Goal: Task Accomplishment & Management: Use online tool/utility

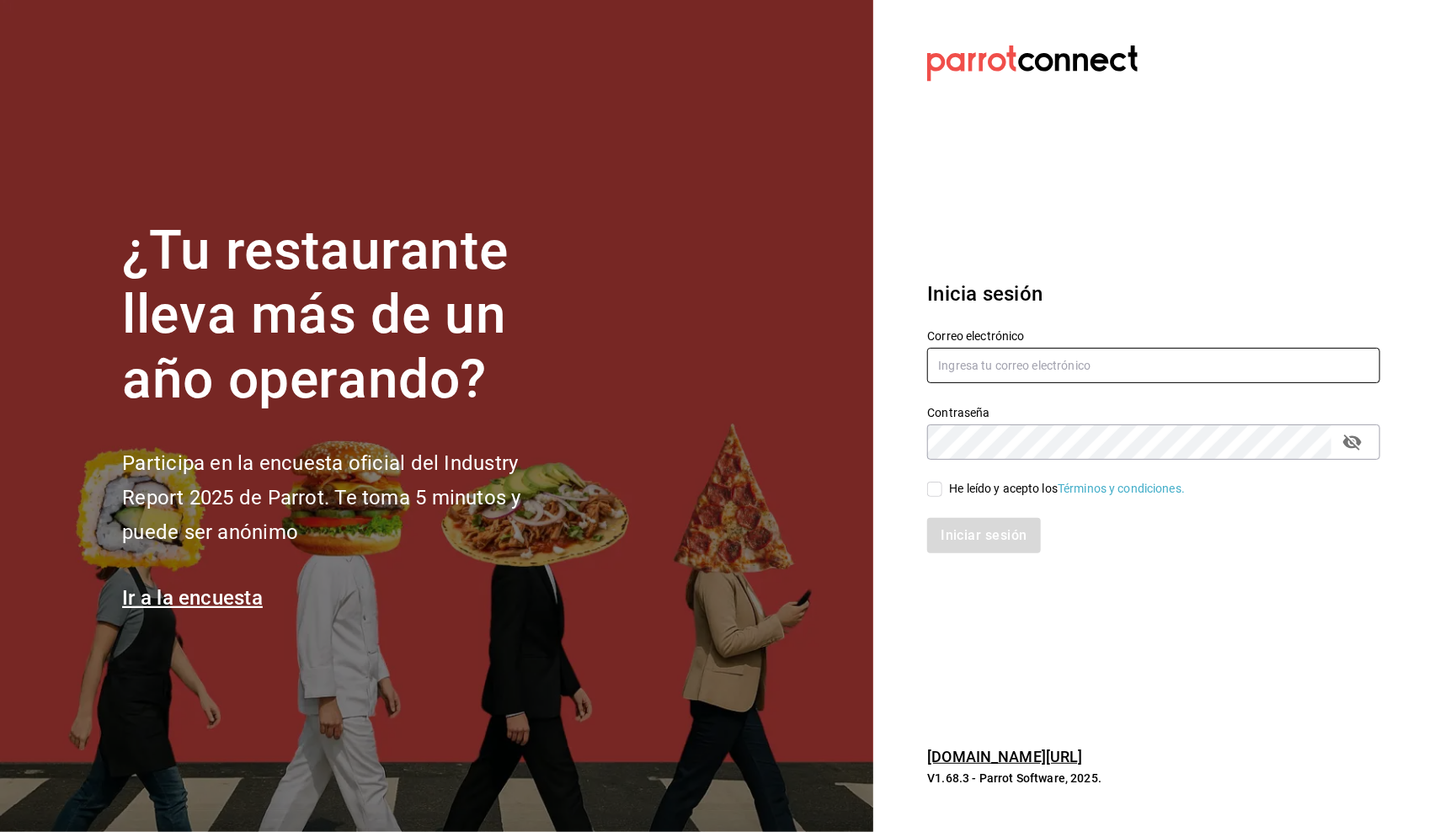
type input "[EMAIL_ADDRESS][DOMAIN_NAME]"
click at [935, 476] on div "He leído y acepto los Términos y condiciones." at bounding box center [1143, 480] width 473 height 39
click at [935, 491] on input "He leído y acepto los Términos y condiciones." at bounding box center [935, 489] width 15 height 15
checkbox input "true"
click at [947, 530] on button "Iniciar sesión" at bounding box center [985, 536] width 114 height 35
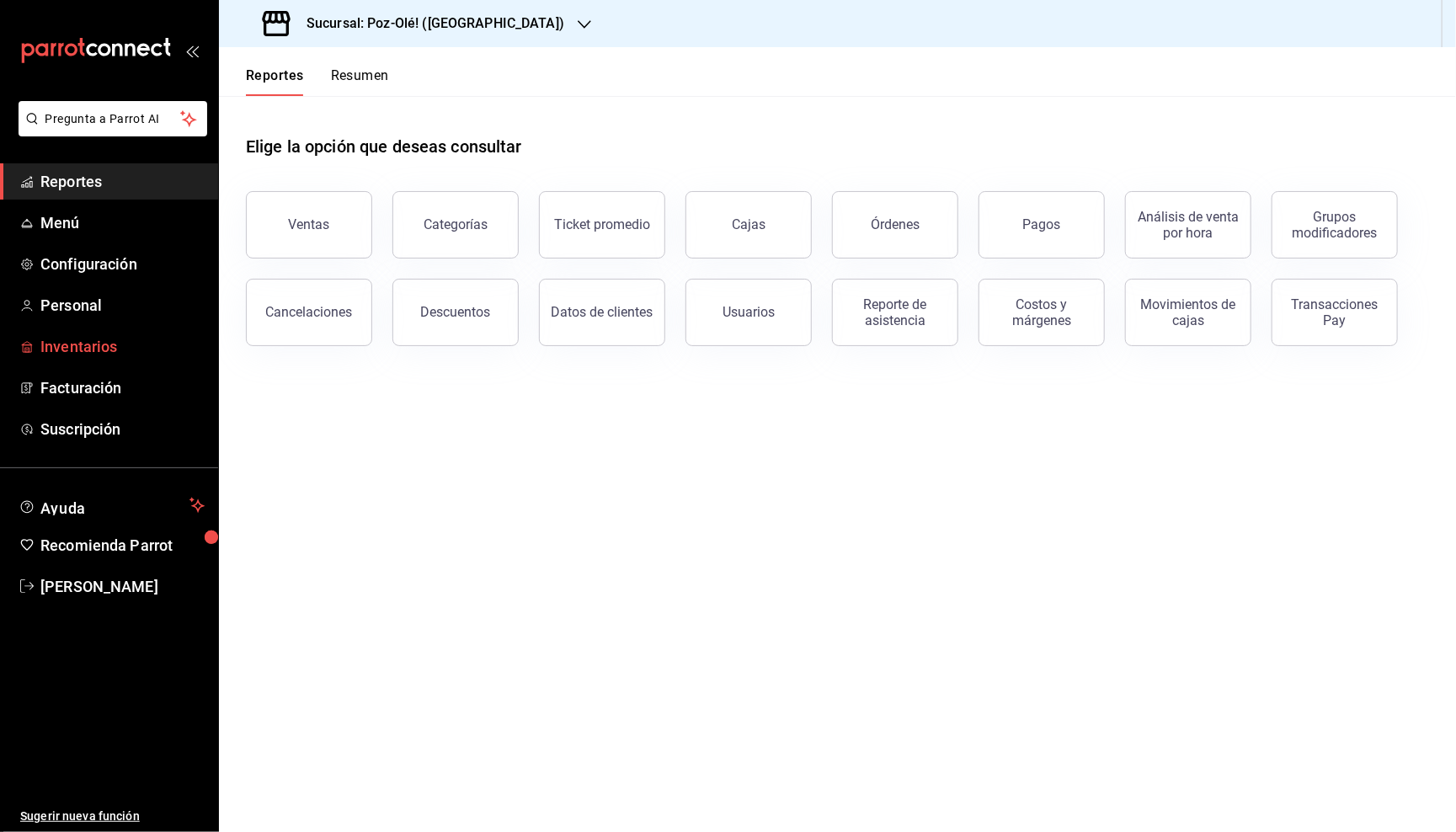
click at [109, 339] on span "Inventarios" at bounding box center [123, 346] width 164 height 23
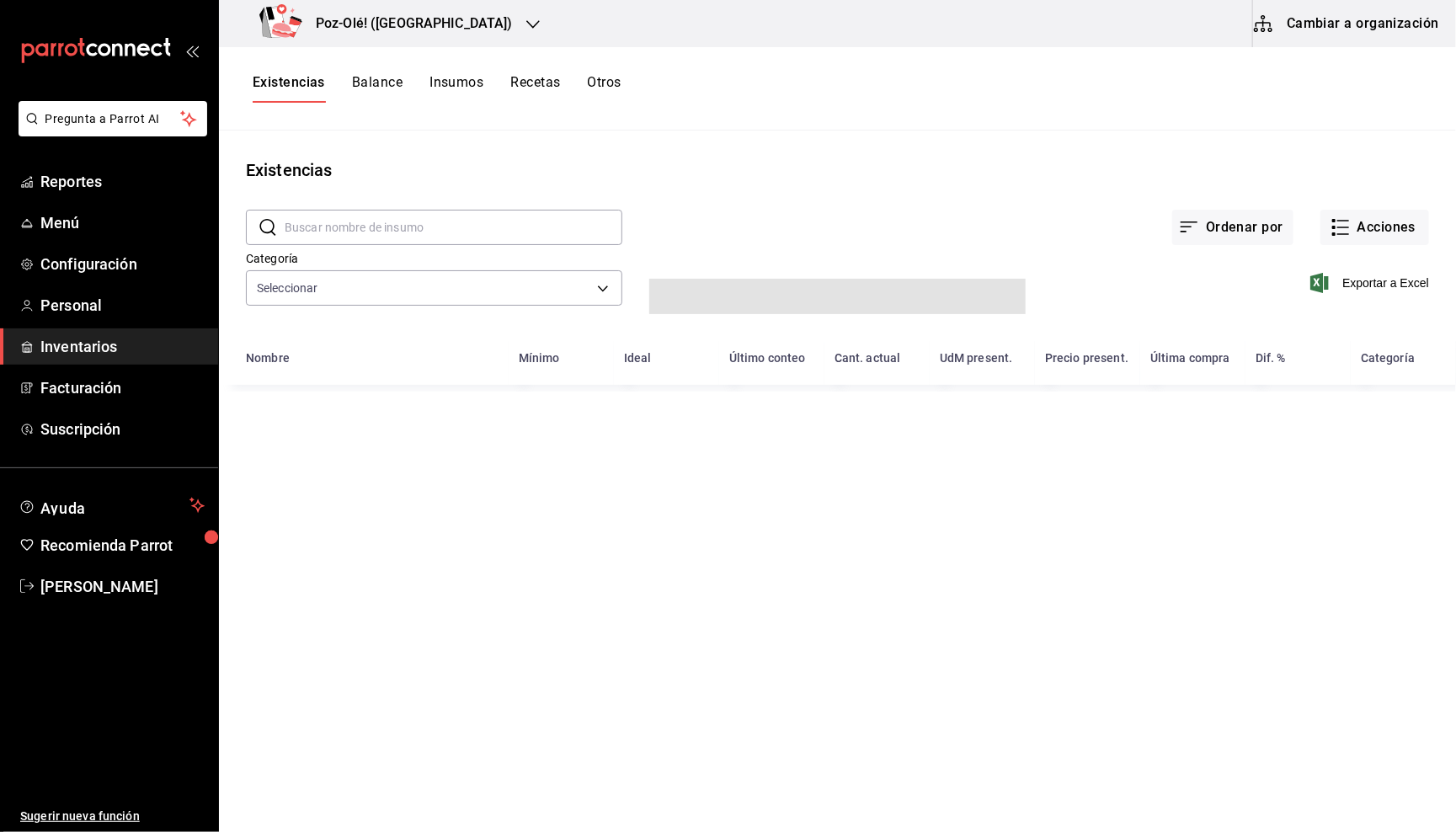
type input "d676893f-1eff-4afc-89d5-be7931405371,64c67766-f765-4080-8c3b-6b73adc83a6f,5c504…"
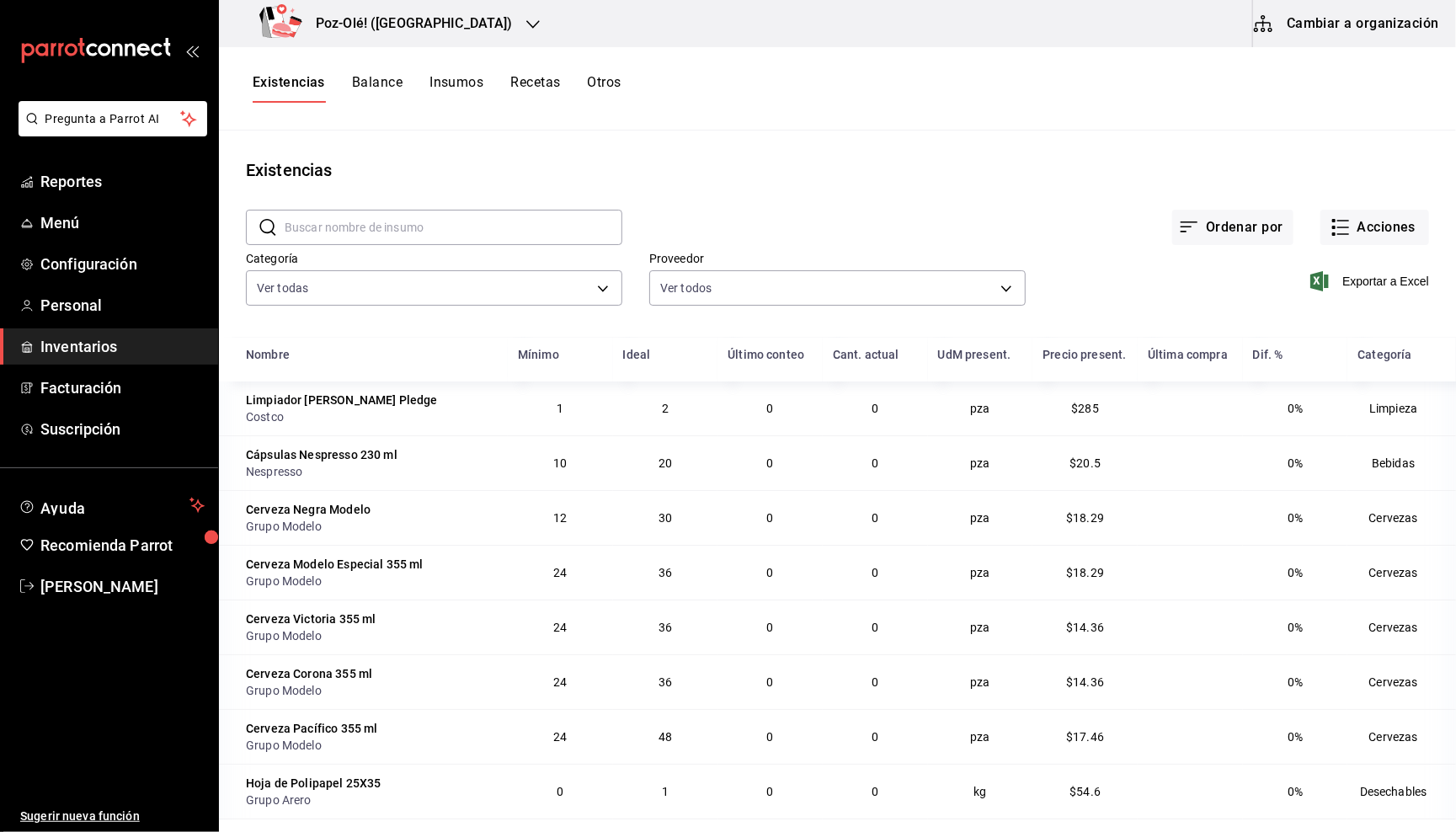
click at [597, 87] on button "Otros" at bounding box center [604, 88] width 34 height 29
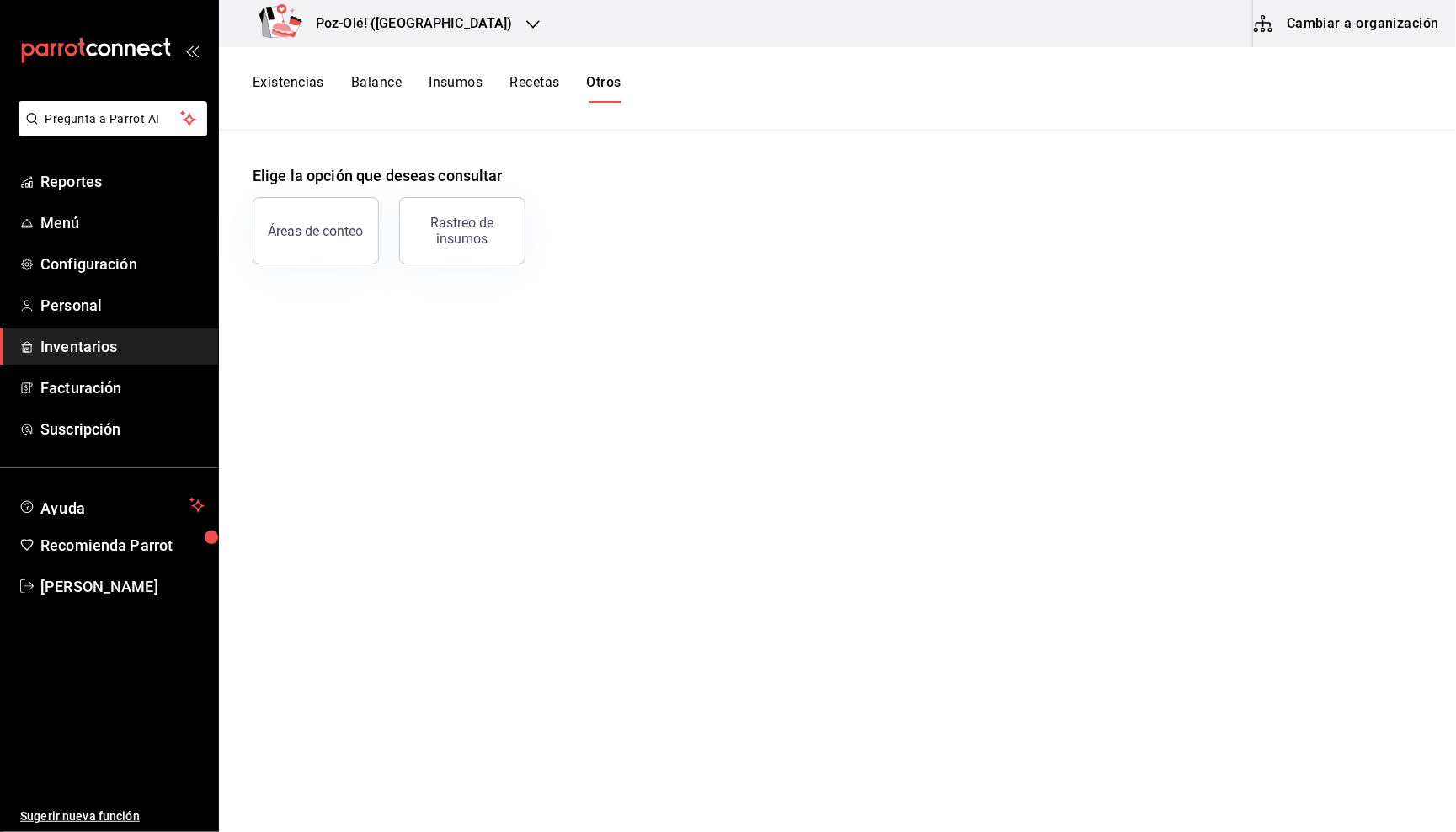
click at [1320, 23] on button "Cambiar a organización" at bounding box center [1347, 23] width 189 height 47
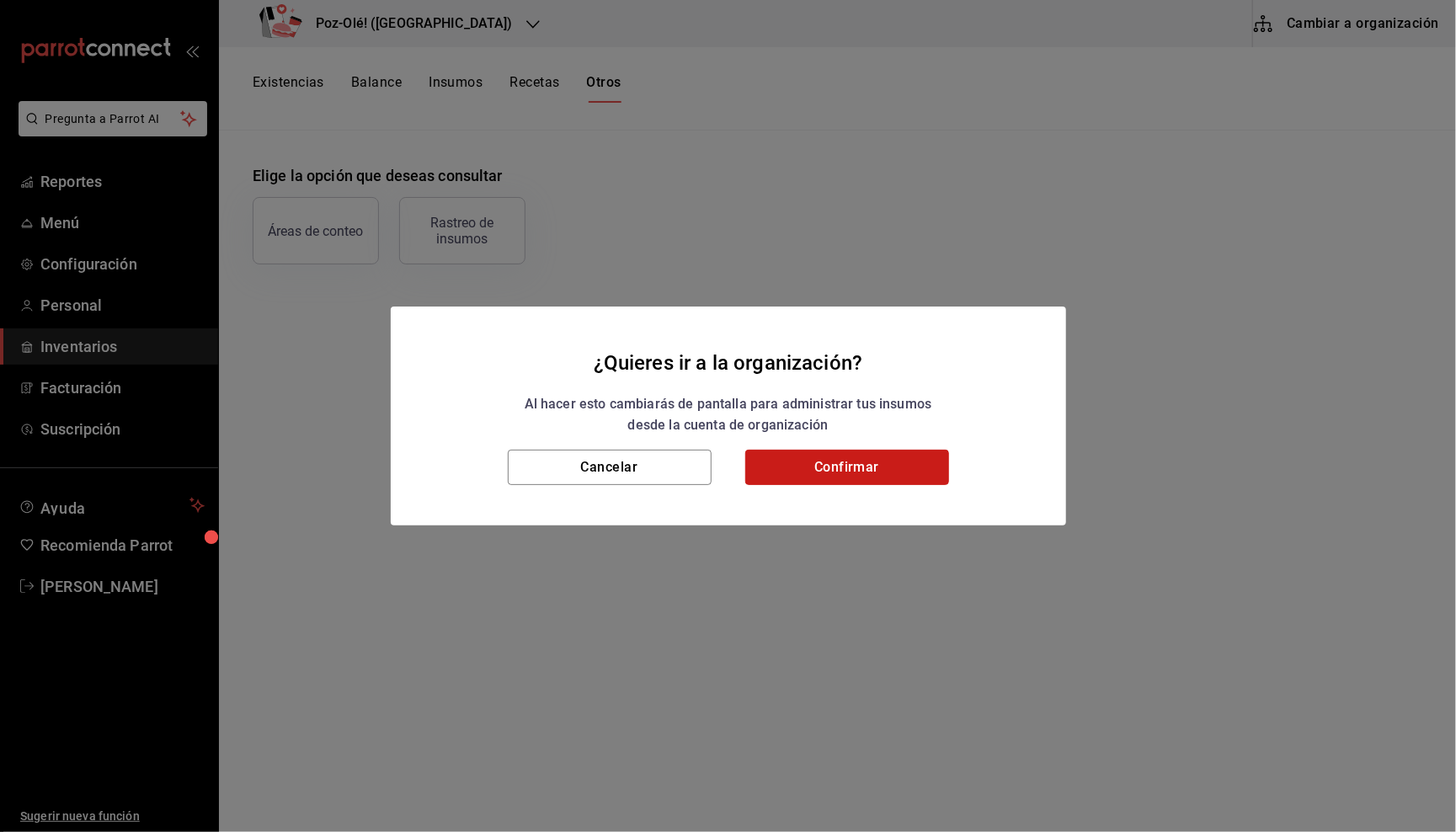
click at [833, 469] on button "Confirmar" at bounding box center [846, 468] width 204 height 35
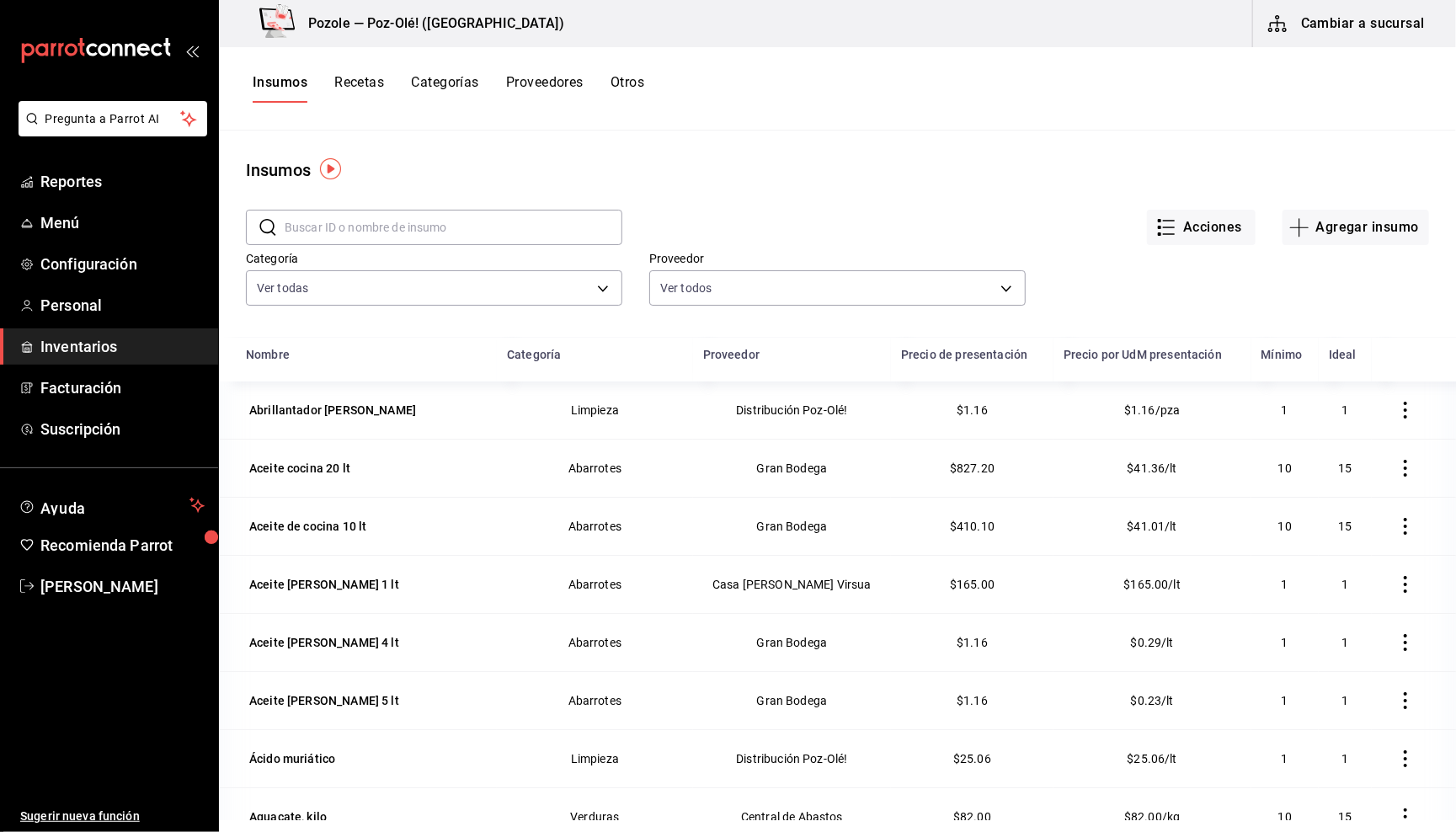
click at [636, 91] on button "Otros" at bounding box center [627, 88] width 34 height 29
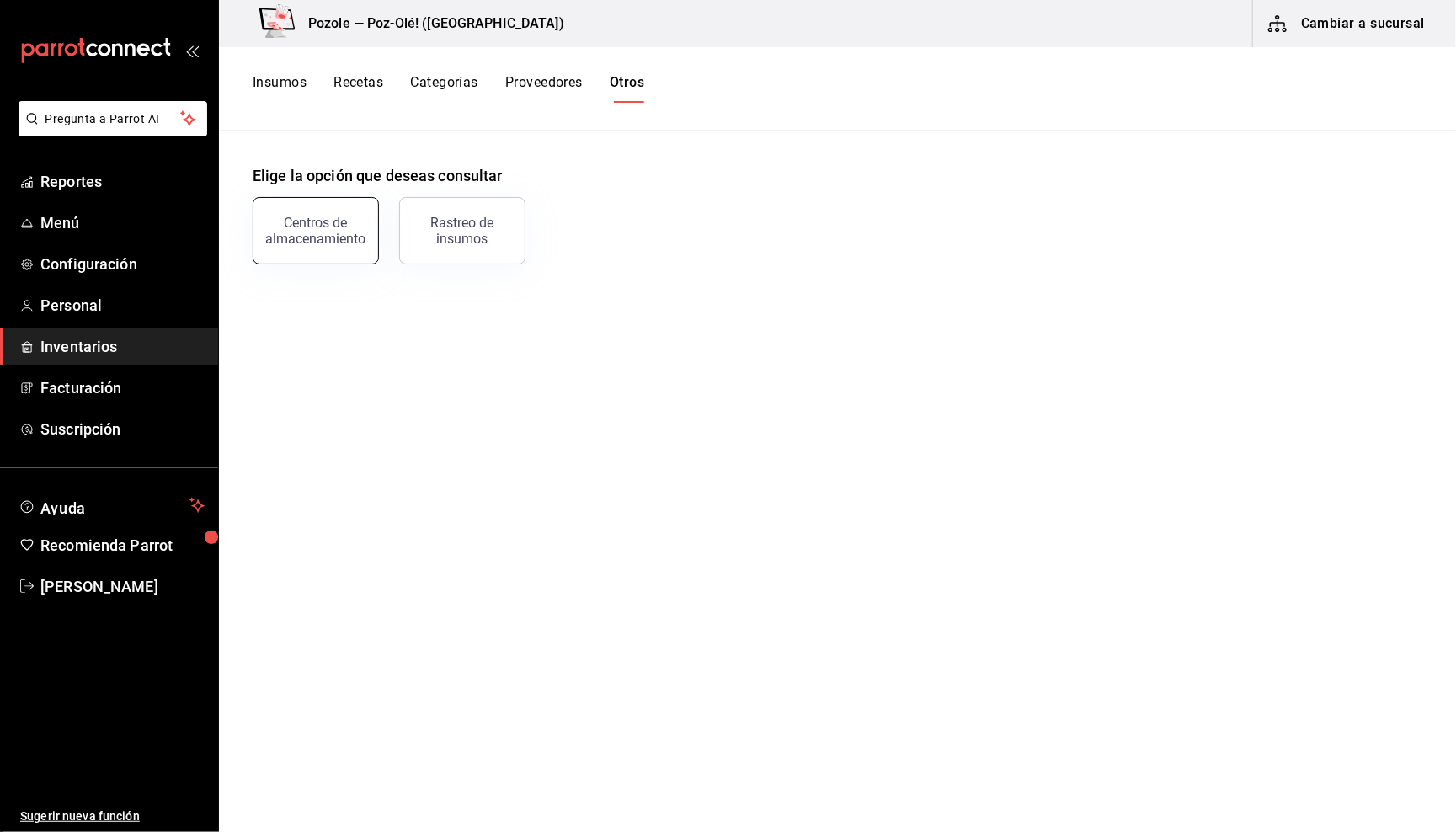
click at [349, 234] on div "Centros de almacenamiento" at bounding box center [315, 231] width 104 height 32
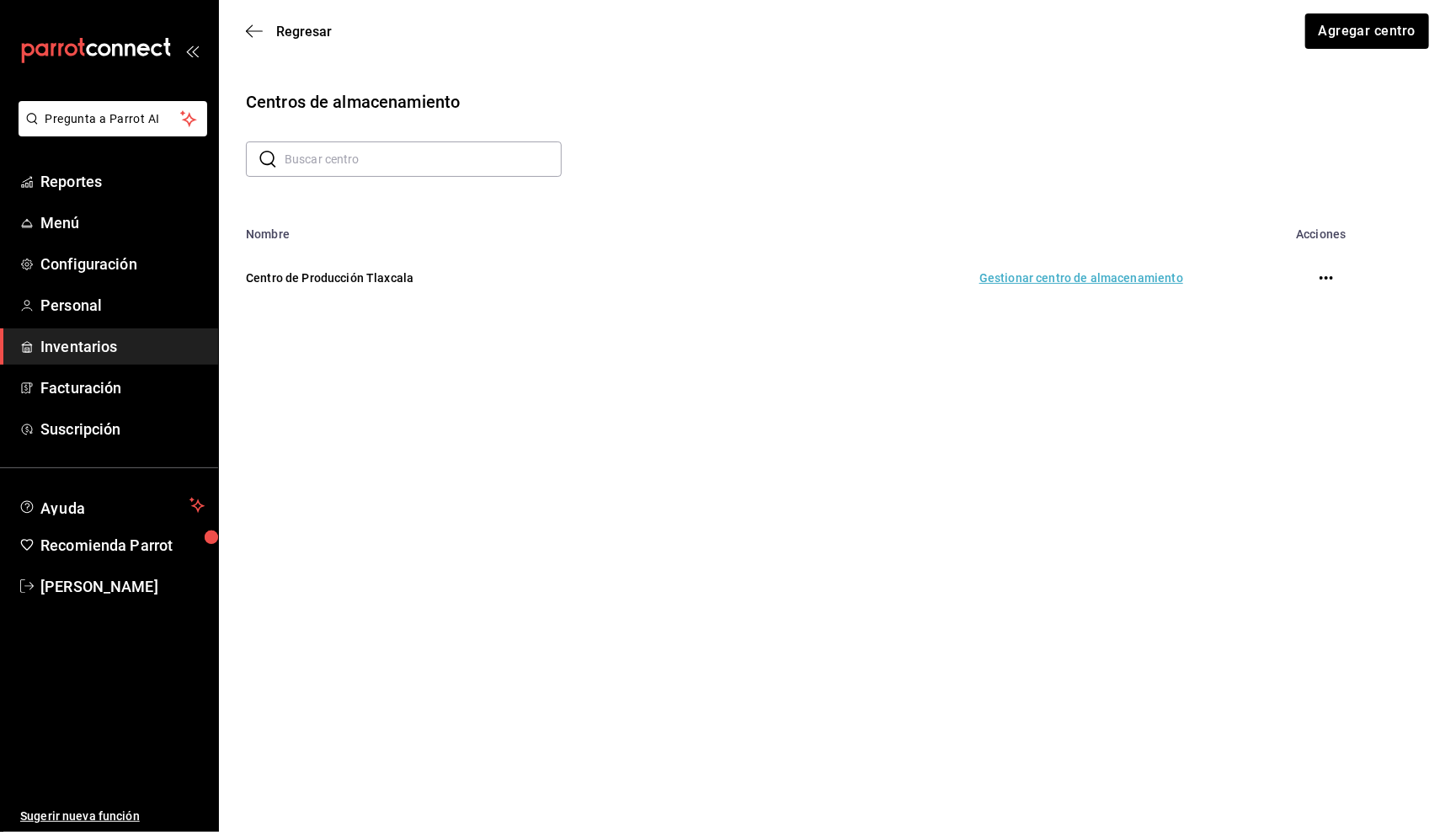
click at [1059, 276] on td "Gestionar centro de almacenamiento" at bounding box center [941, 278] width 524 height 74
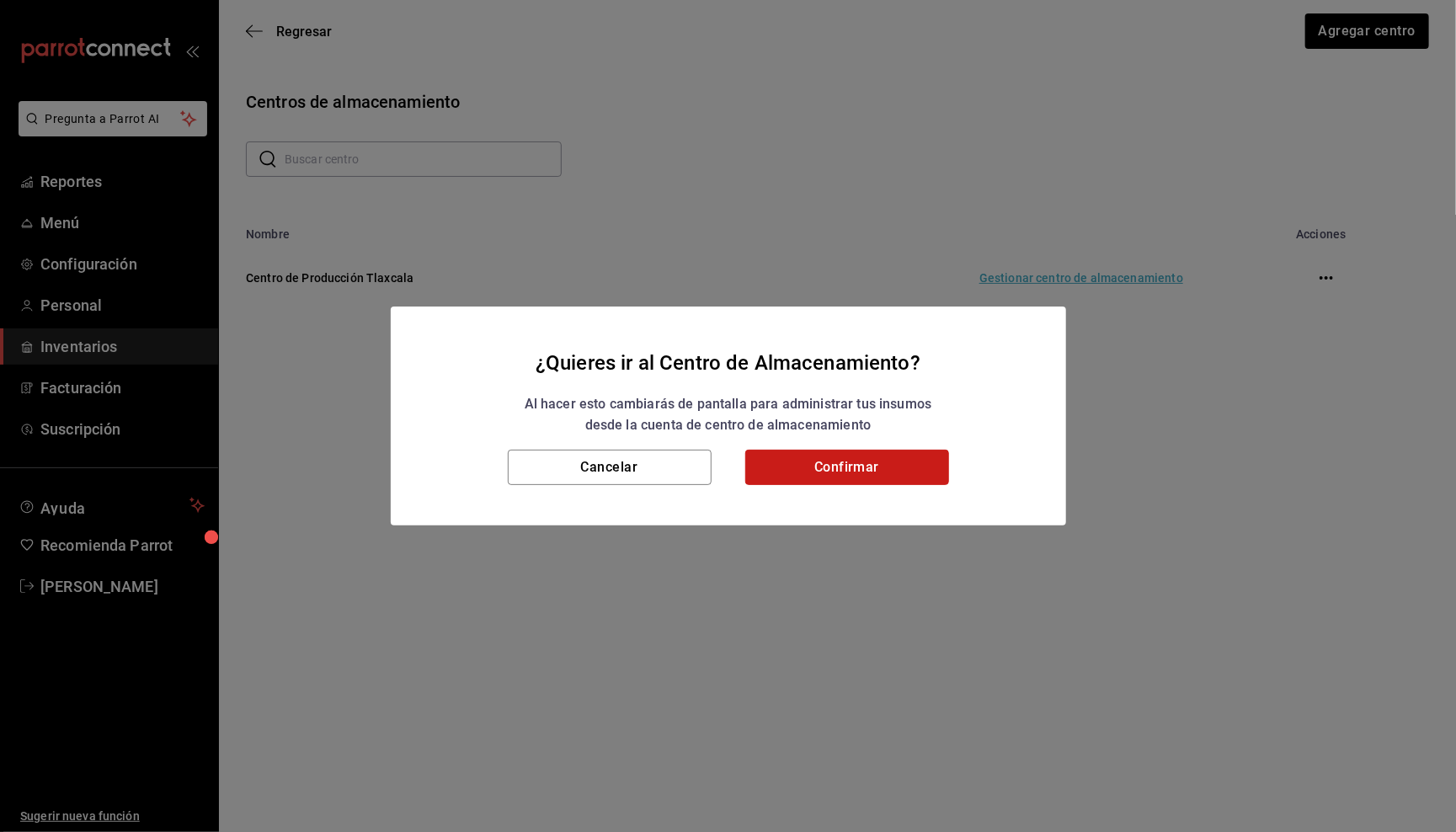
click at [858, 465] on button "Confirmar" at bounding box center [846, 468] width 204 height 35
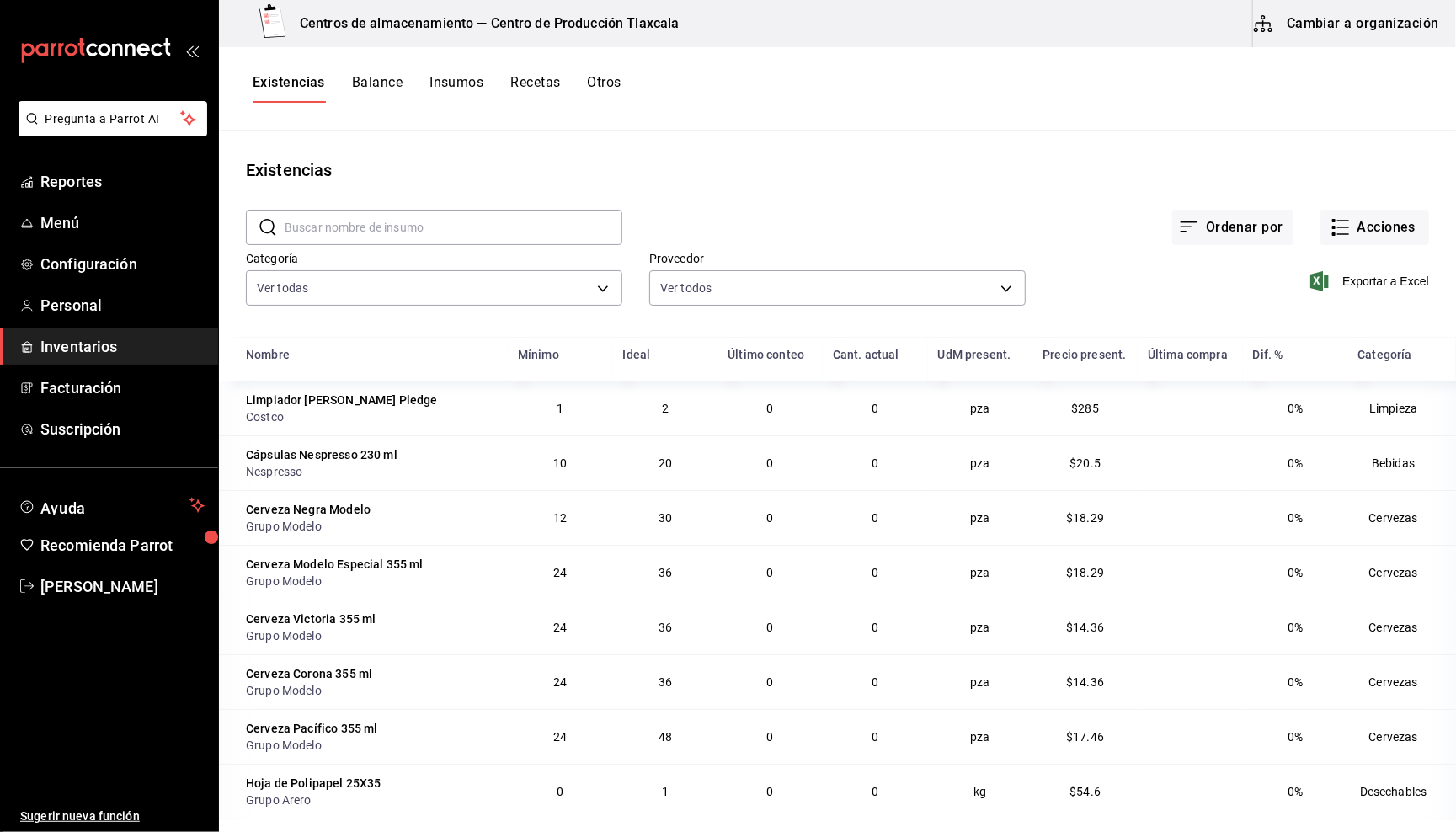
click at [590, 90] on button "Otros" at bounding box center [604, 88] width 34 height 29
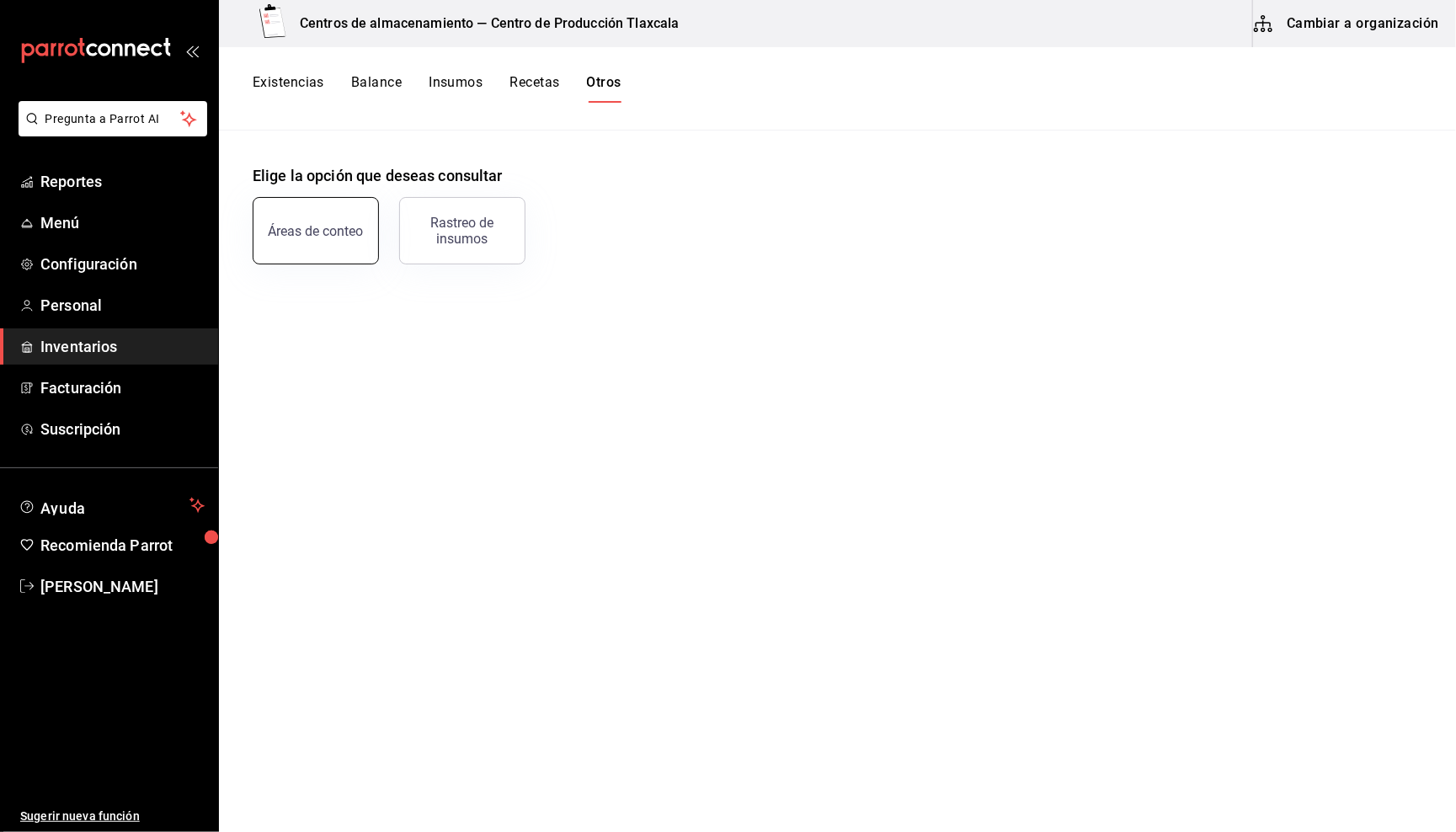
click at [322, 237] on button "Áreas de conteo" at bounding box center [315, 231] width 126 height 67
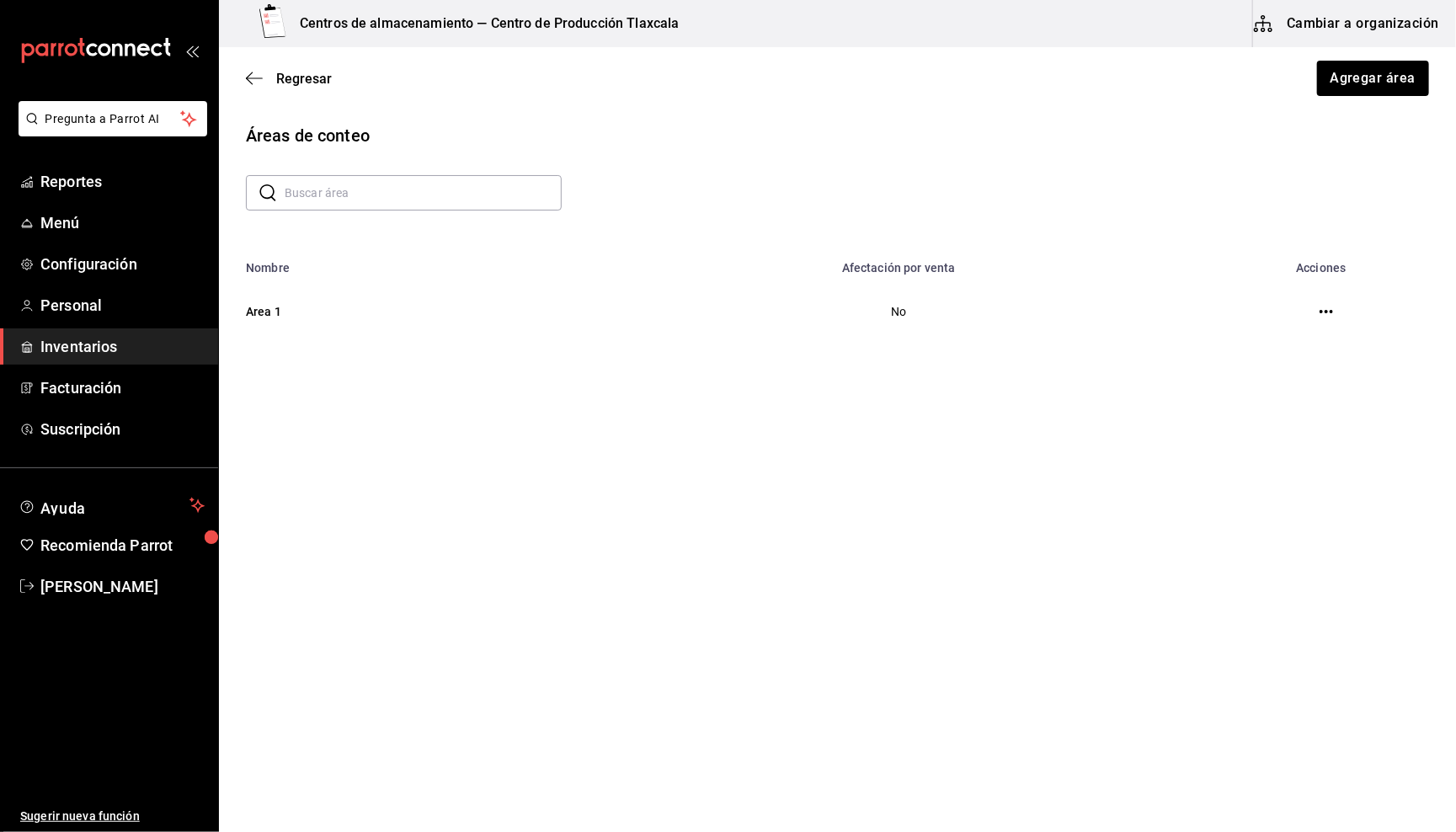
click at [1318, 307] on button "button" at bounding box center [1326, 312] width 34 height 34
click at [899, 313] on td "No" at bounding box center [899, 312] width 610 height 74
click at [1320, 312] on icon "button" at bounding box center [1326, 312] width 14 height 14
click at [986, 354] on div at bounding box center [728, 416] width 1456 height 832
click at [1360, 77] on button "Agregar área" at bounding box center [1373, 78] width 114 height 35
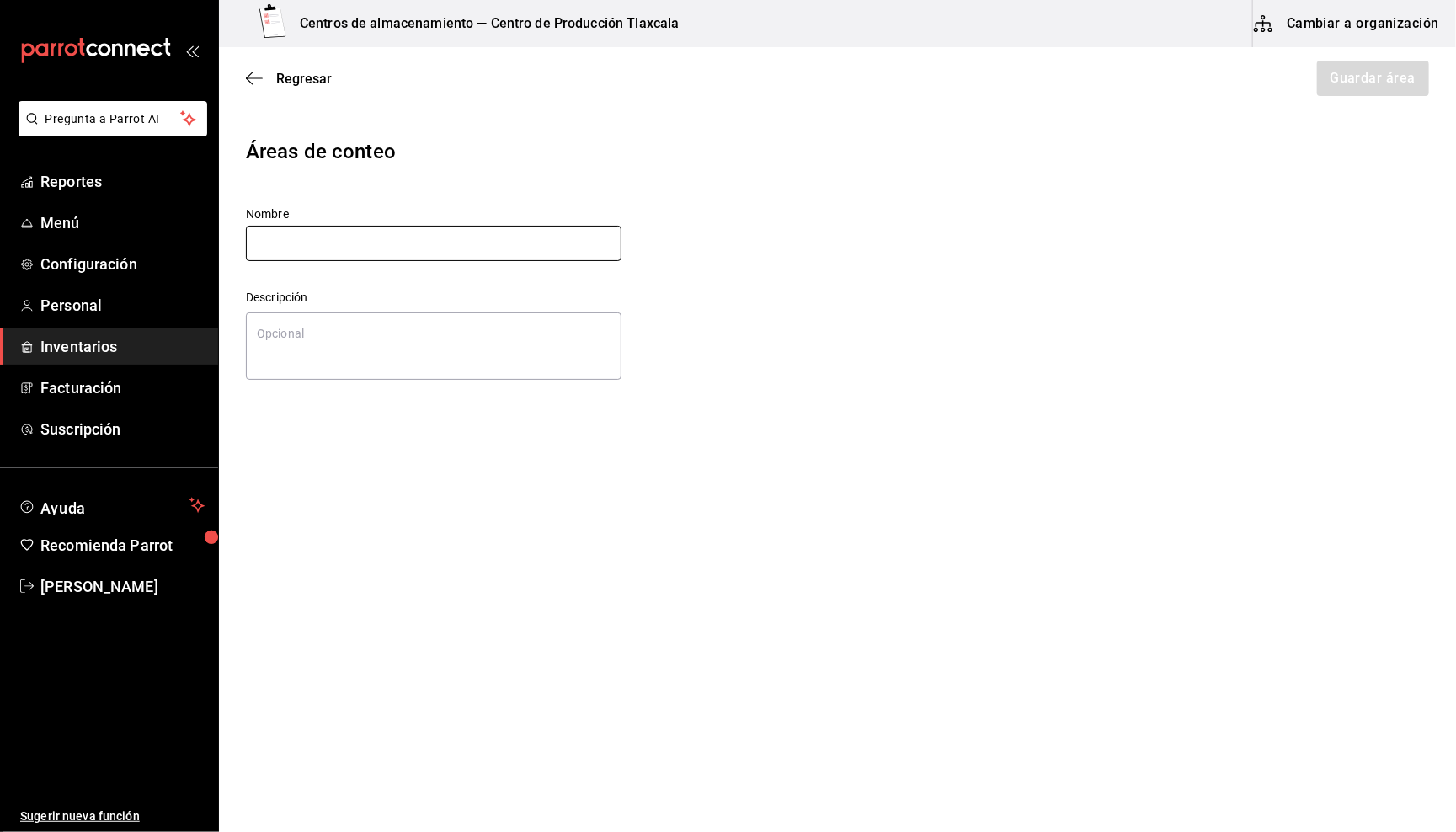
type textarea "x"
type input "C"
type textarea "x"
type input "CEPRODI"
click at [452, 363] on textarea at bounding box center [433, 346] width 375 height 67
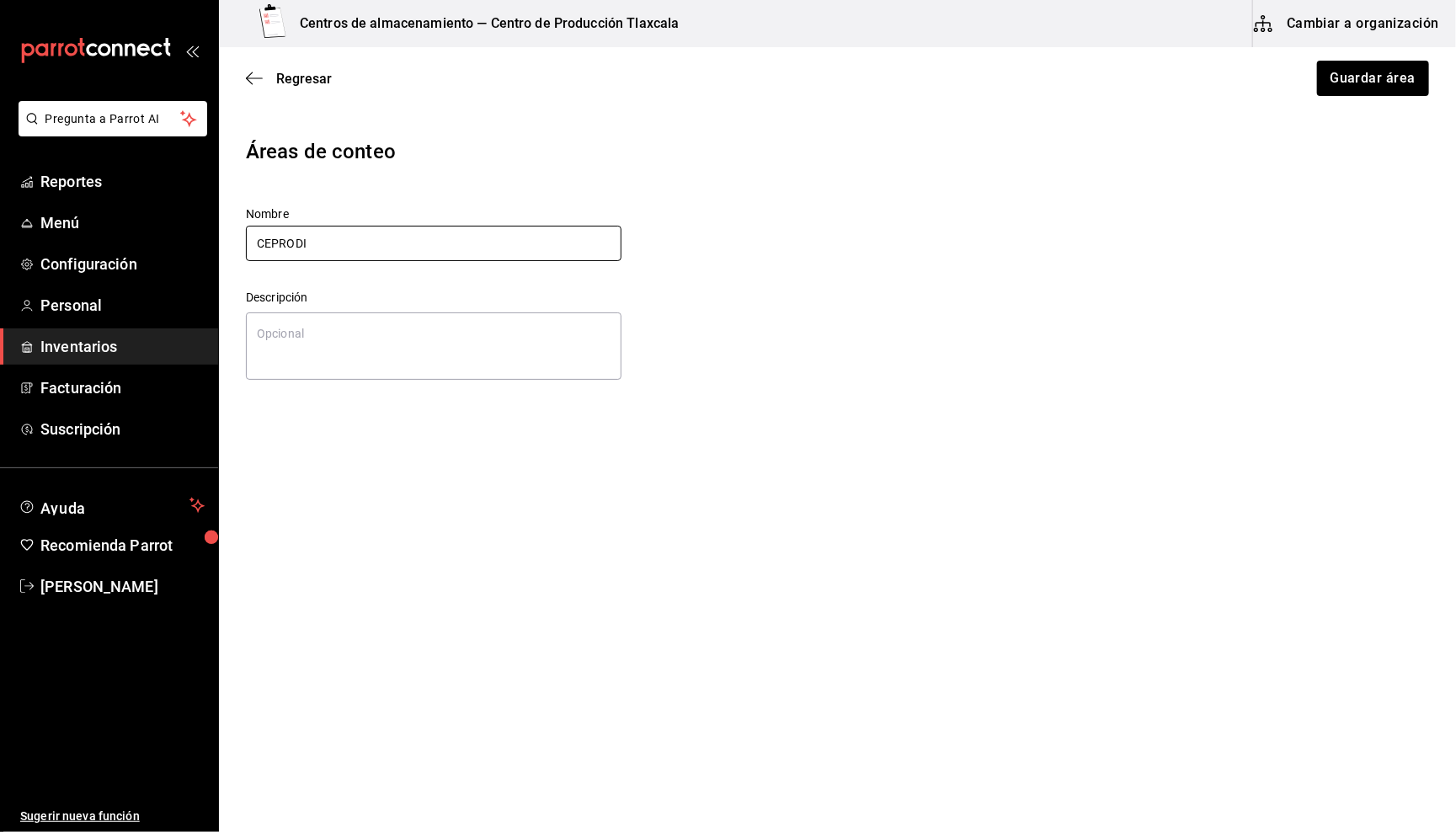
type textarea "x"
click at [430, 248] on input "CEPRODI" at bounding box center [433, 244] width 375 height 35
type input "CEPRODI Tlax"
click at [417, 347] on textarea at bounding box center [433, 346] width 375 height 67
click at [1394, 72] on button "Guardar área" at bounding box center [1373, 78] width 114 height 35
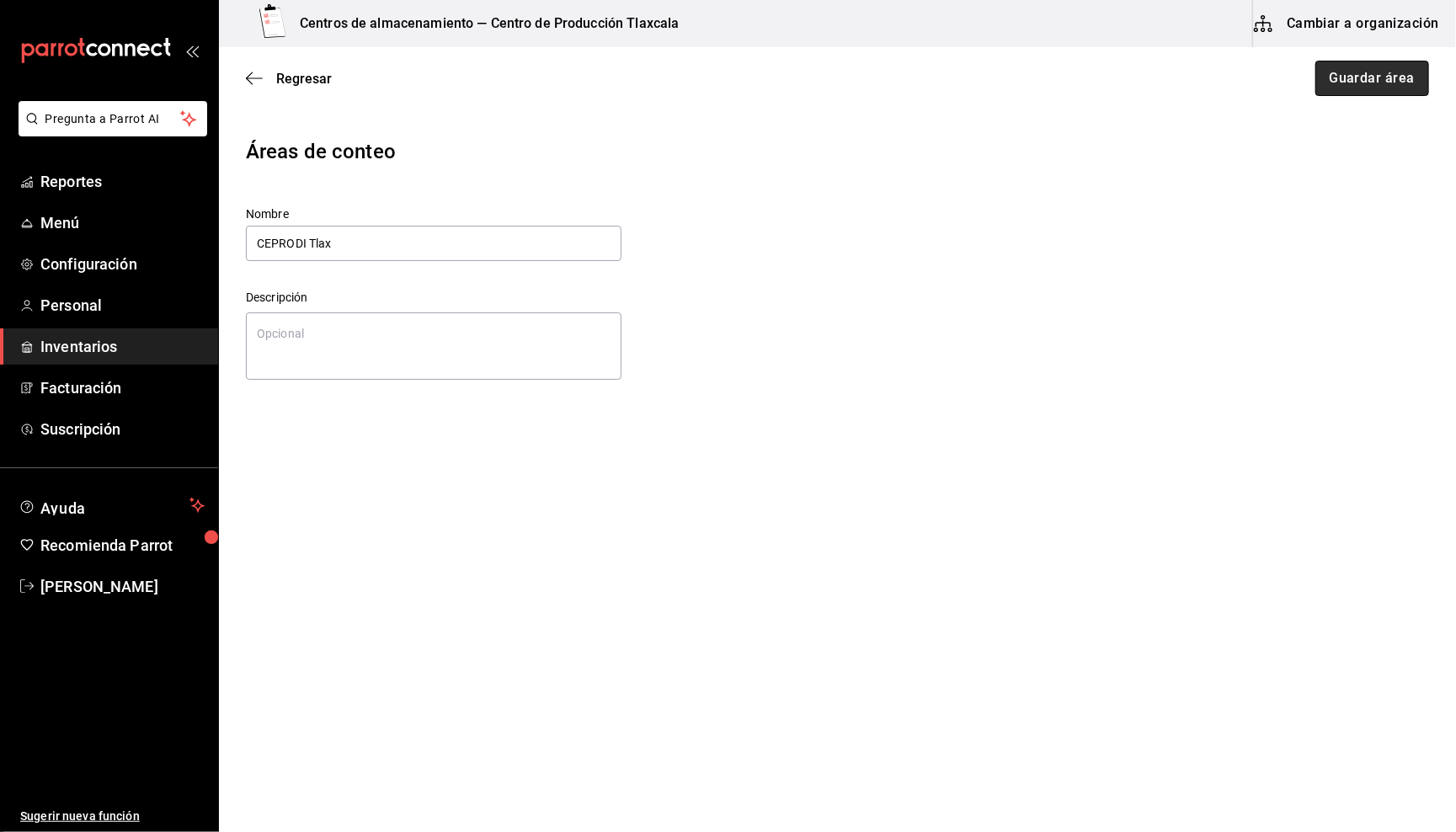
type textarea "x"
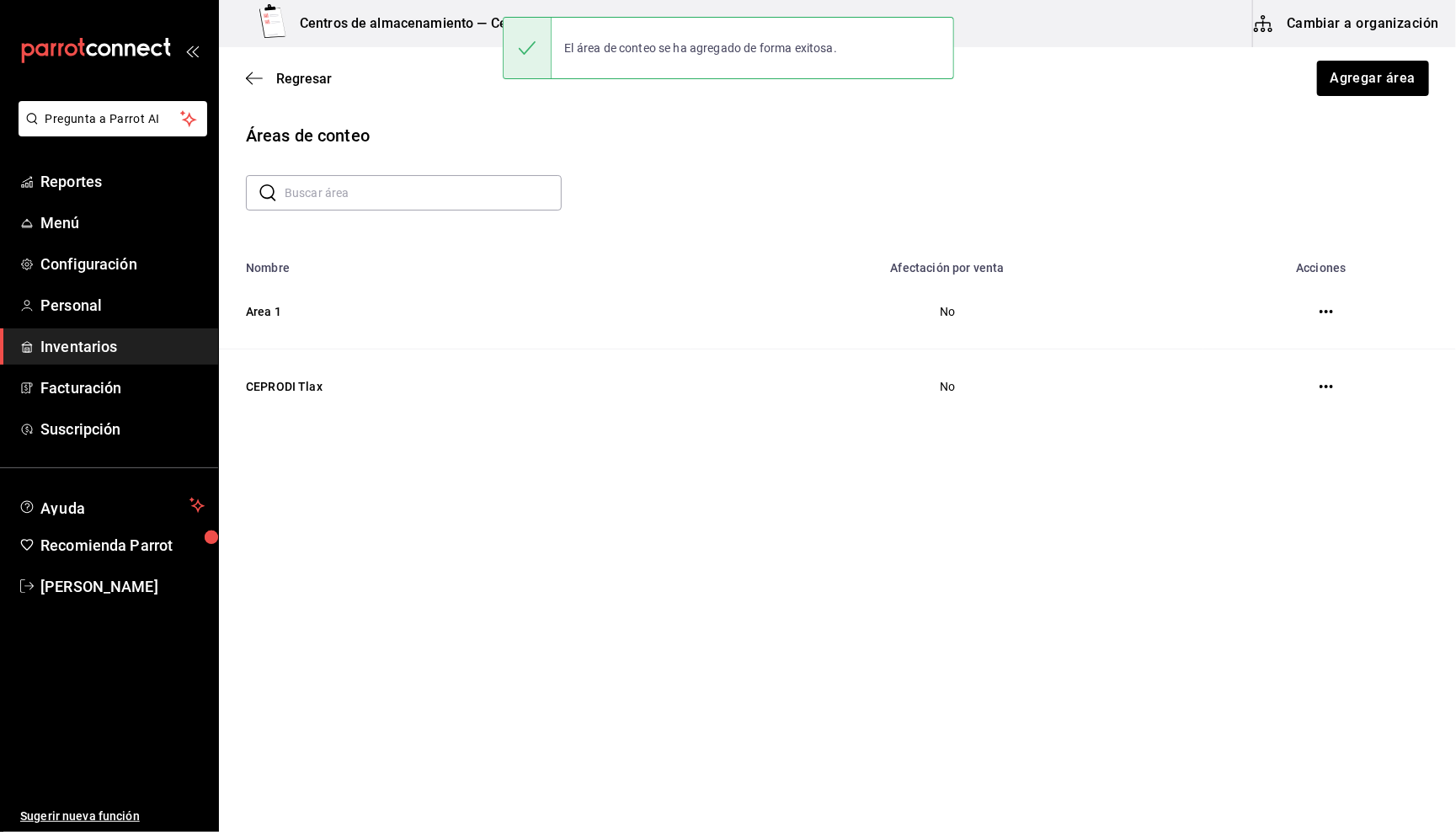
click at [947, 380] on td "No" at bounding box center [947, 386] width 512 height 75
click at [1323, 383] on icon "button" at bounding box center [1326, 386] width 14 height 14
click at [1114, 458] on div at bounding box center [728, 416] width 1456 height 832
click at [332, 381] on td "CEPRODI Tlax" at bounding box center [455, 386] width 472 height 75
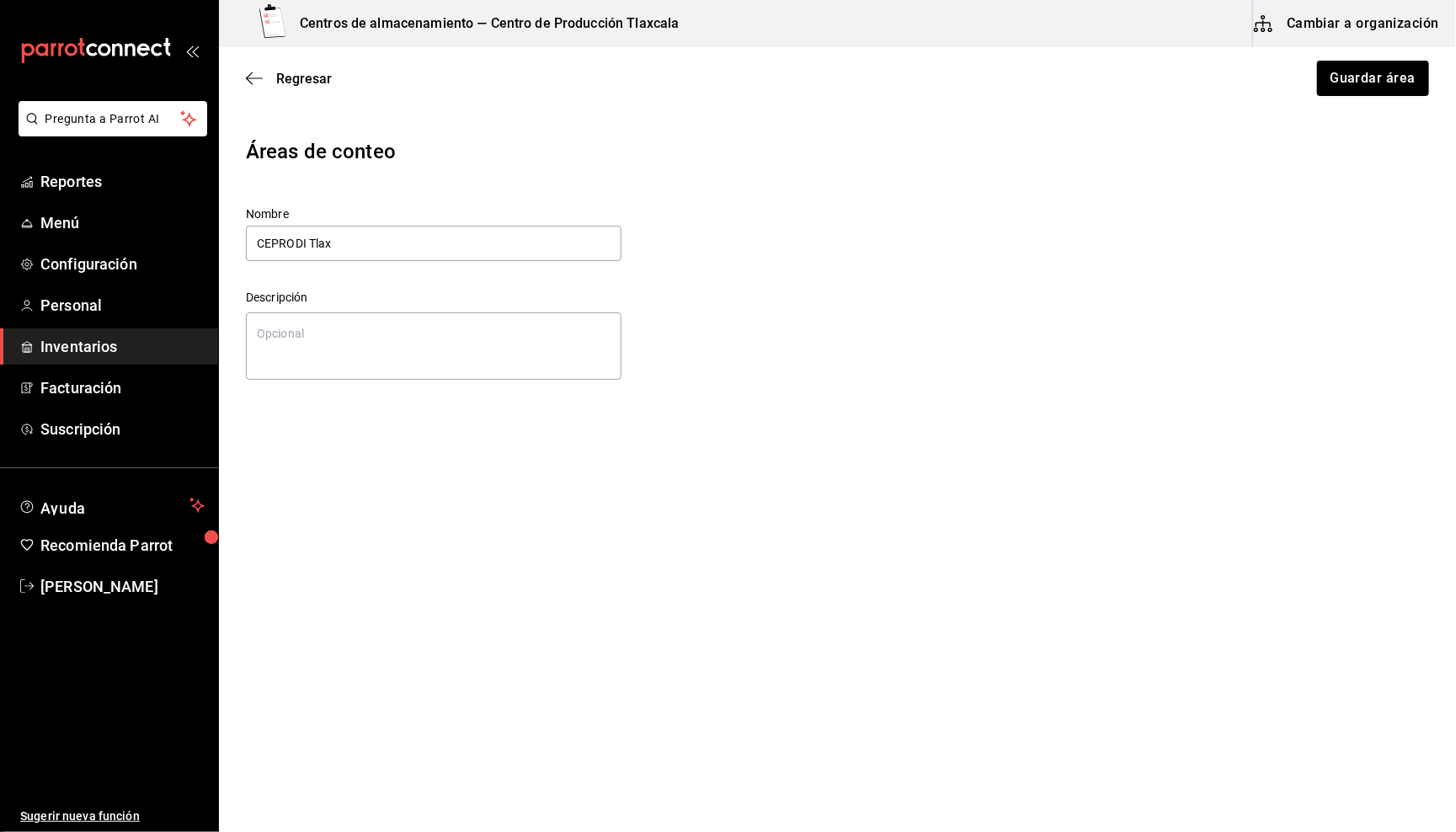
type textarea "x"
click at [248, 80] on icon "button" at bounding box center [249, 79] width 6 height 13
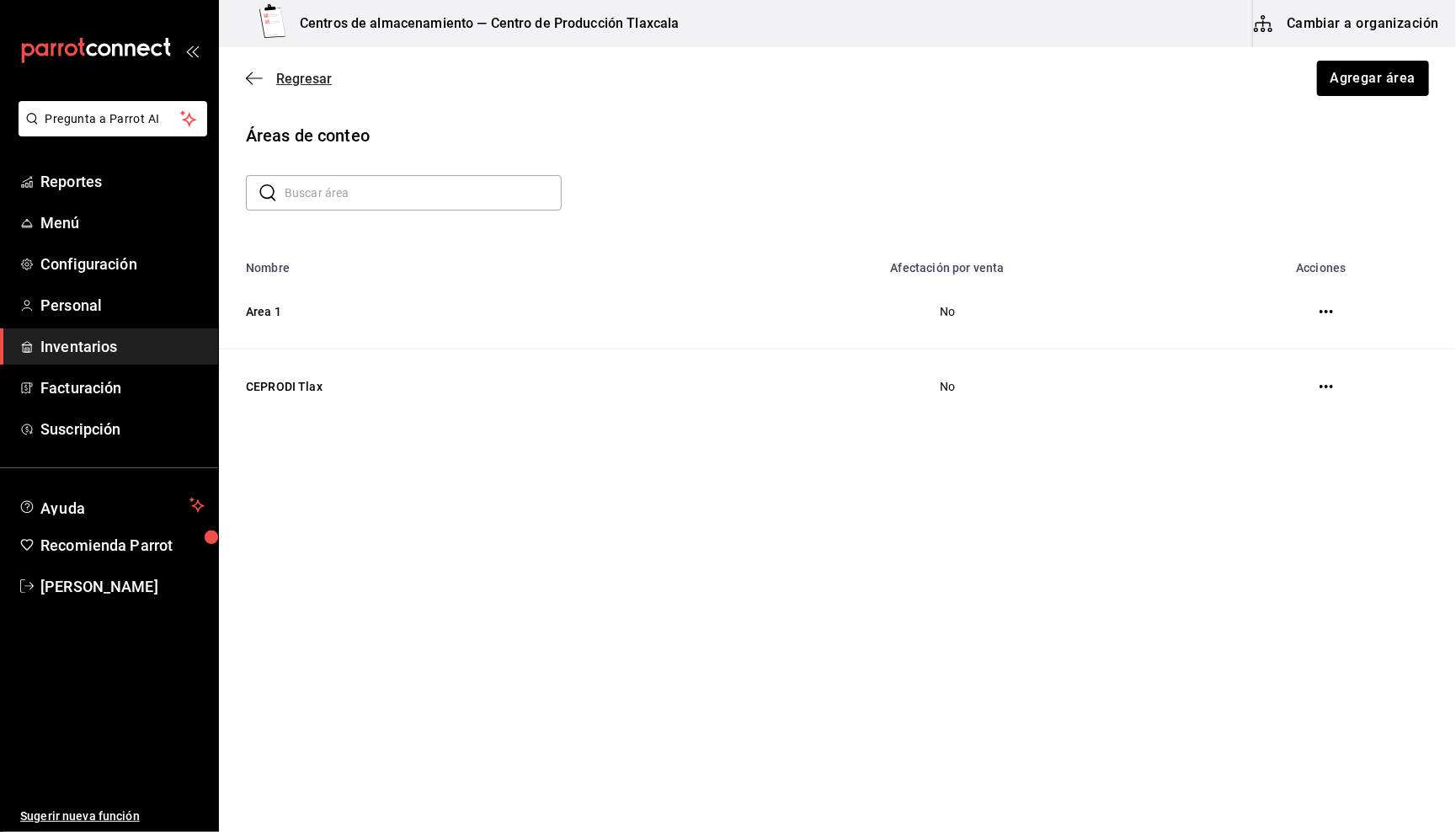
click at [293, 79] on span "Regresar" at bounding box center [304, 78] width 55 height 16
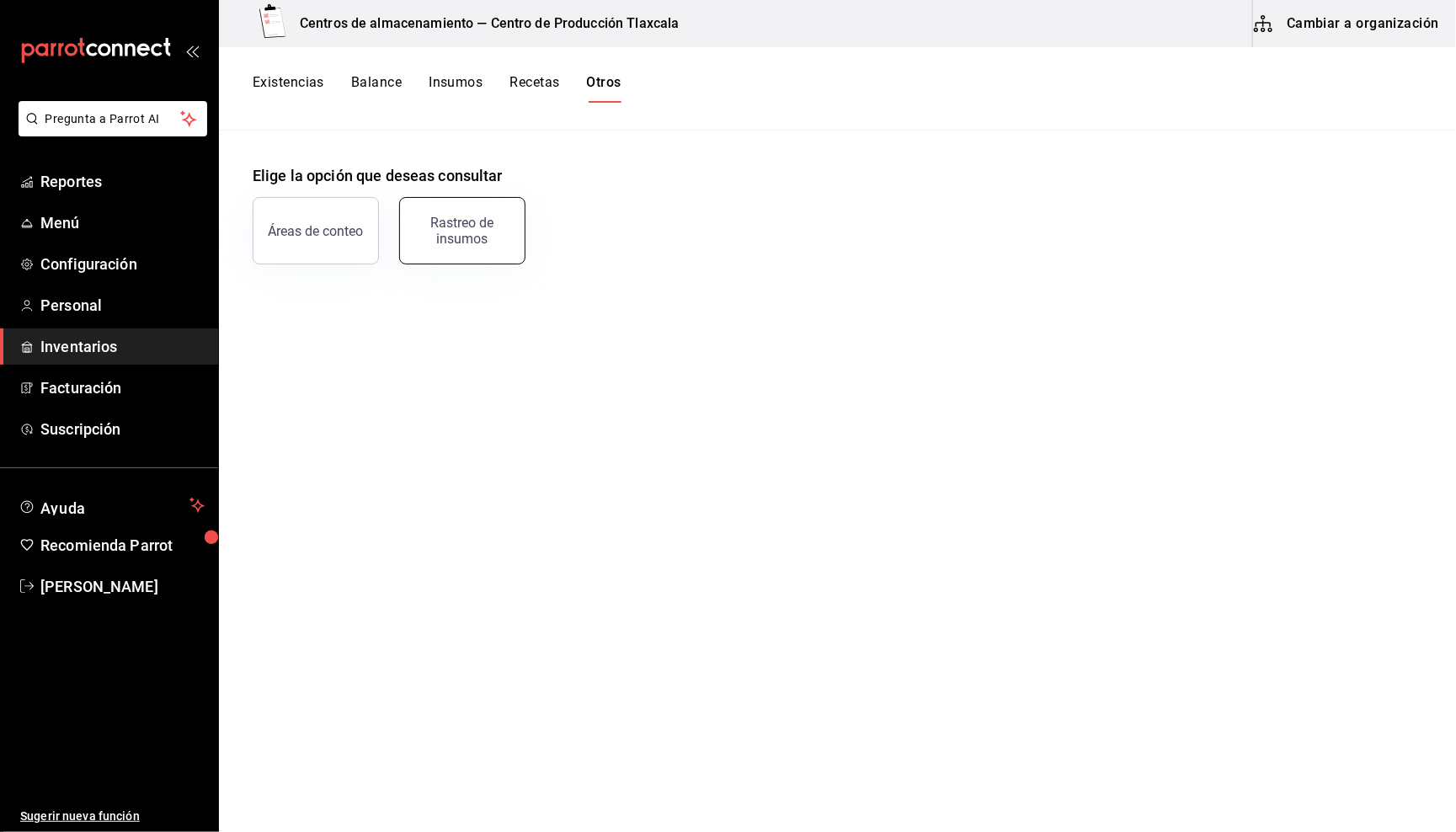
click at [468, 209] on button "Rastreo de insumos" at bounding box center [462, 231] width 126 height 67
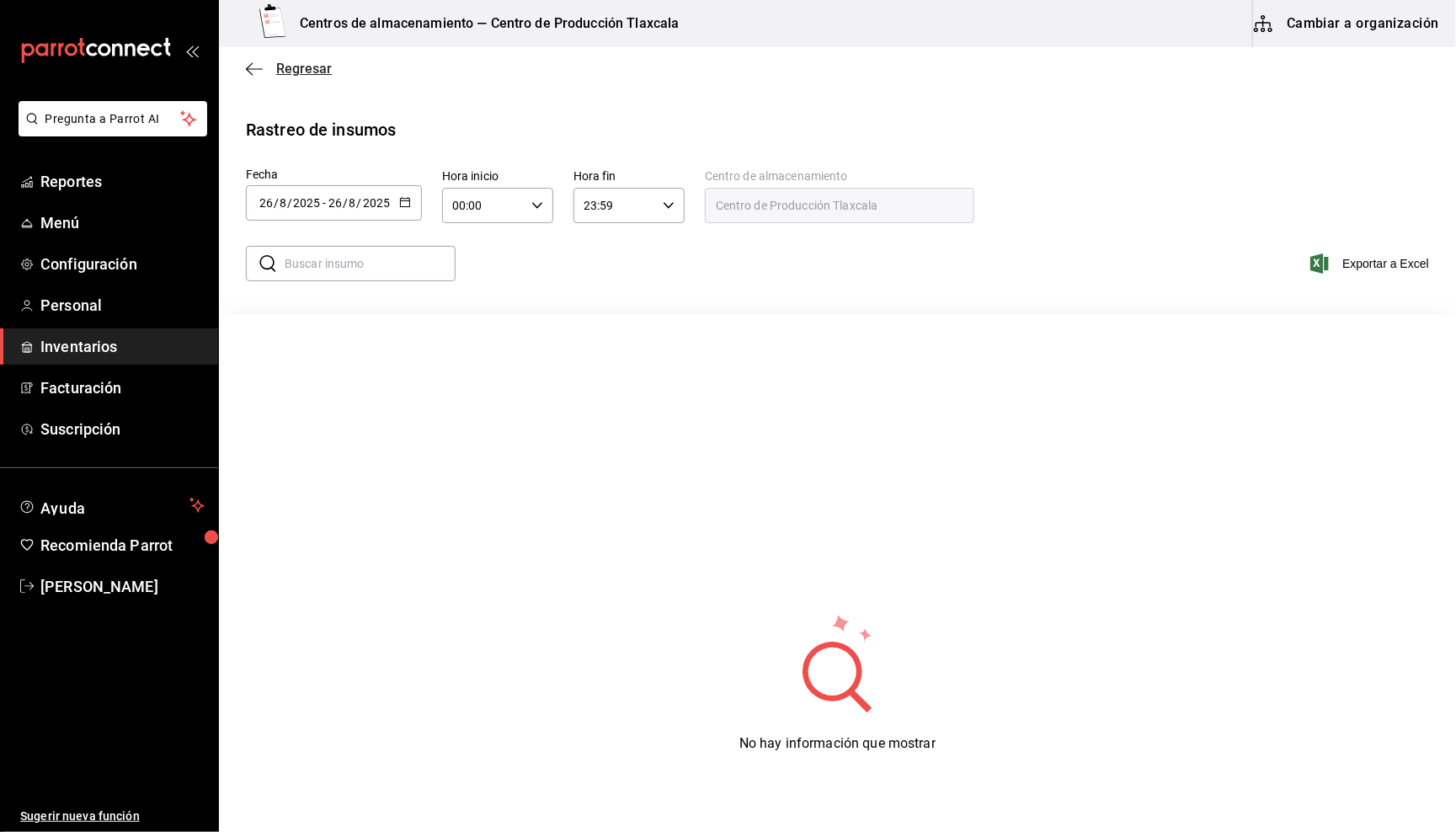
click at [251, 71] on icon "button" at bounding box center [255, 69] width 17 height 15
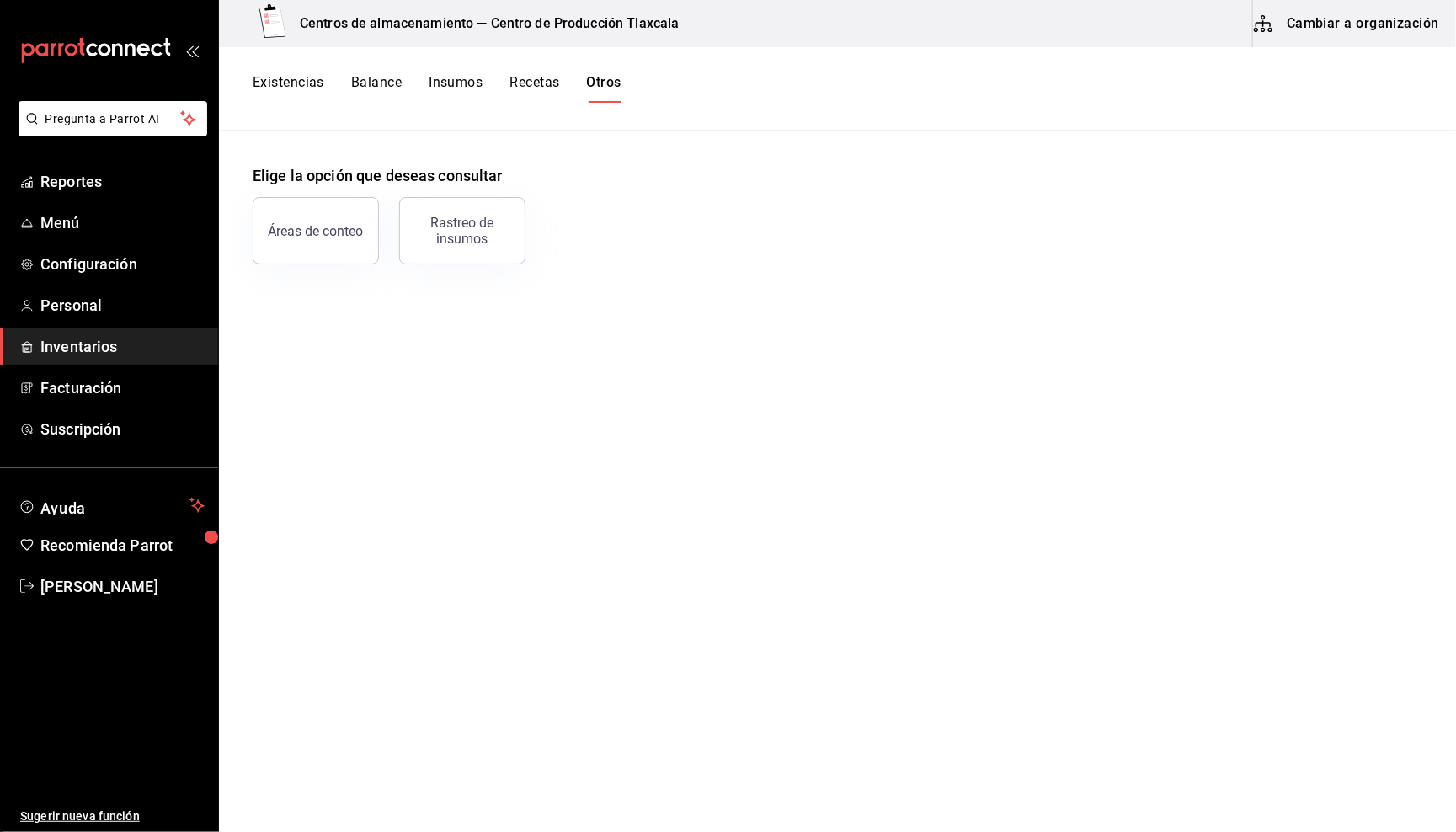
click at [525, 83] on button "Recetas" at bounding box center [535, 88] width 50 height 29
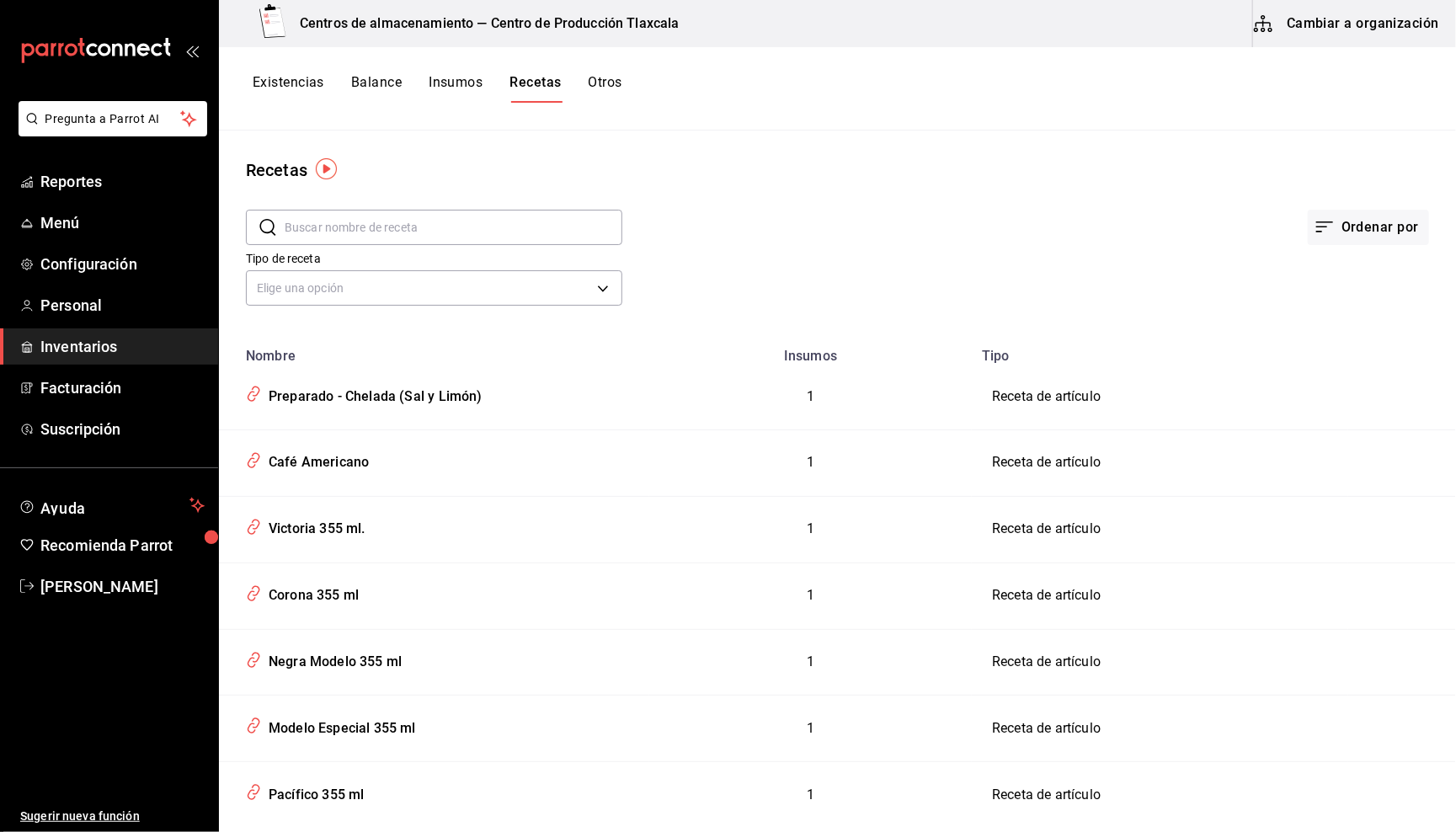
click at [463, 77] on button "Insumos" at bounding box center [456, 88] width 53 height 29
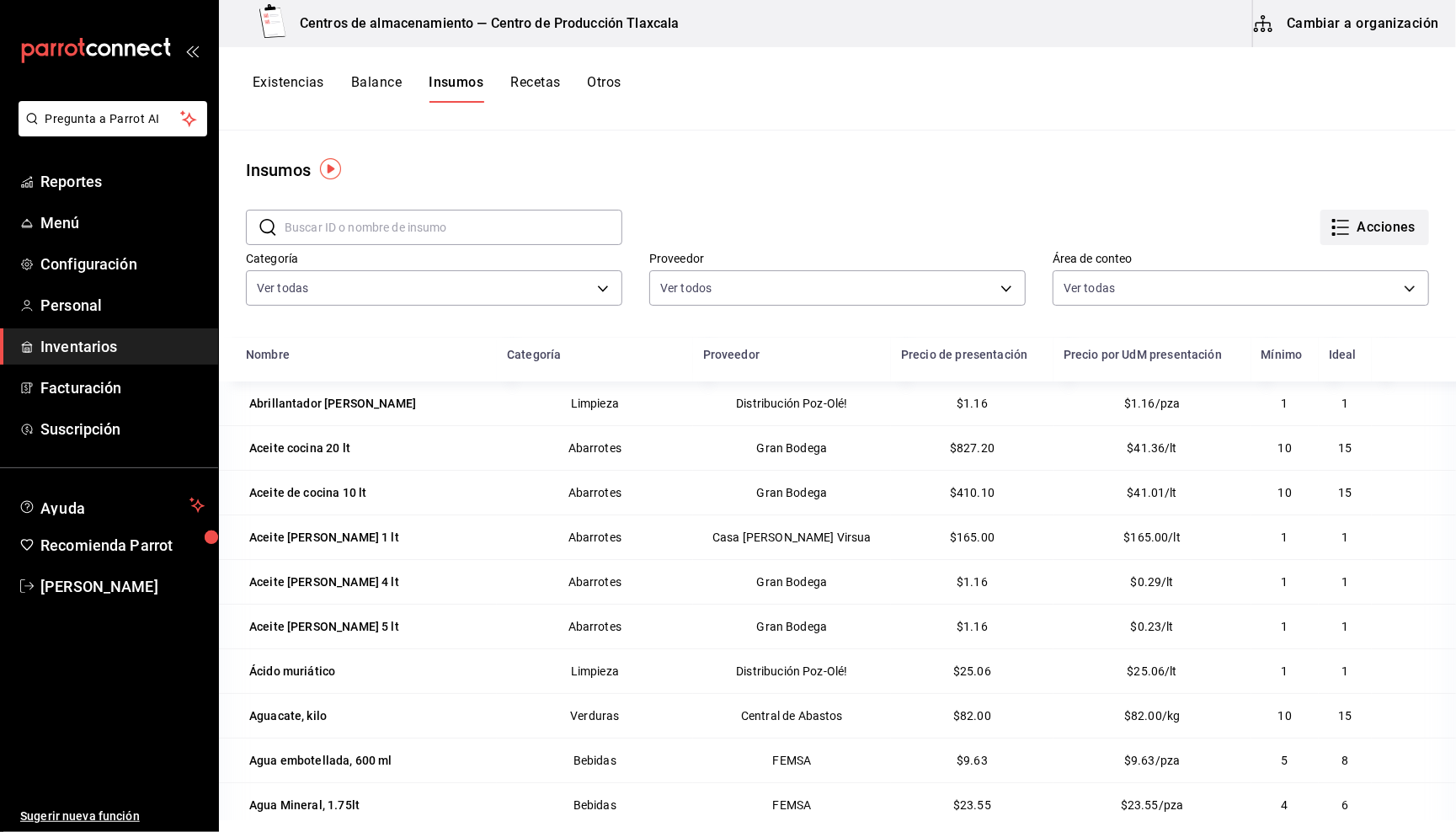
click at [1374, 227] on button "Acciones" at bounding box center [1375, 227] width 109 height 35
click at [1024, 160] on div at bounding box center [728, 416] width 1456 height 832
click at [270, 83] on button "Existencias" at bounding box center [289, 88] width 72 height 29
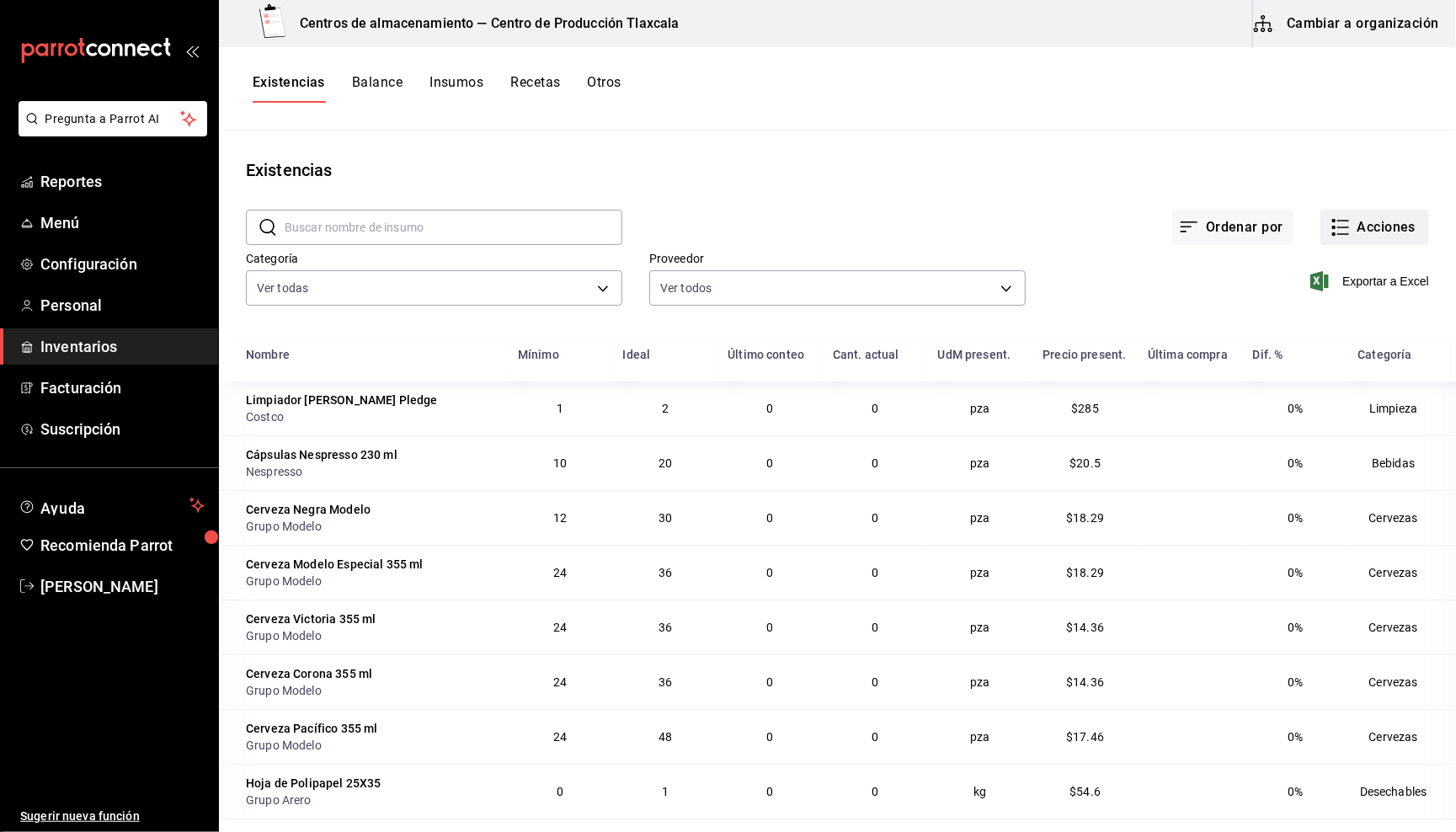
click at [1376, 228] on button "Acciones" at bounding box center [1375, 227] width 109 height 35
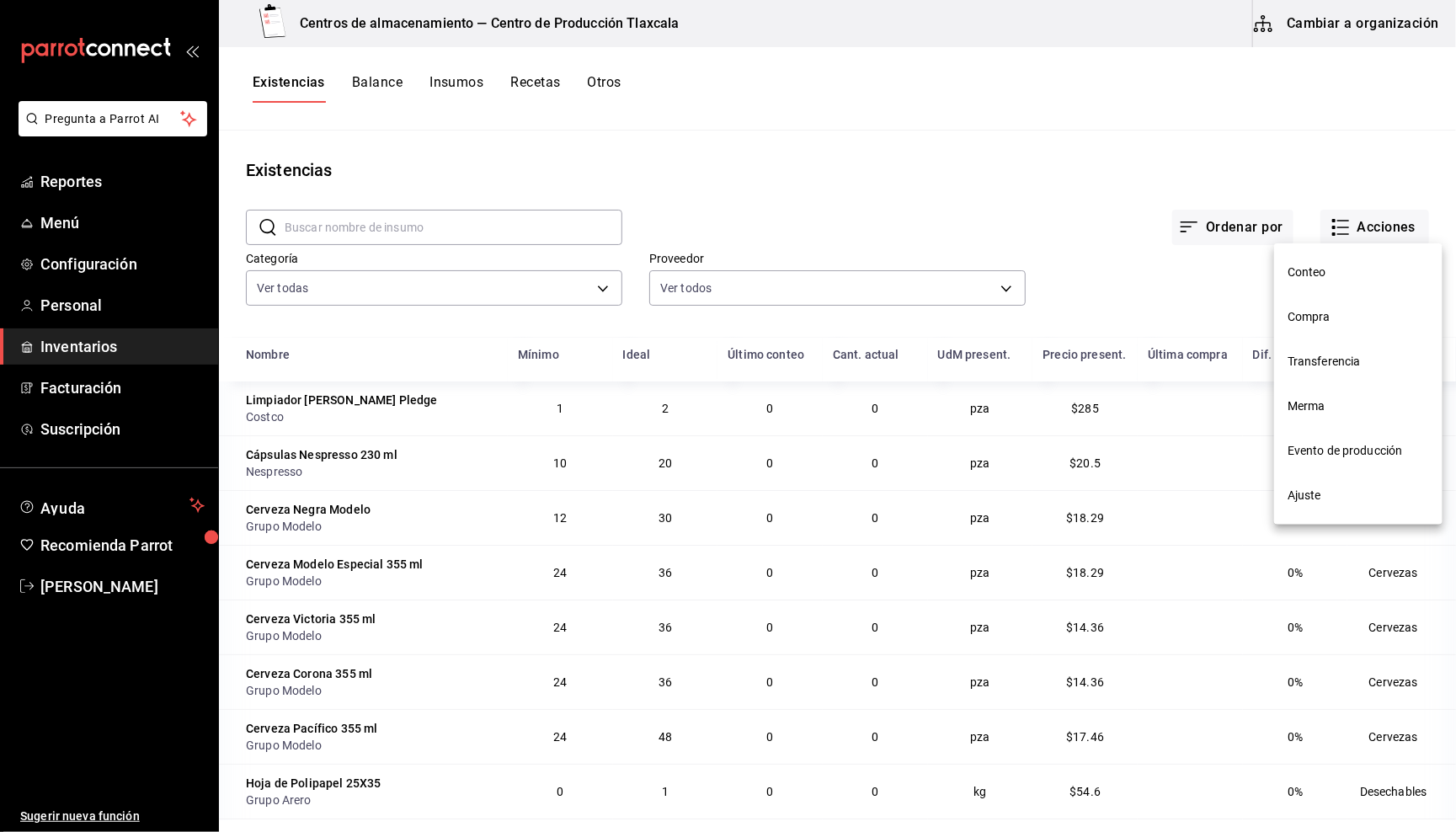
click at [1236, 267] on div at bounding box center [728, 416] width 1456 height 832
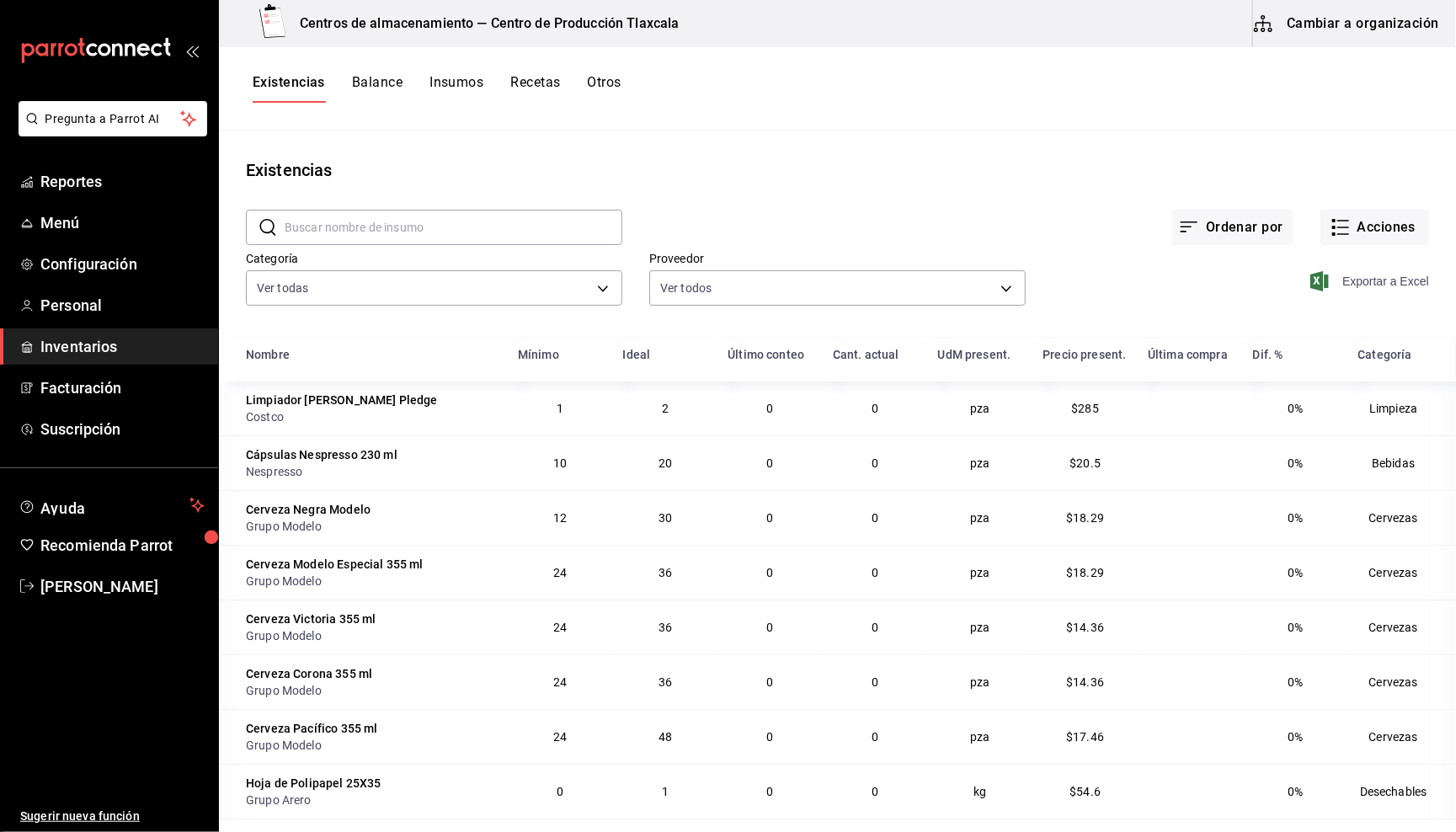
click at [1346, 279] on span "Exportar a Excel" at bounding box center [1371, 281] width 115 height 20
click at [757, 214] on div "Ordenar por Acciones" at bounding box center [1025, 214] width 807 height 63
click at [1374, 229] on button "Acciones" at bounding box center [1375, 227] width 109 height 35
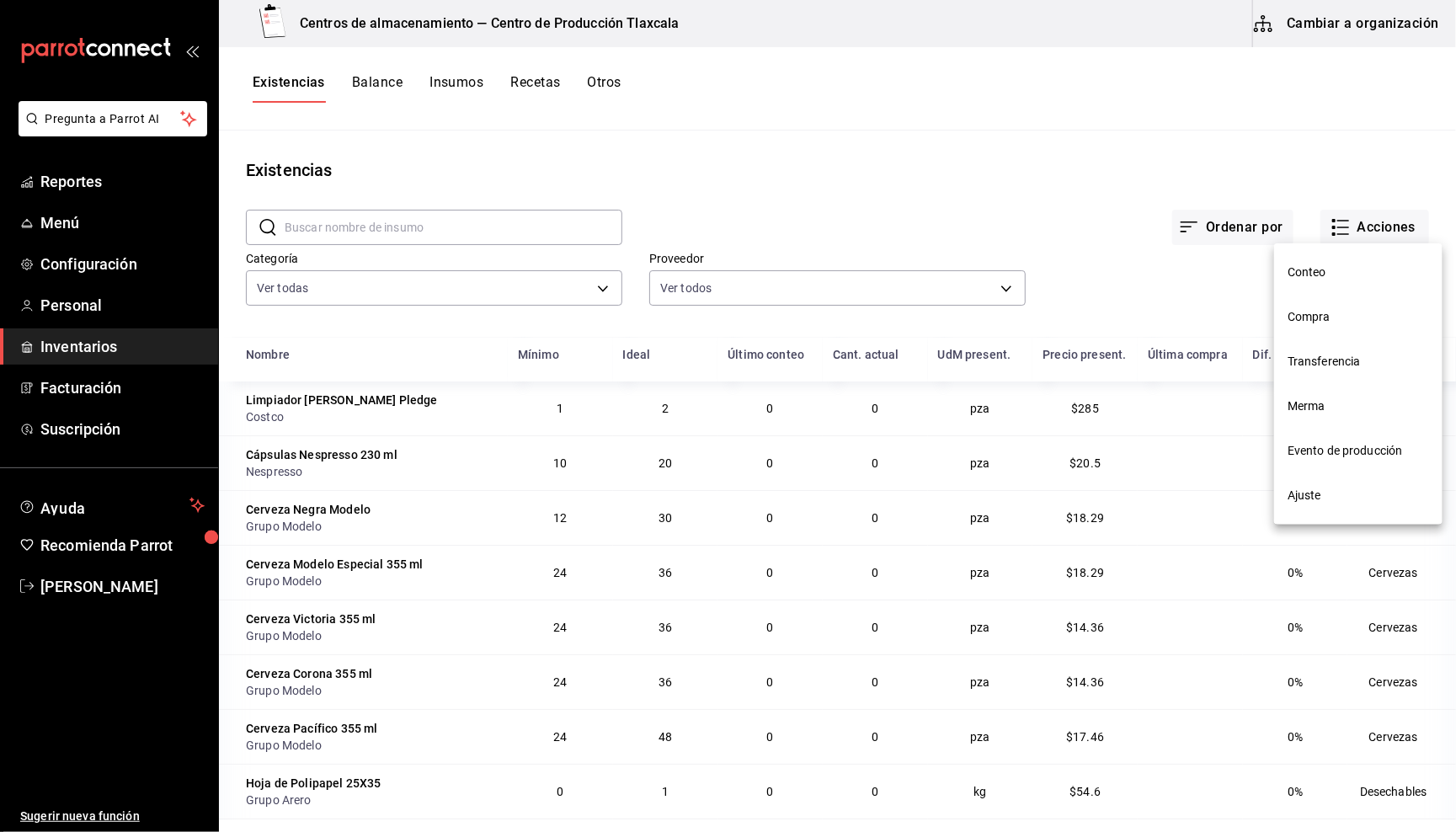
click at [1337, 272] on span "Conteo" at bounding box center [1357, 272] width 141 height 18
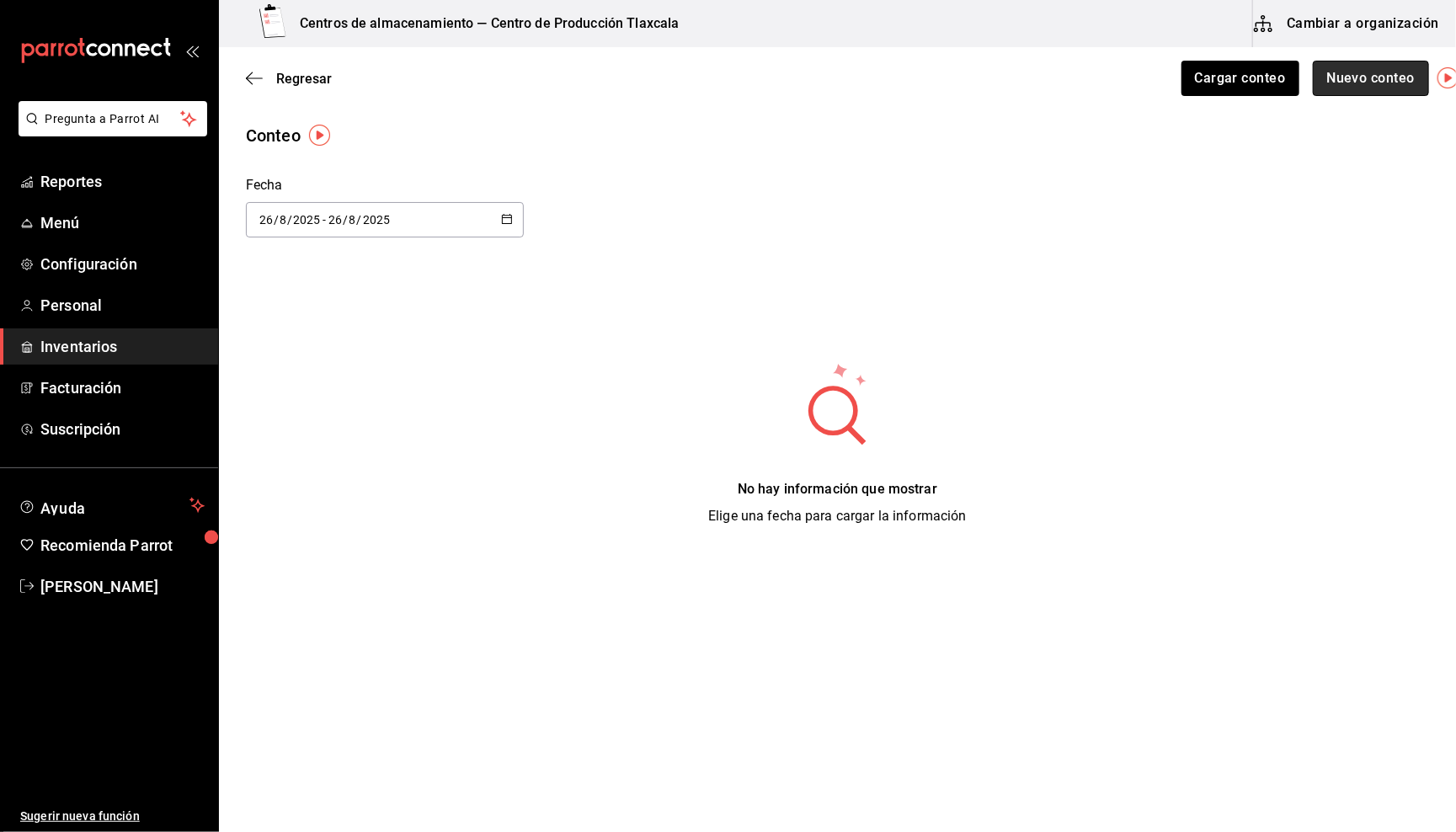
click at [1357, 70] on button "Nuevo conteo" at bounding box center [1371, 78] width 117 height 35
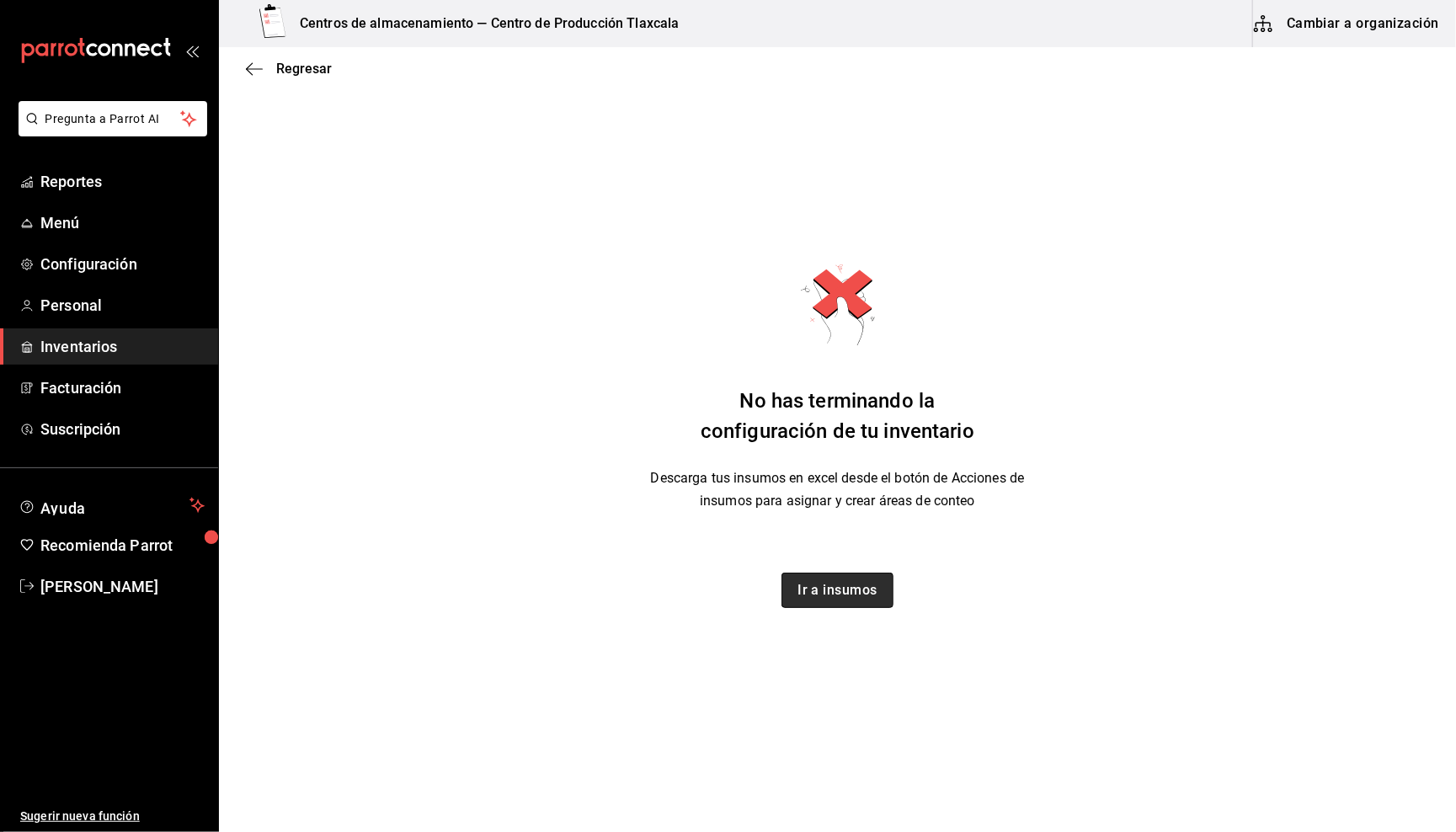
click at [858, 588] on button "Ir a insumos" at bounding box center [837, 590] width 112 height 35
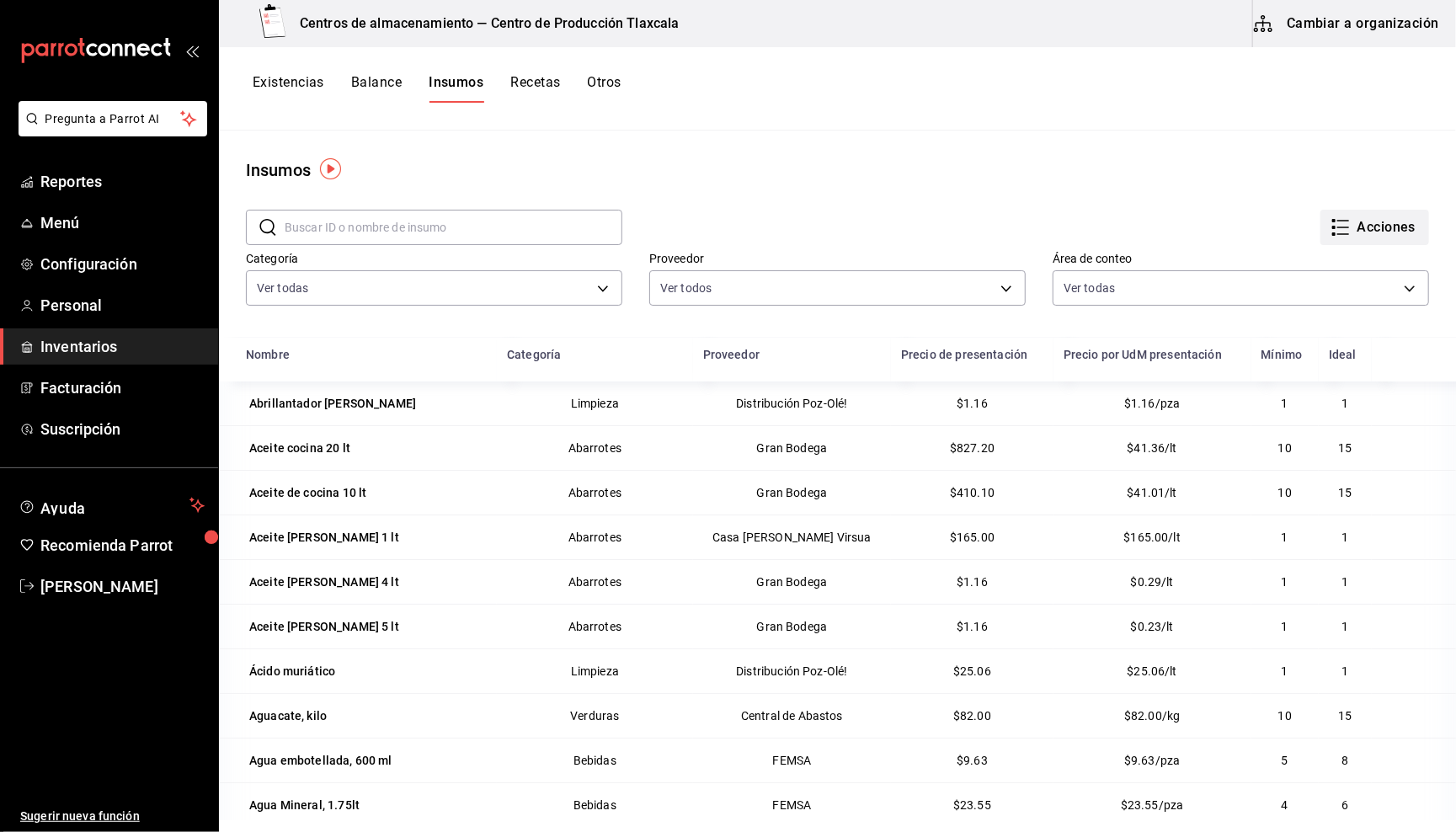
click at [1389, 221] on button "Acciones" at bounding box center [1375, 227] width 109 height 35
click at [1344, 244] on span "Exportar lista de insumos" at bounding box center [1331, 247] width 132 height 14
click at [714, 113] on div "Existencias Balance Insumos Recetas Otros" at bounding box center [837, 89] width 1237 height 83
click at [617, 91] on button "Otros" at bounding box center [604, 88] width 34 height 29
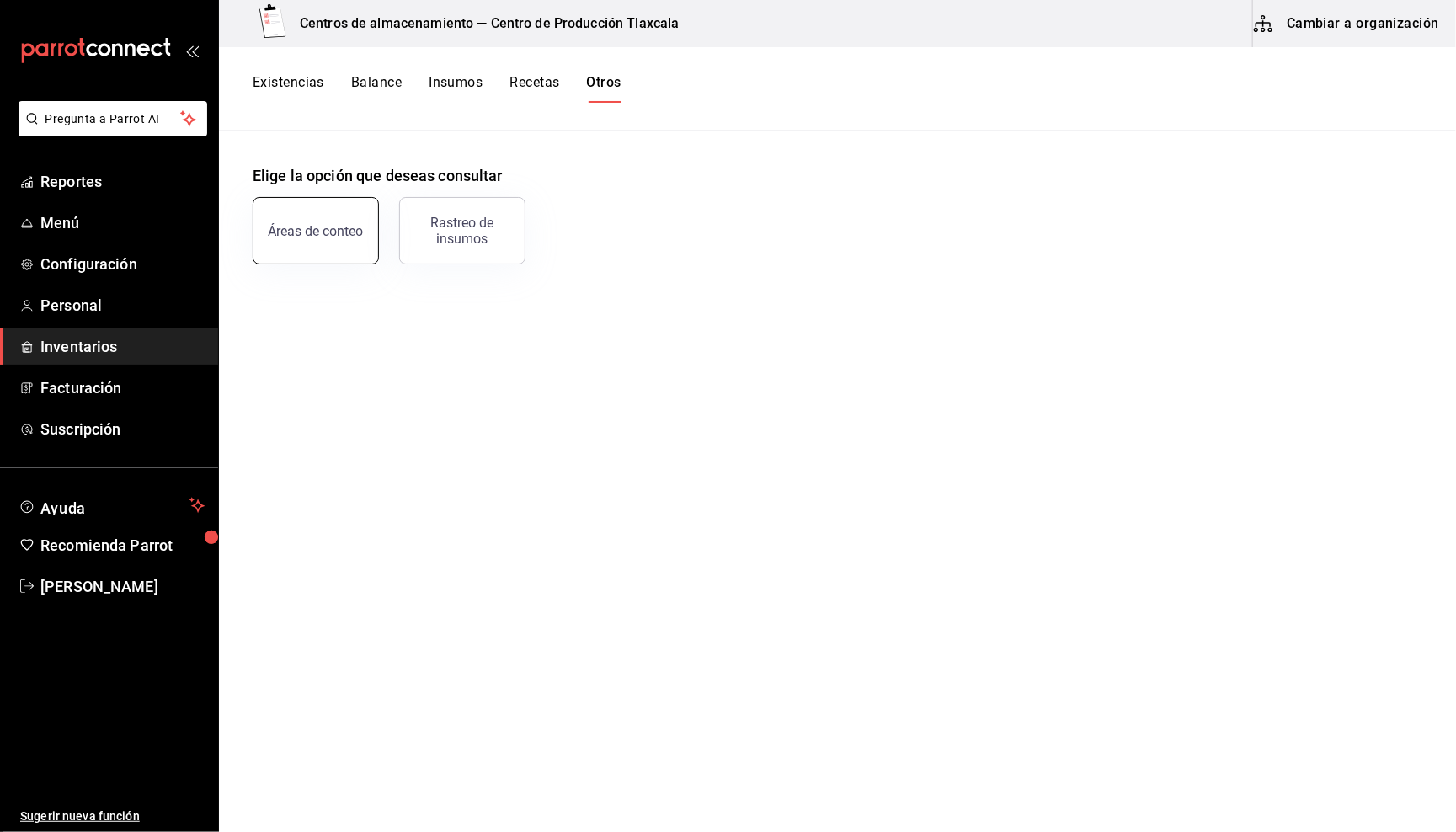
click at [315, 237] on button "Áreas de conteo" at bounding box center [315, 231] width 126 height 67
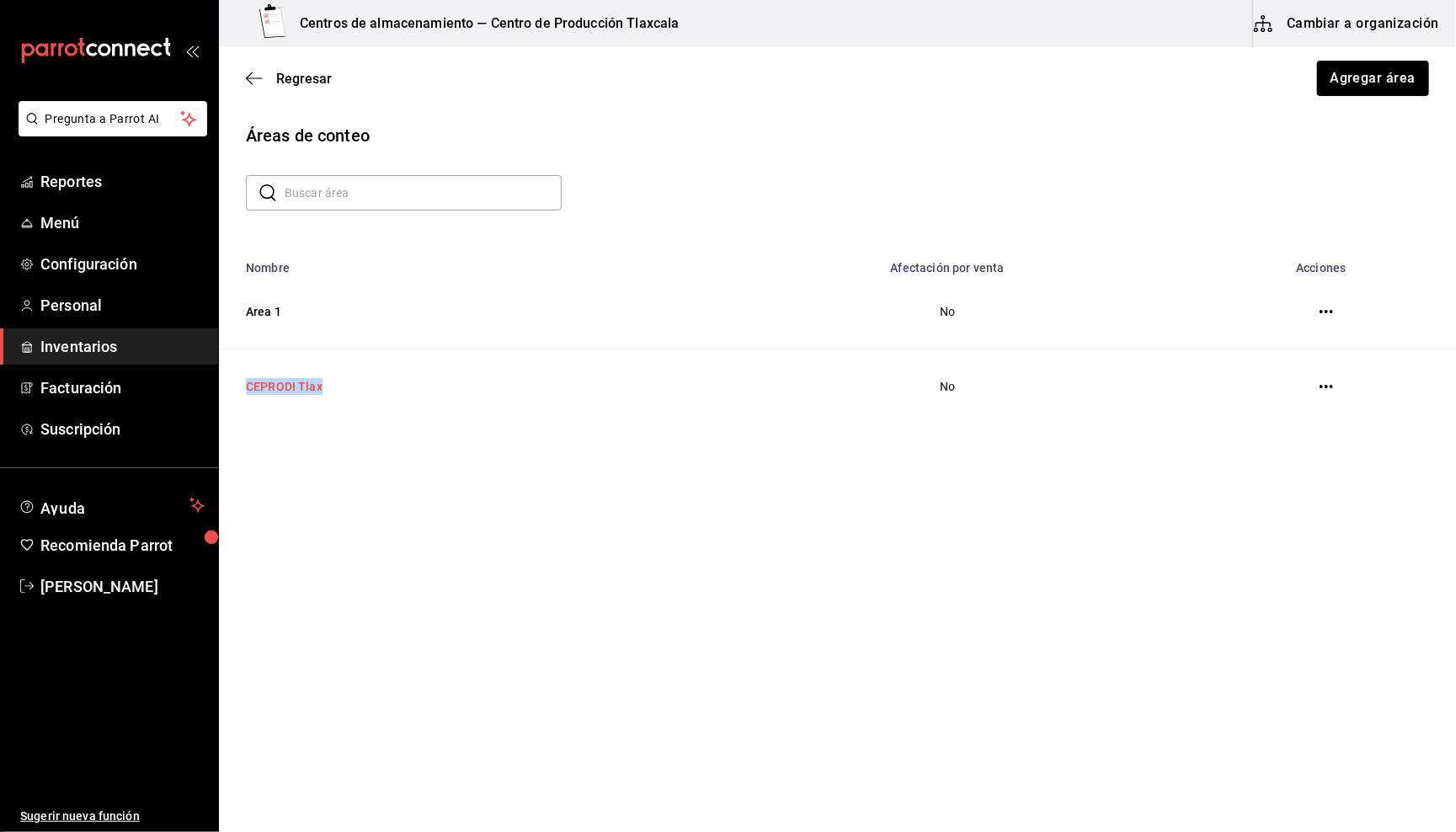
drag, startPoint x: 341, startPoint y: 392, endPoint x: 238, endPoint y: 392, distance: 103.0
click at [238, 392] on td "CEPRODI Tlax" at bounding box center [455, 386] width 472 height 75
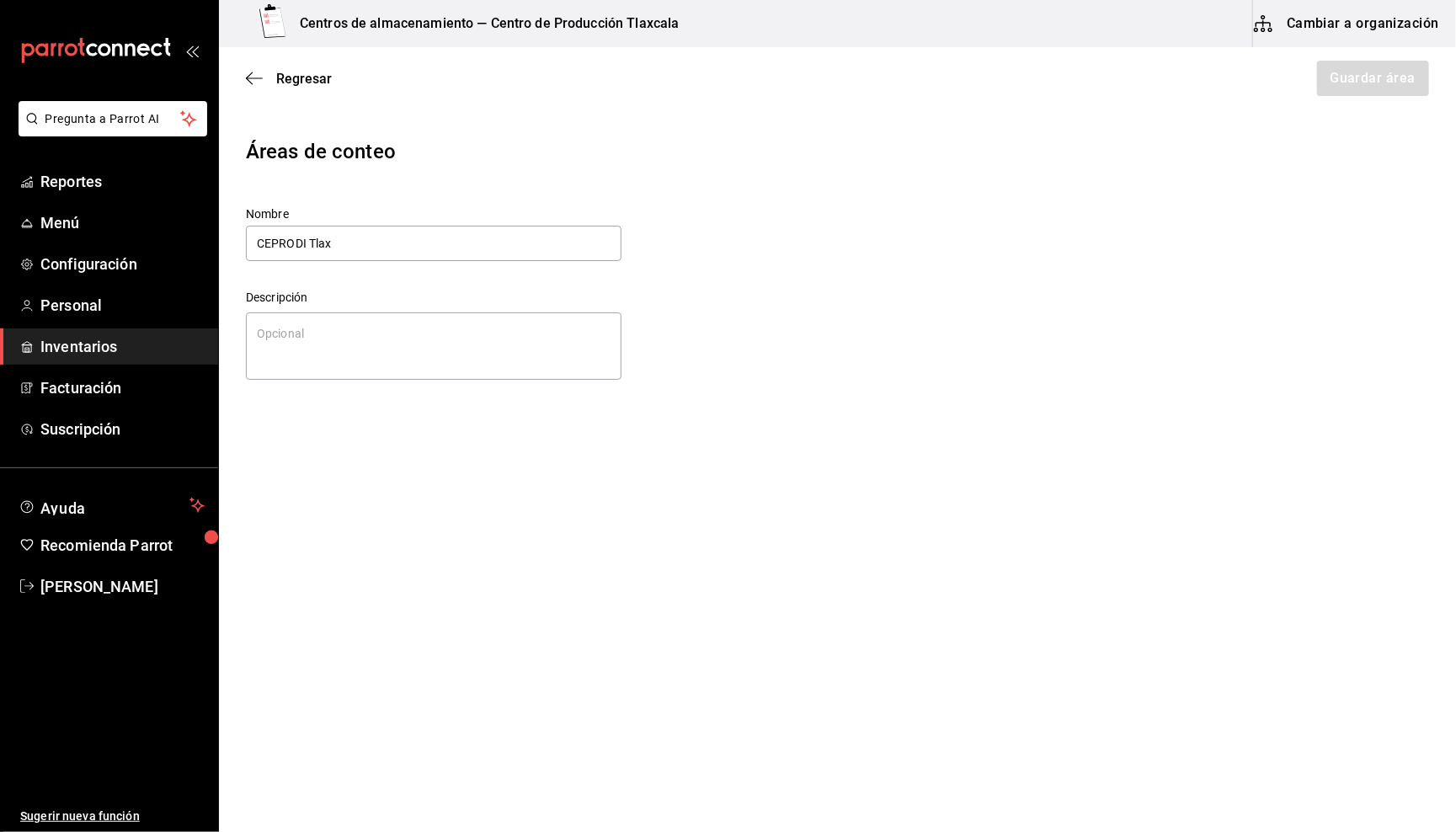
drag, startPoint x: 370, startPoint y: 244, endPoint x: 226, endPoint y: 242, distance: 144.0
click at [226, 242] on div "Áreas de conteo Nombre CEPRODI Tlax Descripción x" at bounding box center [837, 261] width 1237 height 250
type textarea "x"
click at [254, 77] on icon "button" at bounding box center [255, 78] width 17 height 15
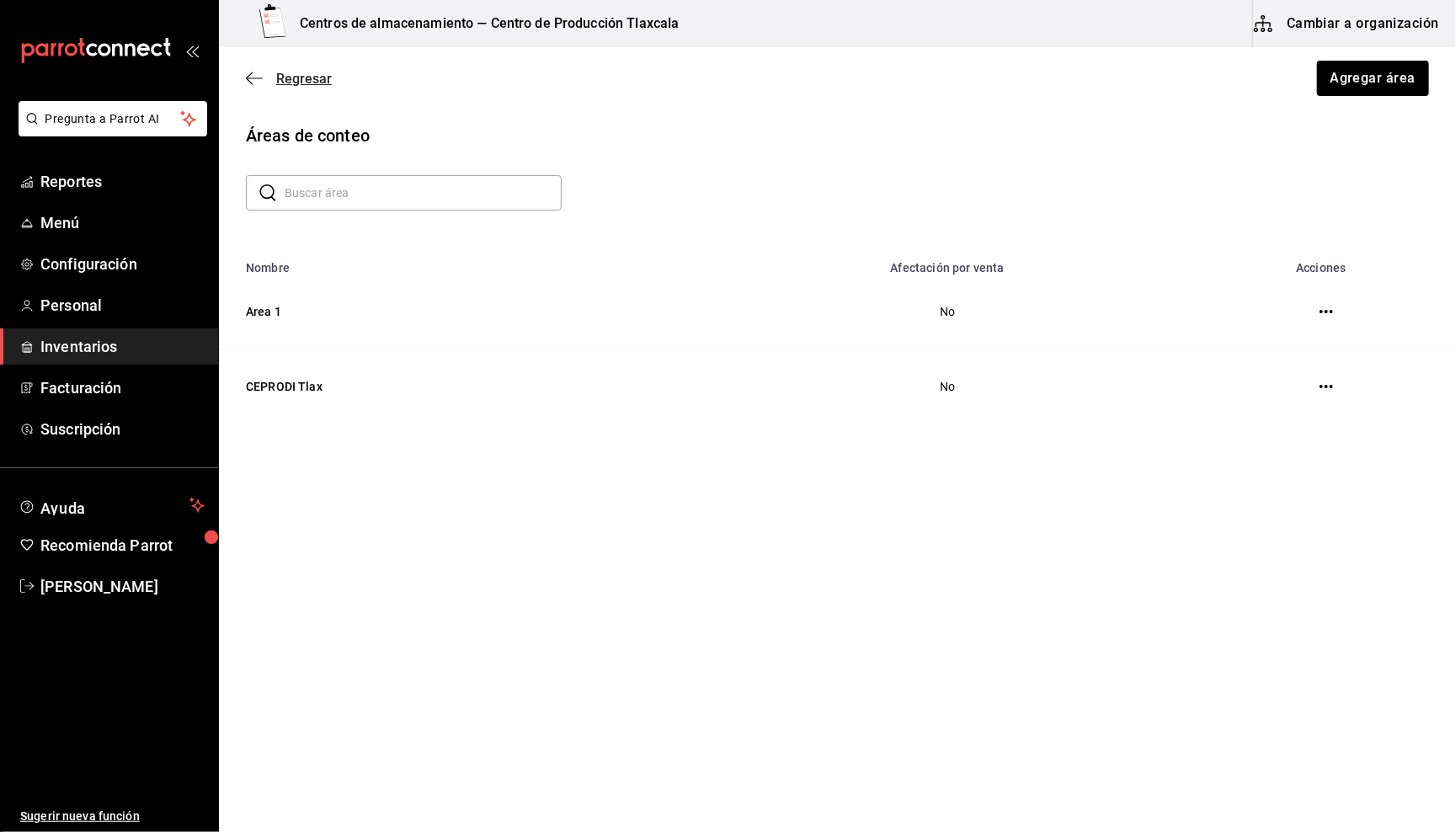
click at [261, 79] on icon "button" at bounding box center [255, 78] width 17 height 15
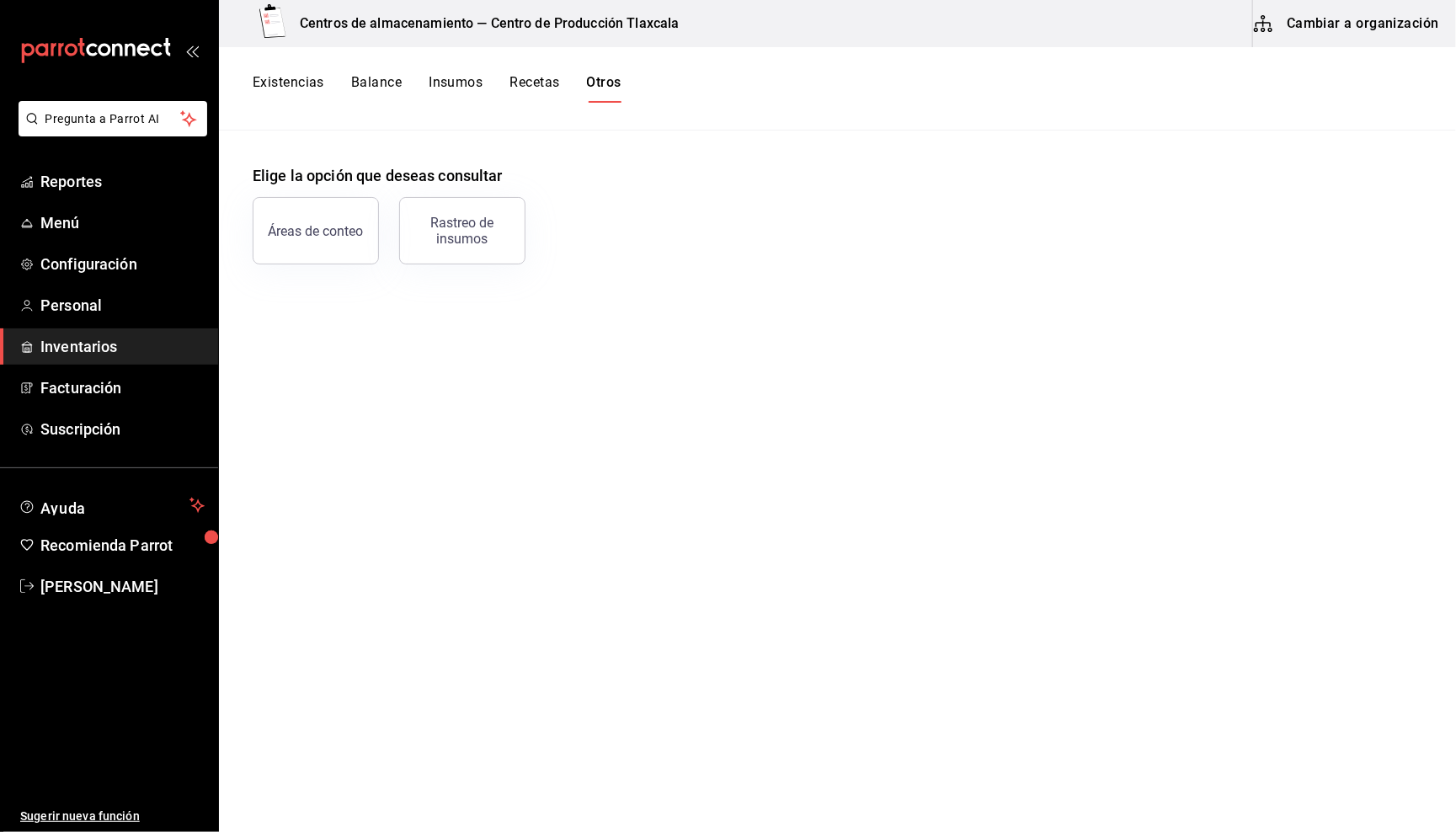
click at [461, 77] on button "Insumos" at bounding box center [456, 88] width 53 height 29
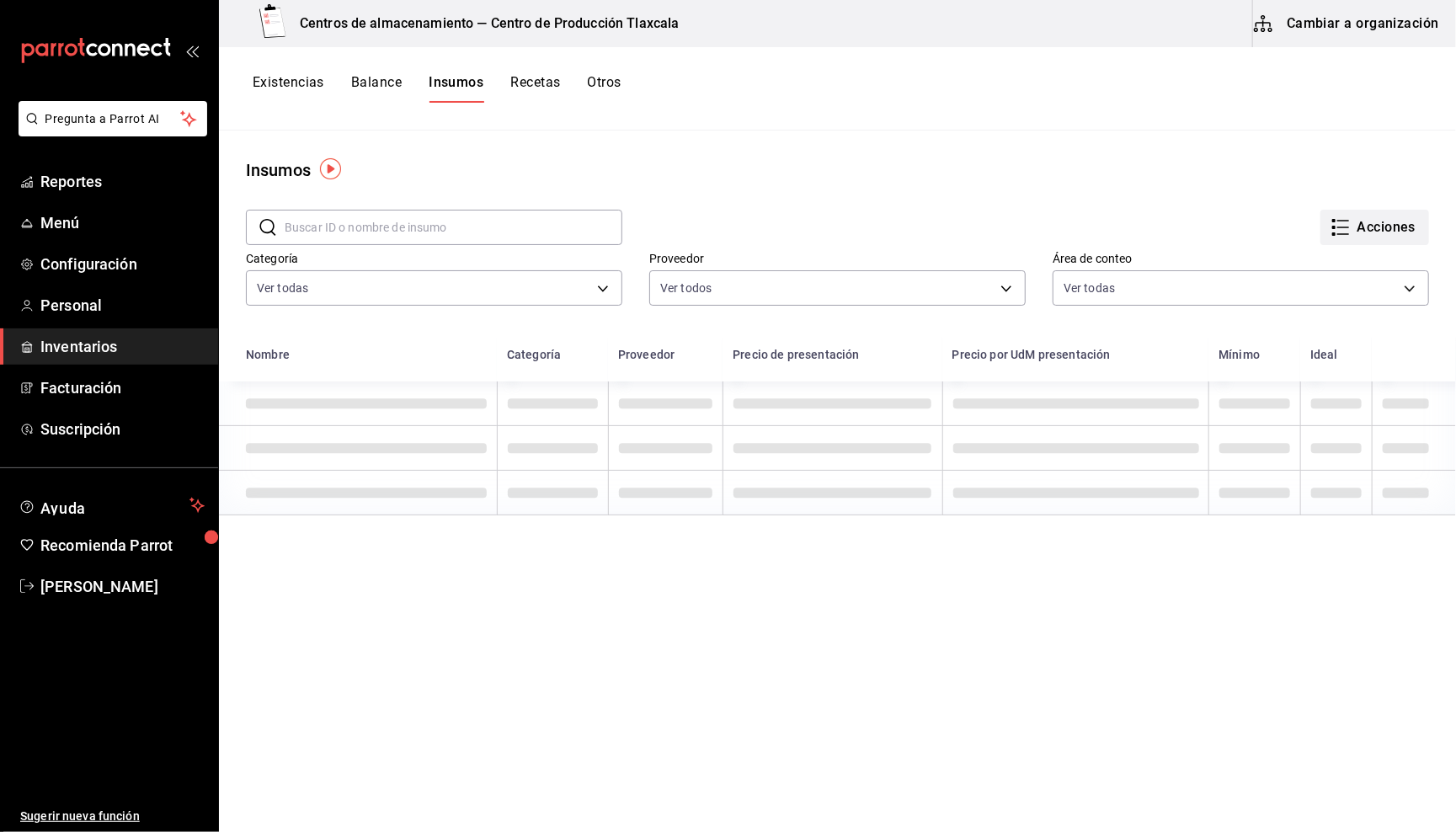
click at [1359, 237] on button "Acciones" at bounding box center [1375, 227] width 109 height 35
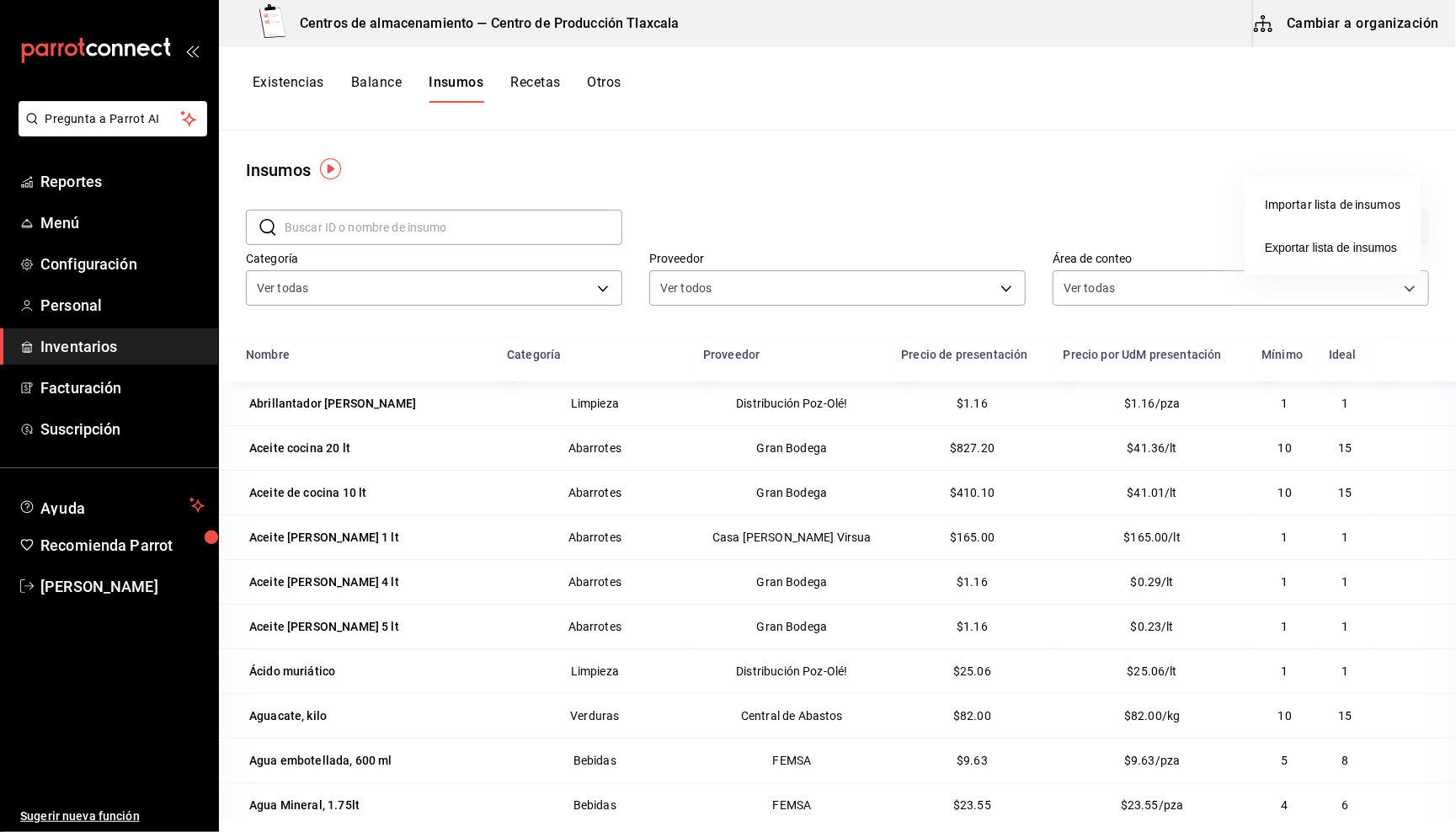
click at [1335, 201] on div "Importar lista de insumos" at bounding box center [1332, 205] width 136 height 18
click at [0, 0] on input "Importar lista de insumos" at bounding box center [0, 0] width 0 height 0
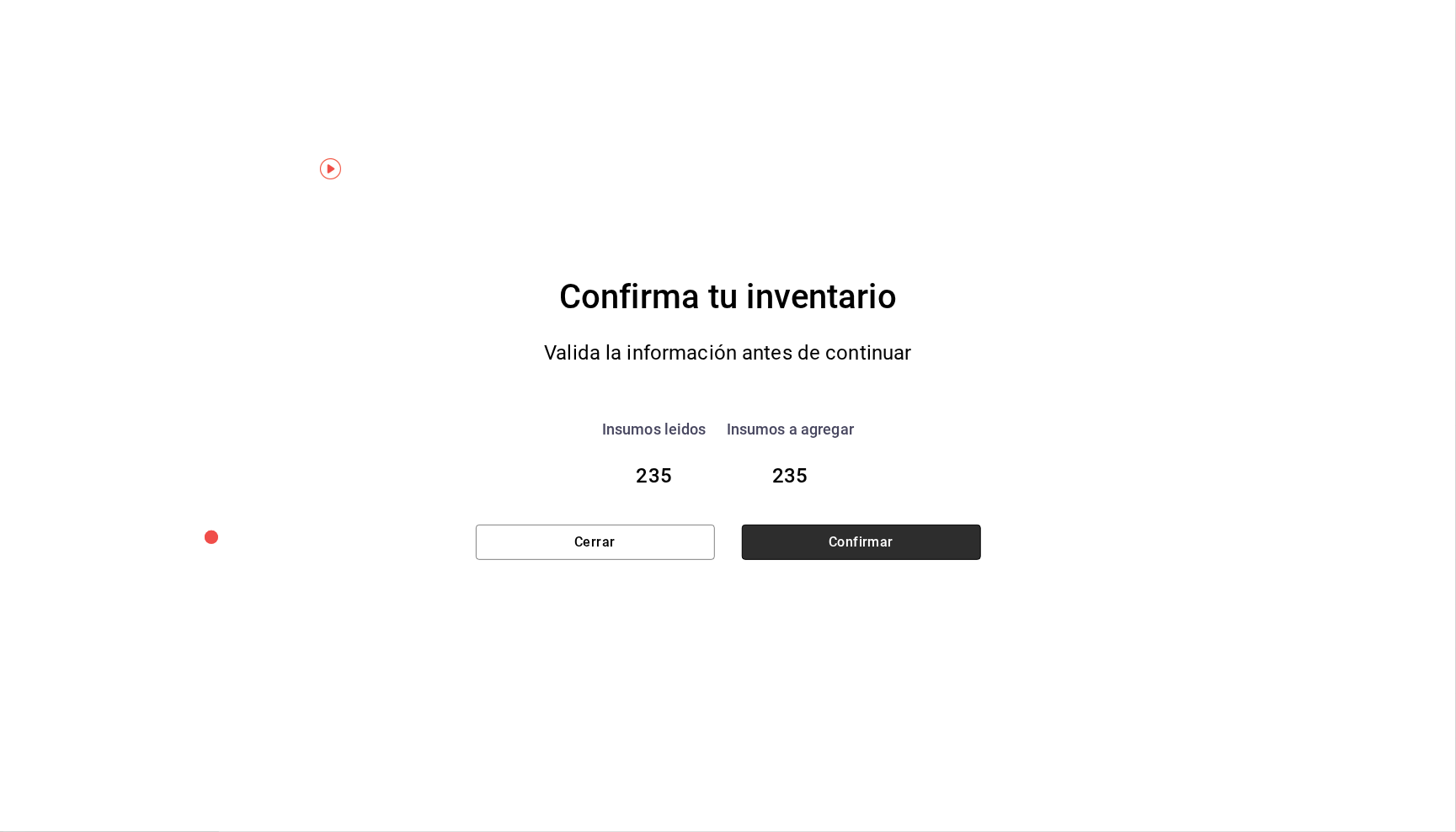
click at [855, 542] on button "Confirmar" at bounding box center [861, 542] width 239 height 35
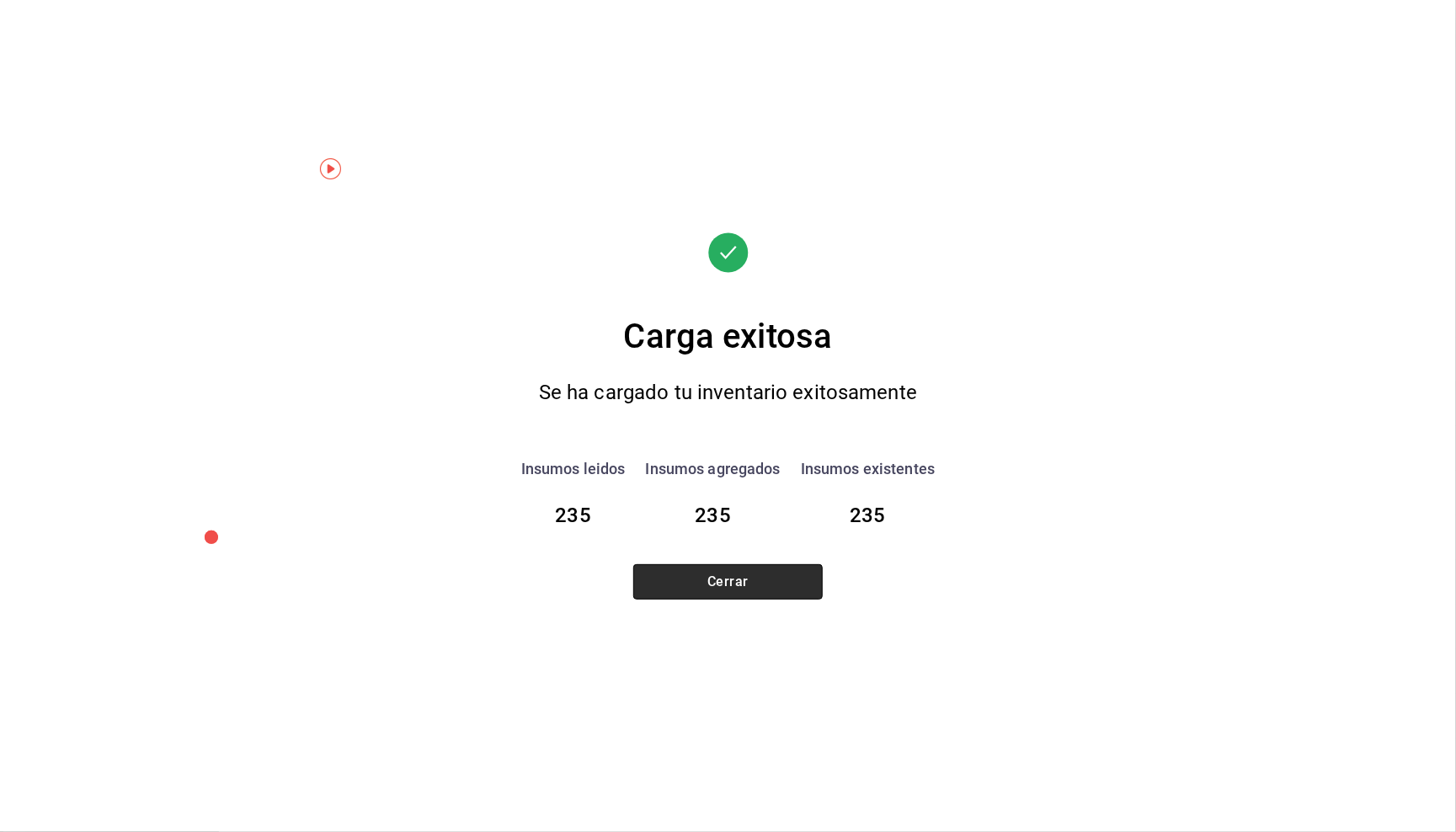
click at [787, 574] on button "Cerrar" at bounding box center [728, 582] width 189 height 35
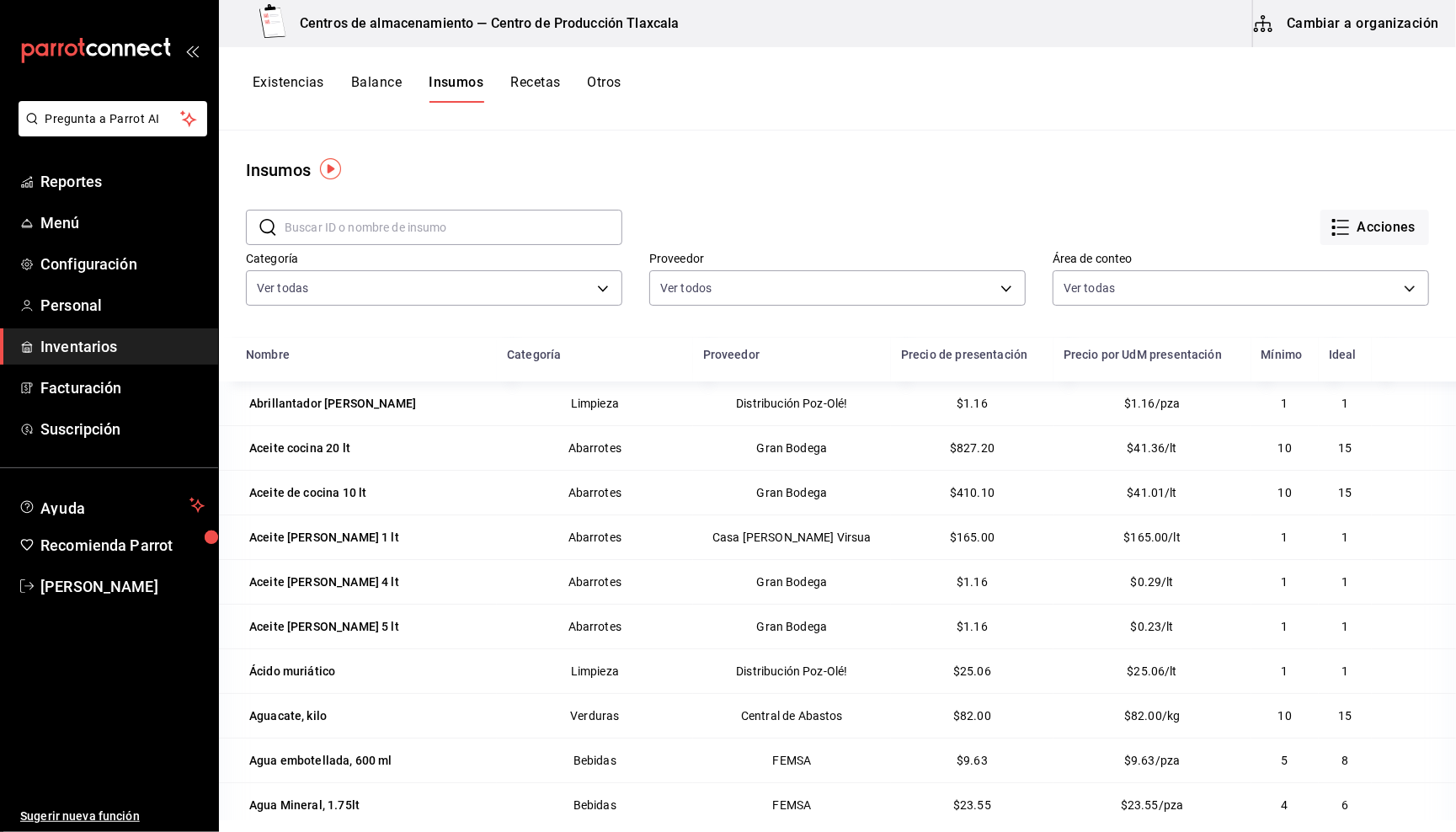
click at [290, 81] on button "Existencias" at bounding box center [289, 88] width 72 height 29
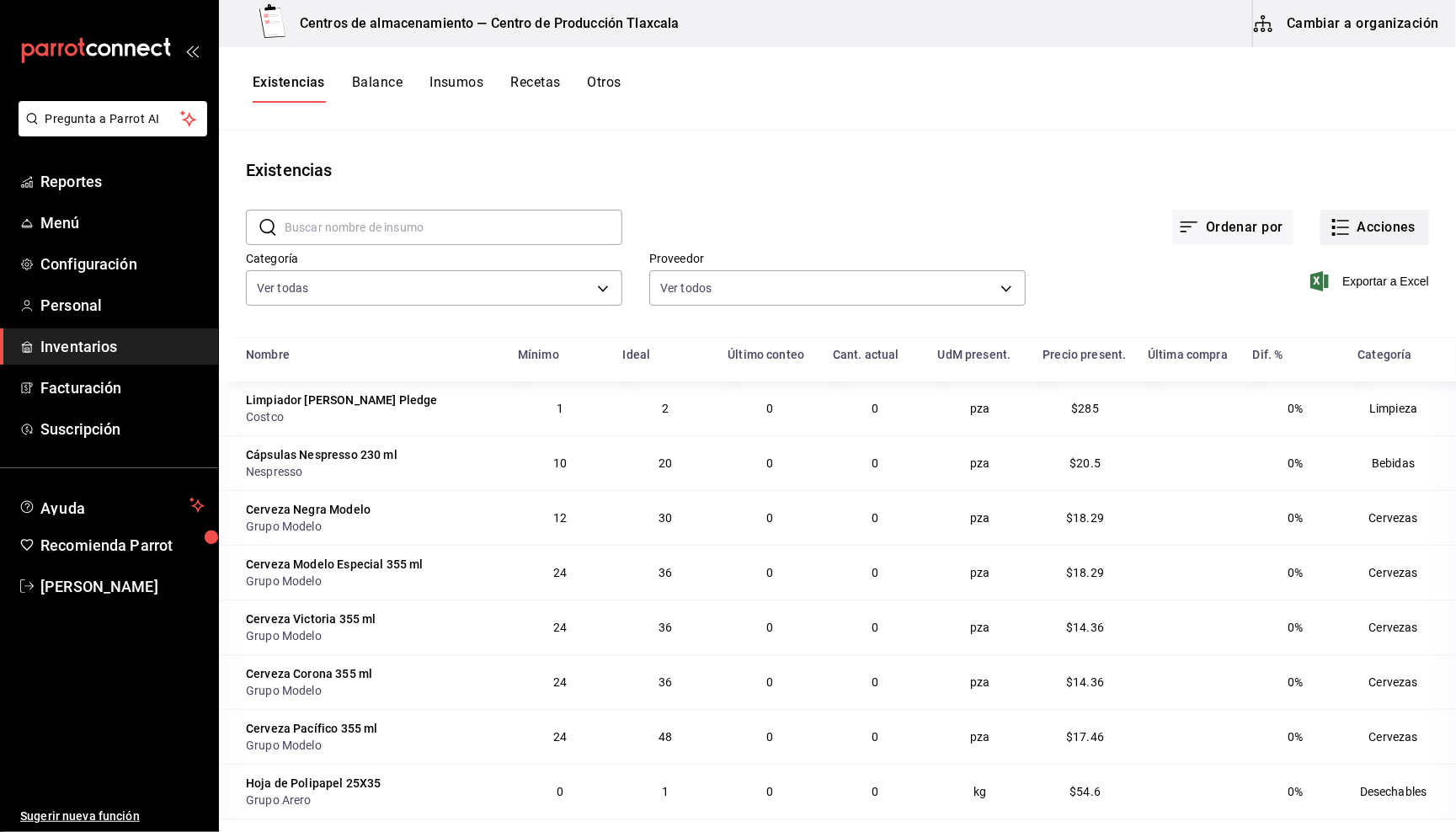
click at [1383, 214] on button "Acciones" at bounding box center [1375, 227] width 109 height 35
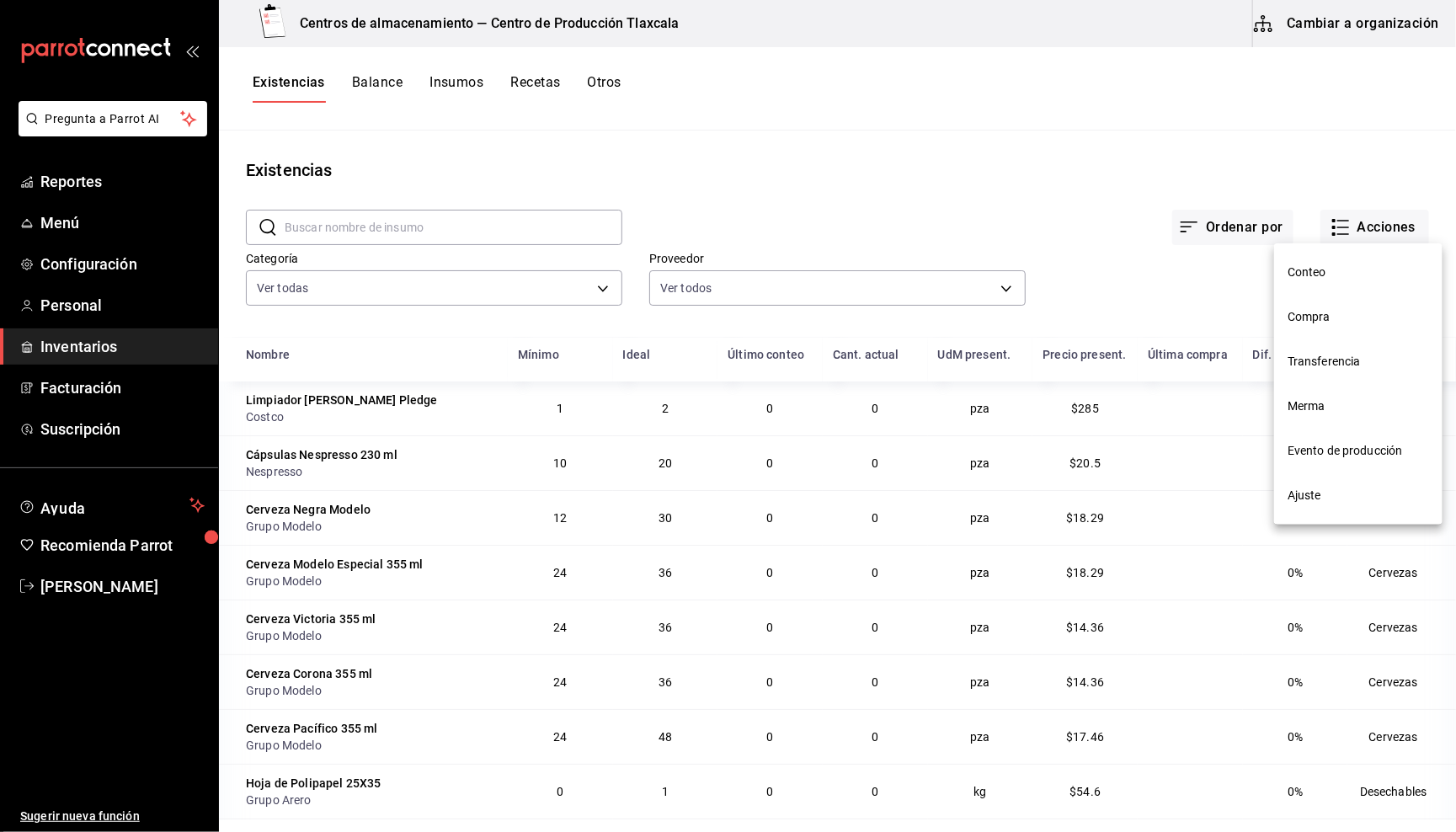
click at [1326, 277] on span "Conteo" at bounding box center [1357, 272] width 141 height 18
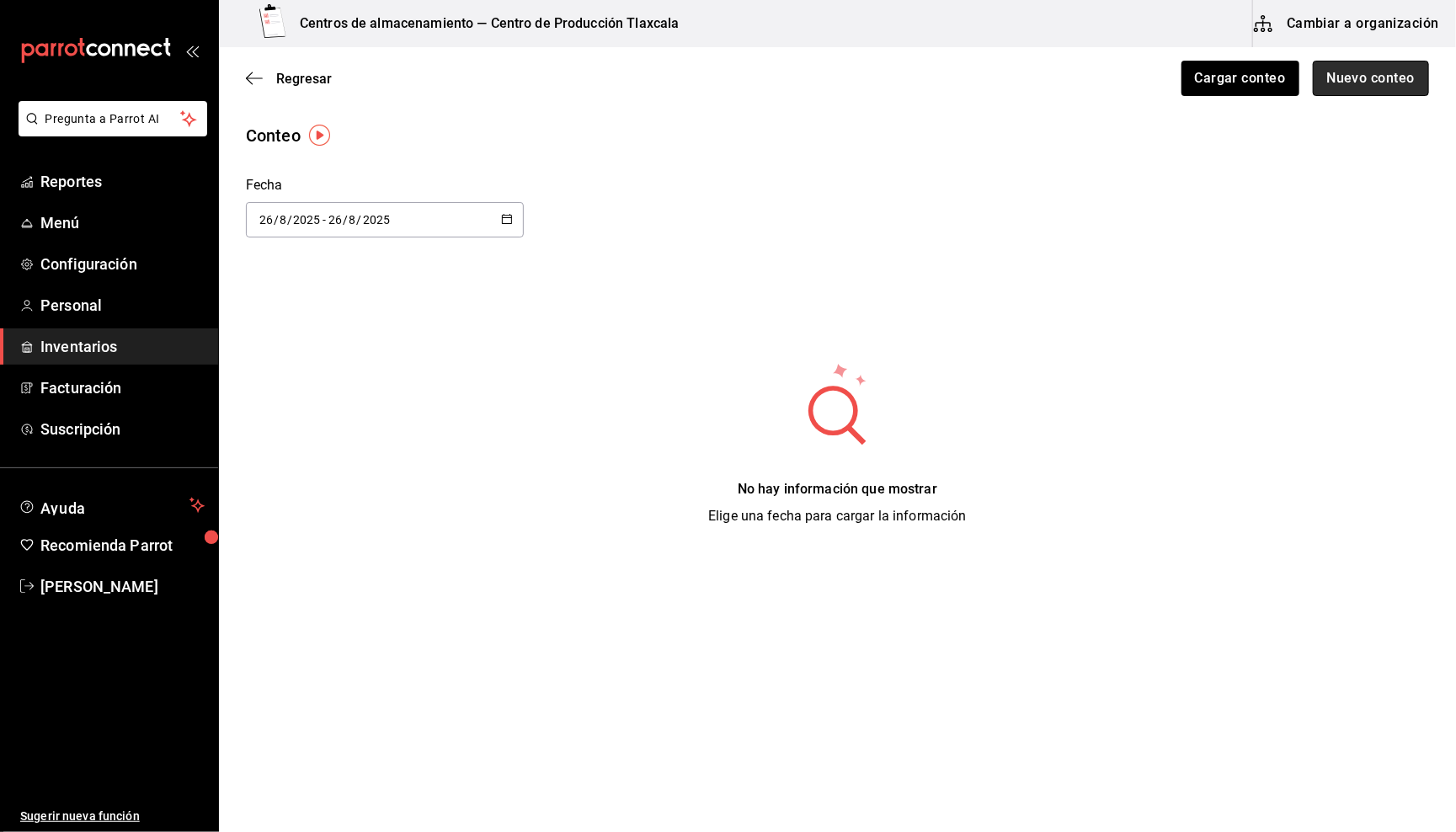
click at [1338, 69] on button "Nuevo conteo" at bounding box center [1371, 78] width 117 height 35
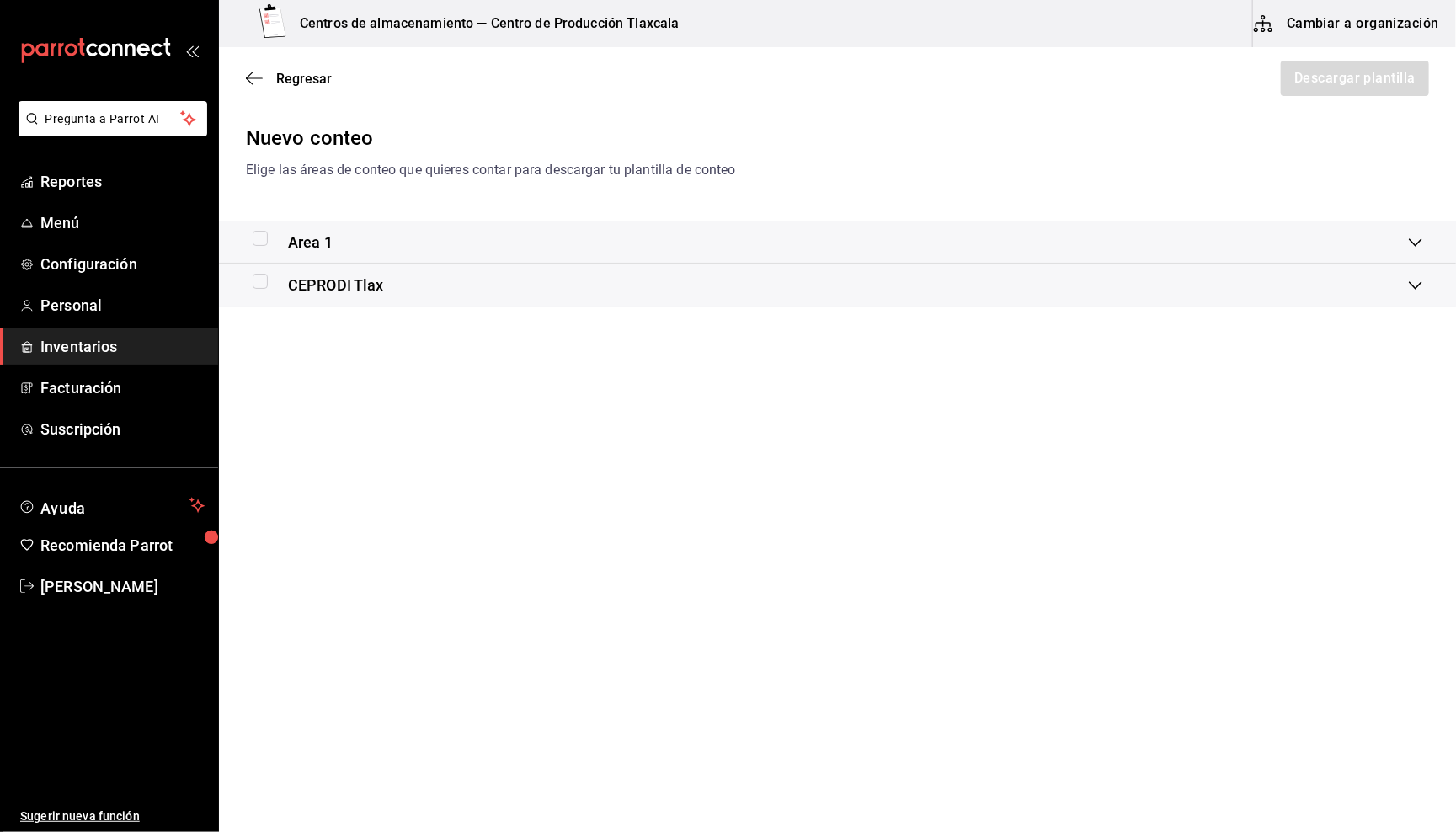
click at [346, 242] on div "Area 1" at bounding box center [831, 242] width 1156 height 23
click at [345, 242] on div "Area 1" at bounding box center [831, 248] width 1156 height 23
click at [248, 82] on icon "button" at bounding box center [255, 78] width 17 height 15
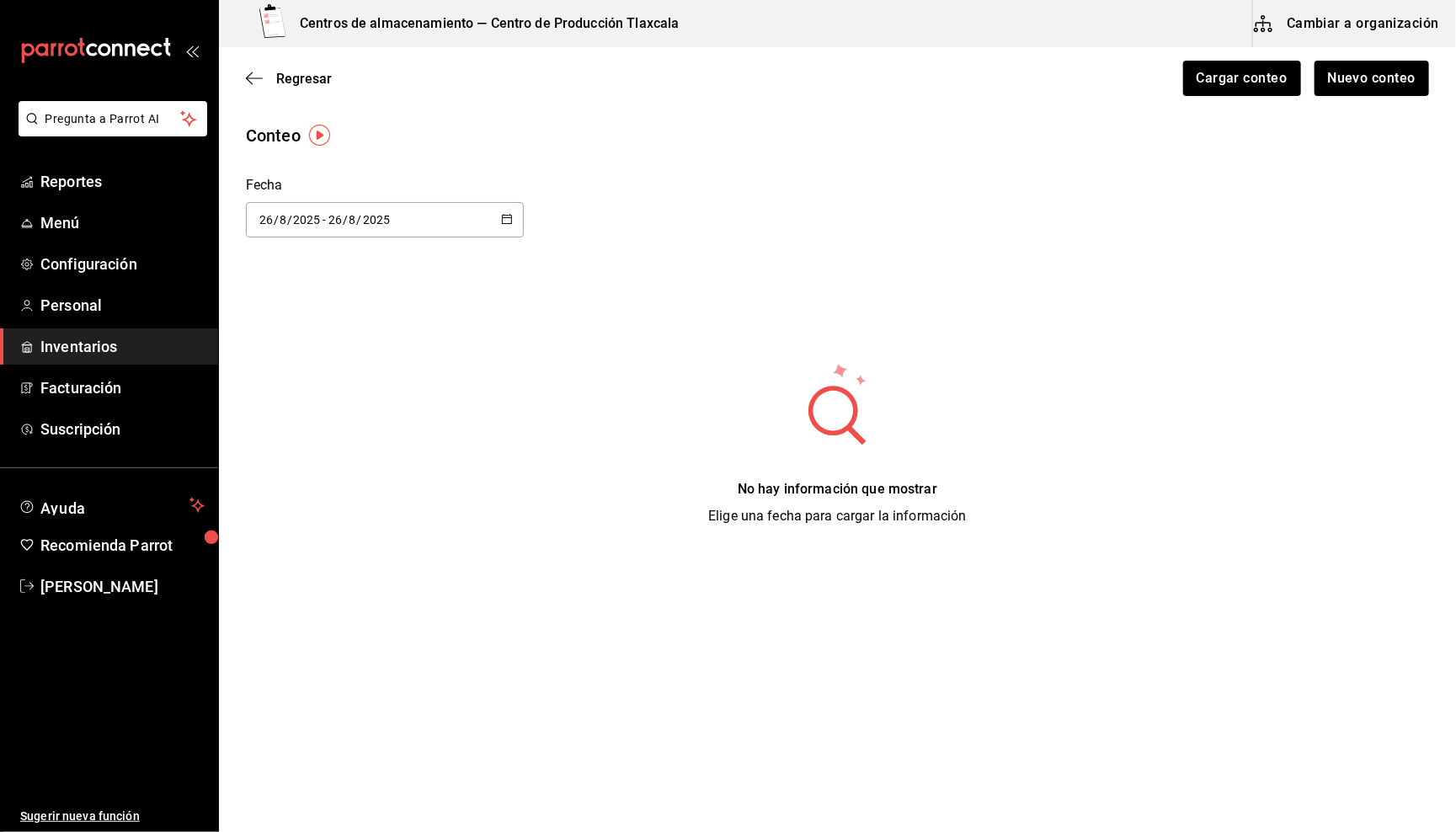
click at [248, 82] on icon "button" at bounding box center [255, 78] width 17 height 15
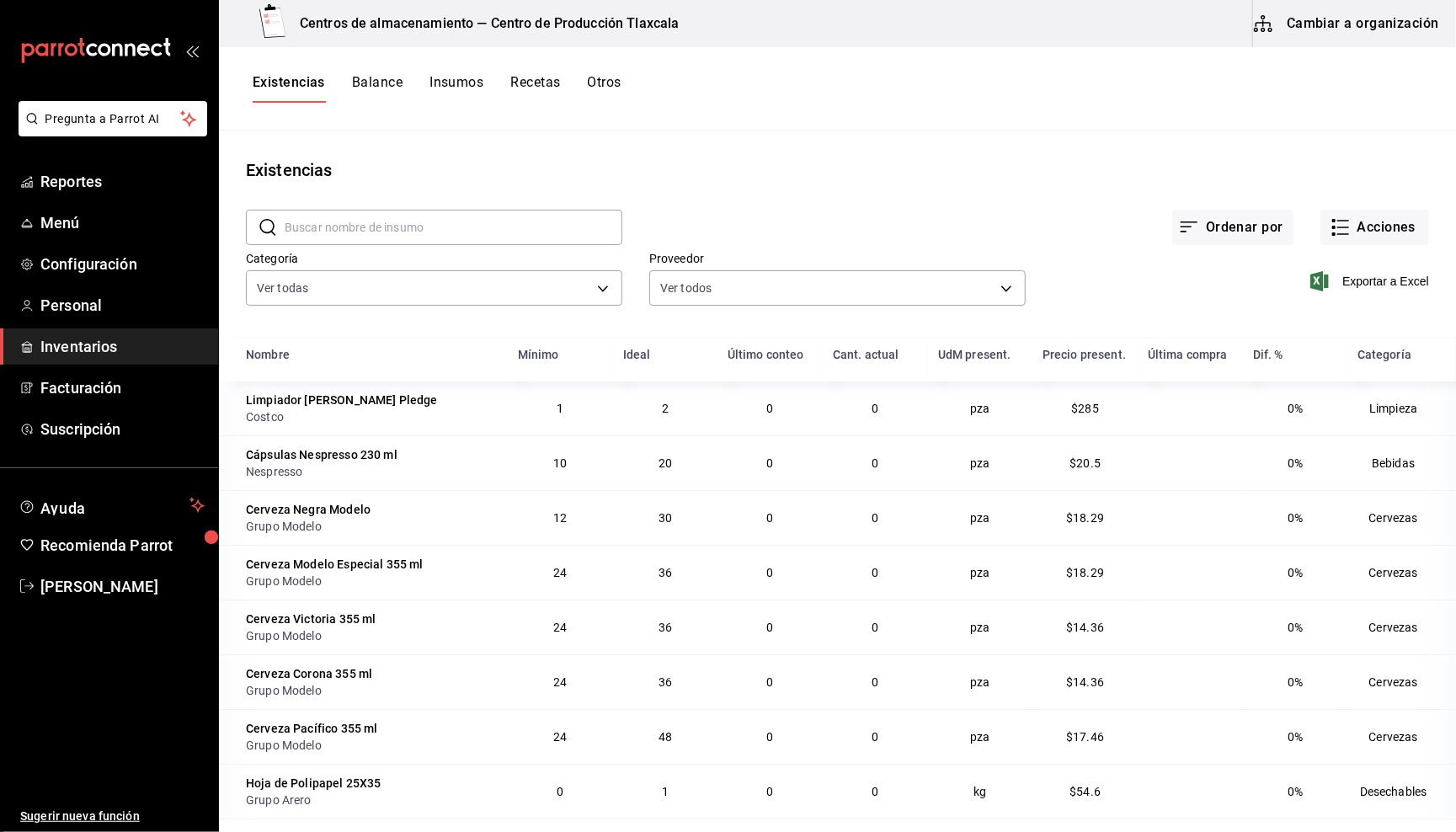
click at [609, 92] on button "Otros" at bounding box center [604, 88] width 34 height 29
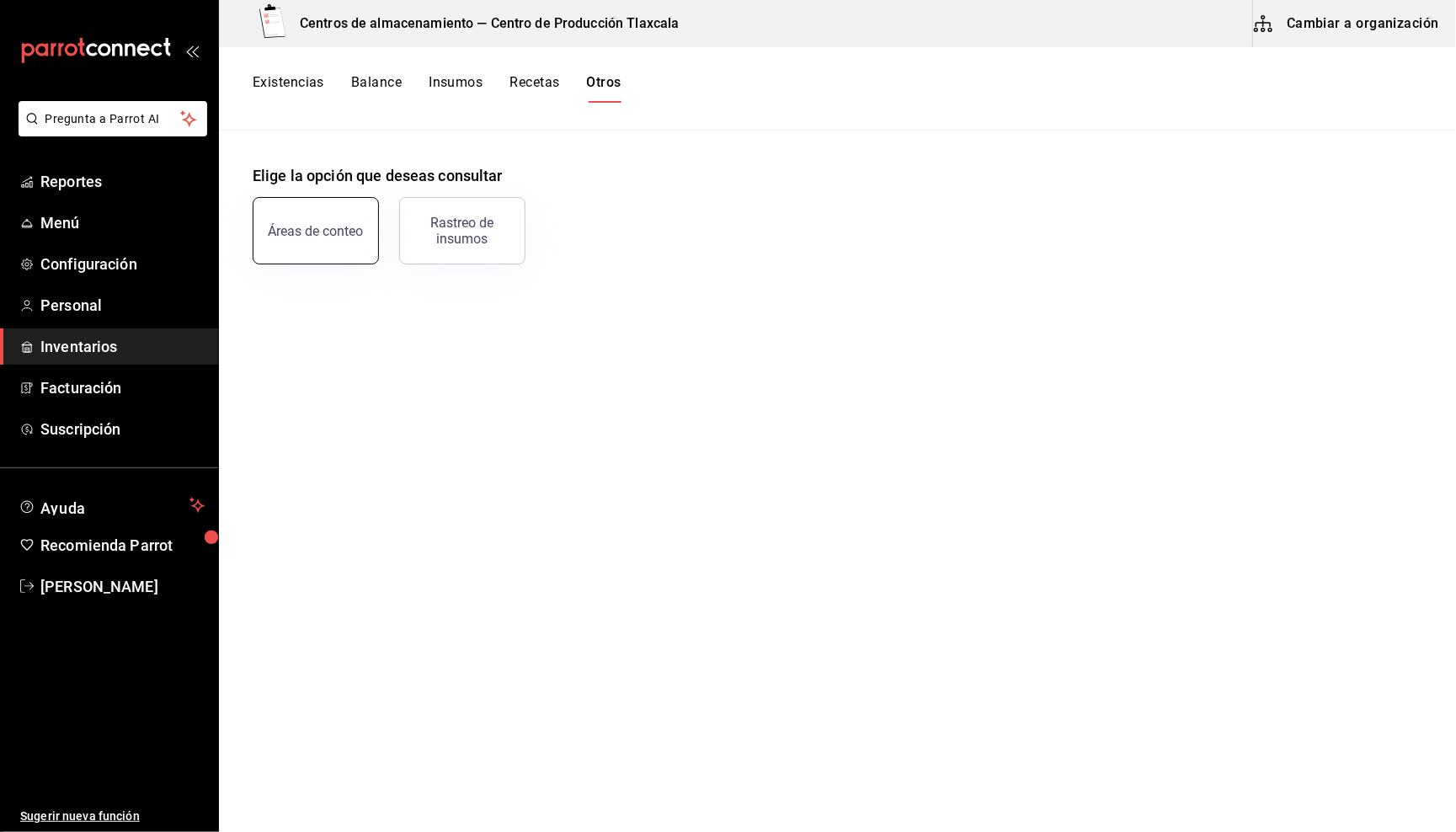
click at [318, 231] on div "Áreas de conteo" at bounding box center [315, 231] width 95 height 16
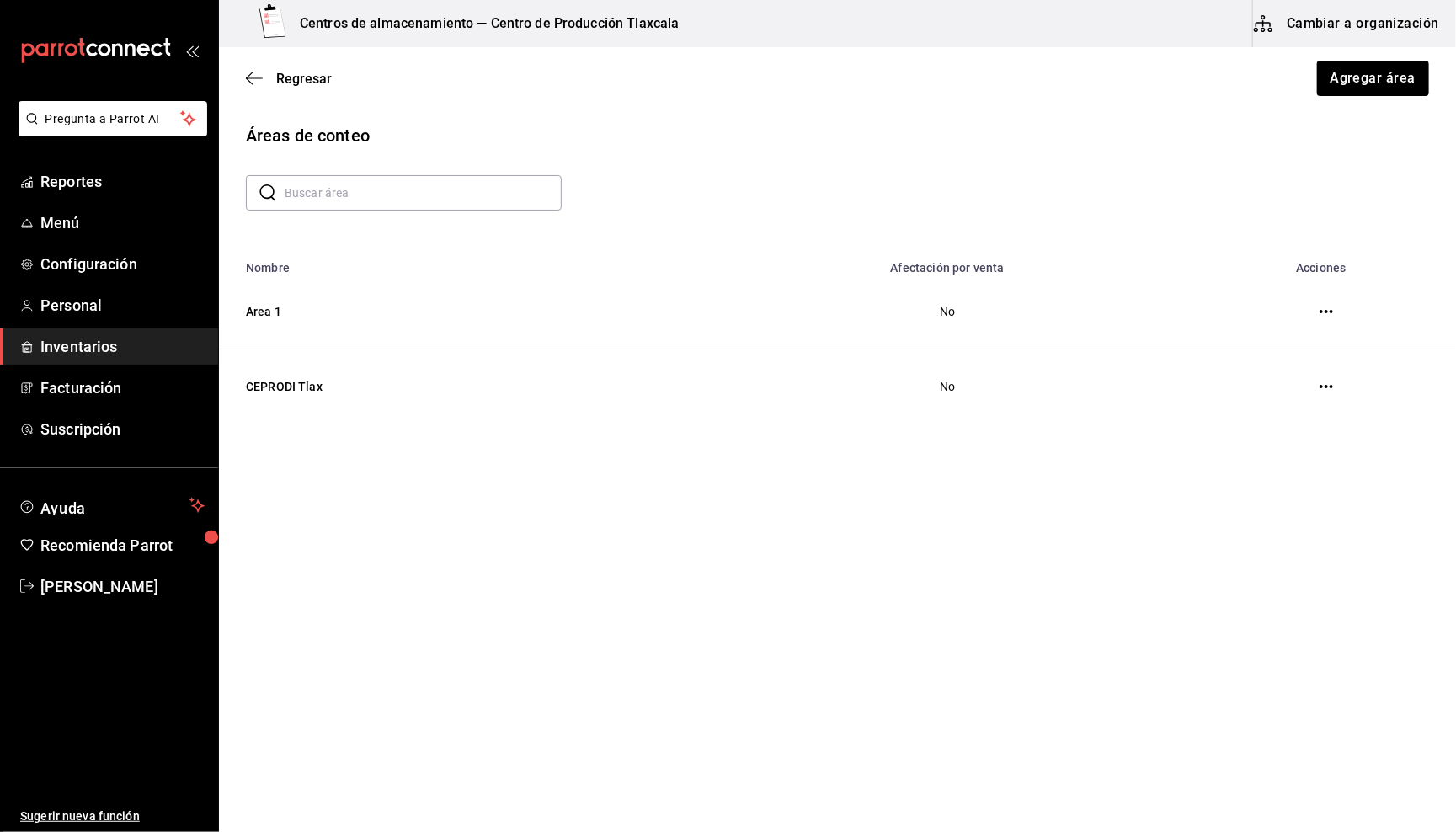
click at [1326, 315] on icon "button" at bounding box center [1326, 312] width 14 height 14
click at [1252, 305] on span "Eliminar" at bounding box center [1263, 312] width 43 height 14
click at [1281, 31] on button "Cambiar a organización" at bounding box center [1347, 23] width 189 height 47
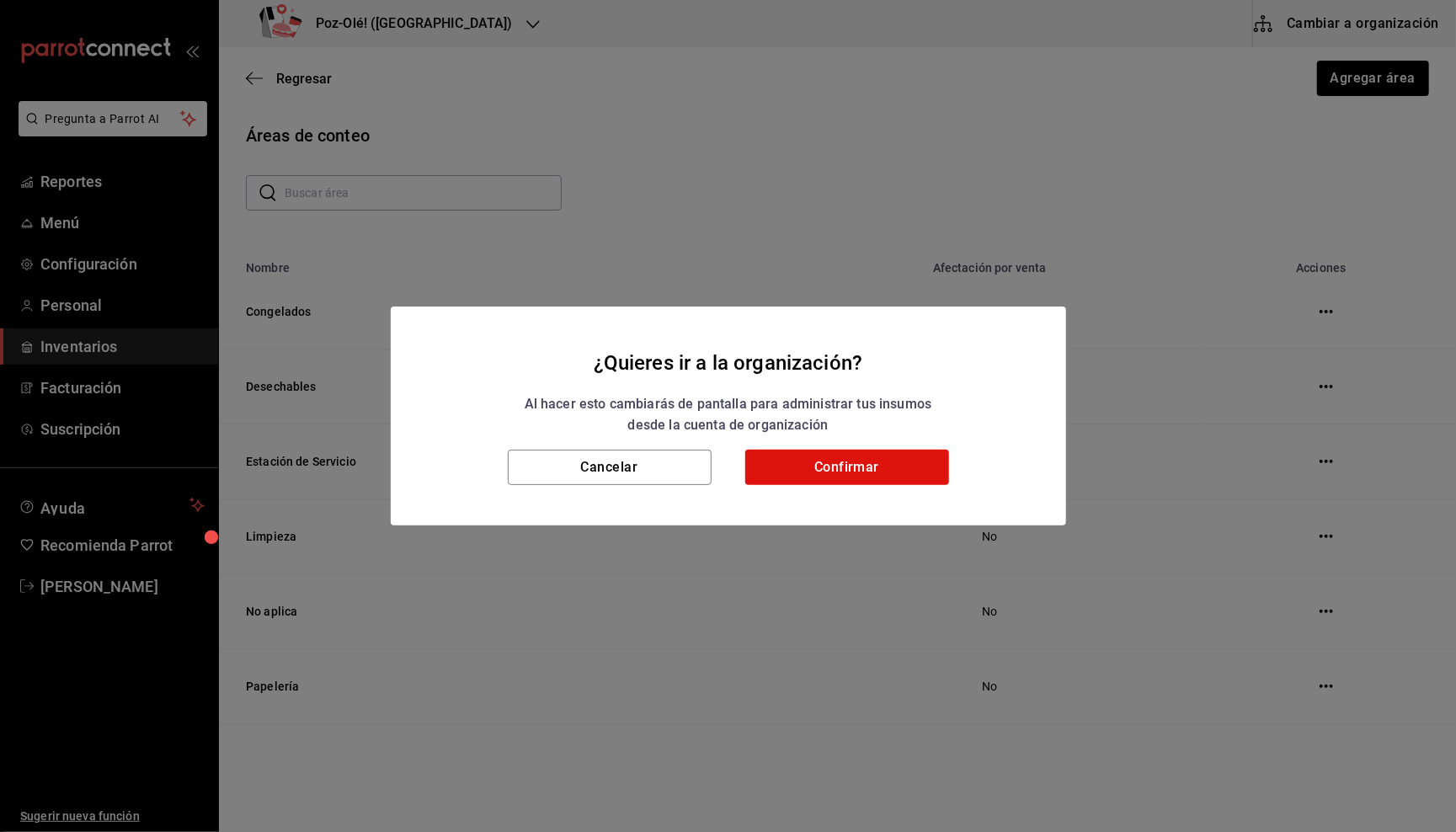
click at [823, 484] on div "Cancelar Confirmar" at bounding box center [728, 488] width 675 height 76
click at [826, 469] on button "Confirmar" at bounding box center [846, 468] width 204 height 35
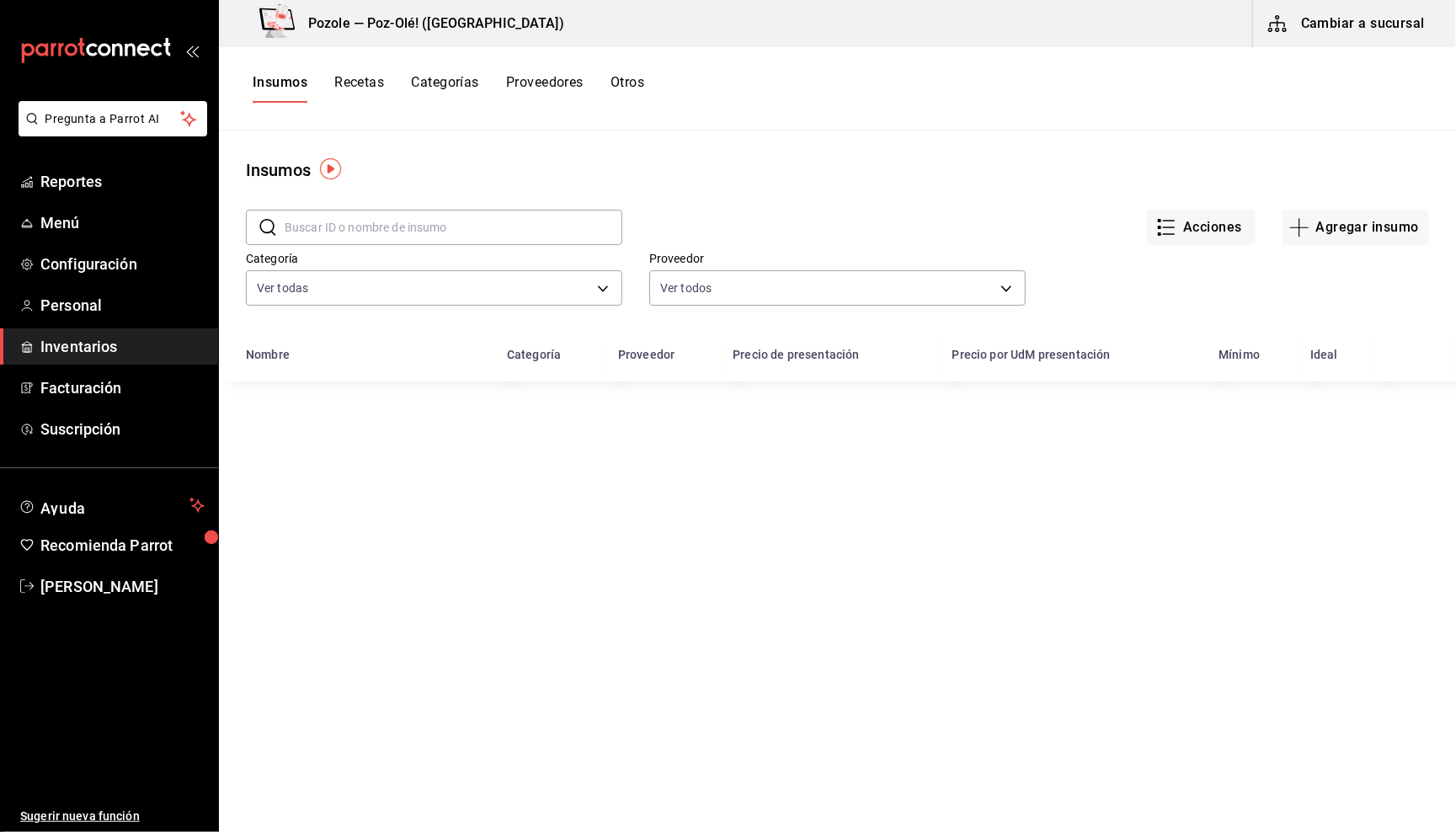
click at [629, 83] on button "Otros" at bounding box center [627, 88] width 34 height 29
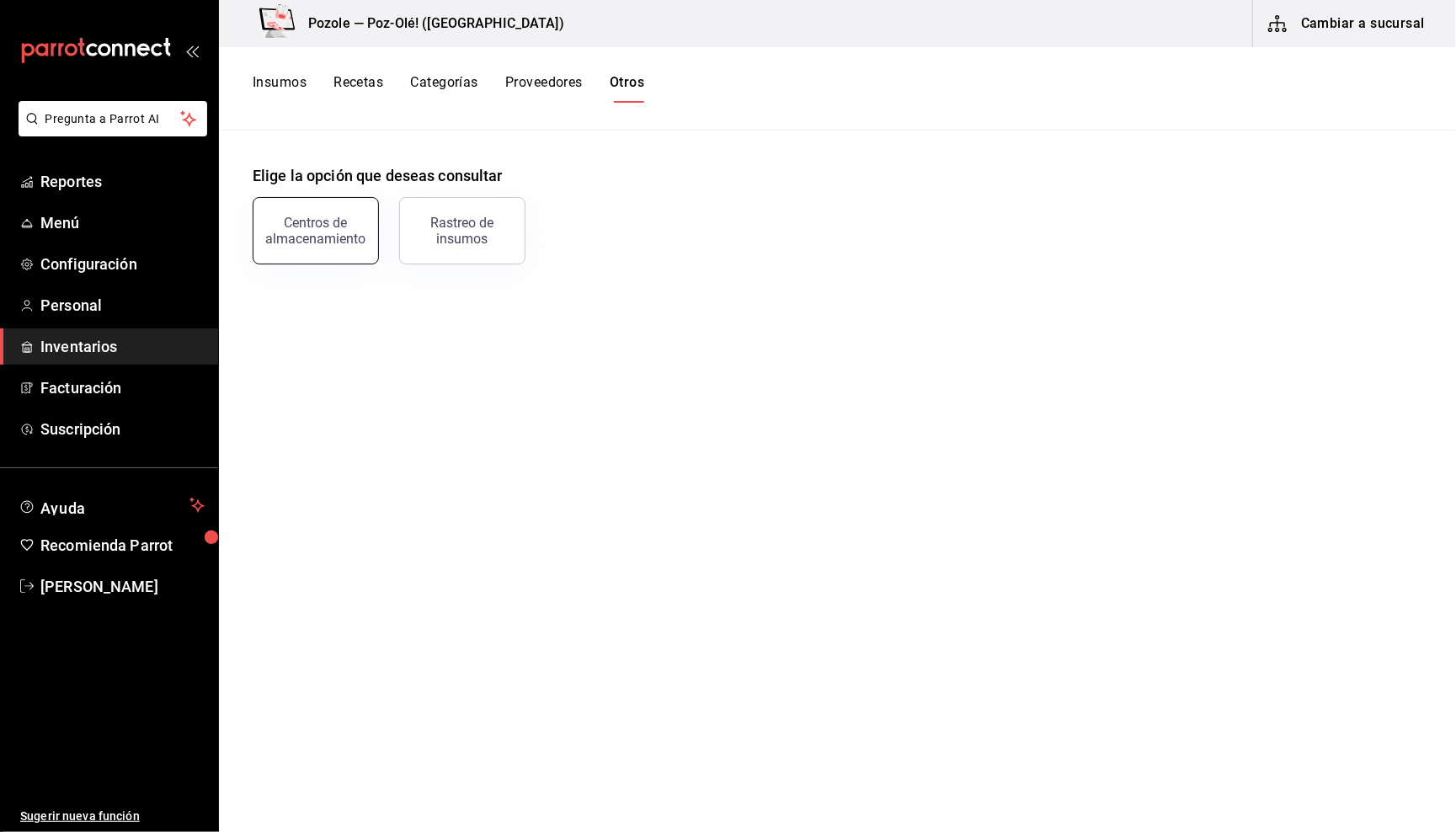
click at [328, 216] on div "Centros de almacenamiento" at bounding box center [315, 231] width 104 height 32
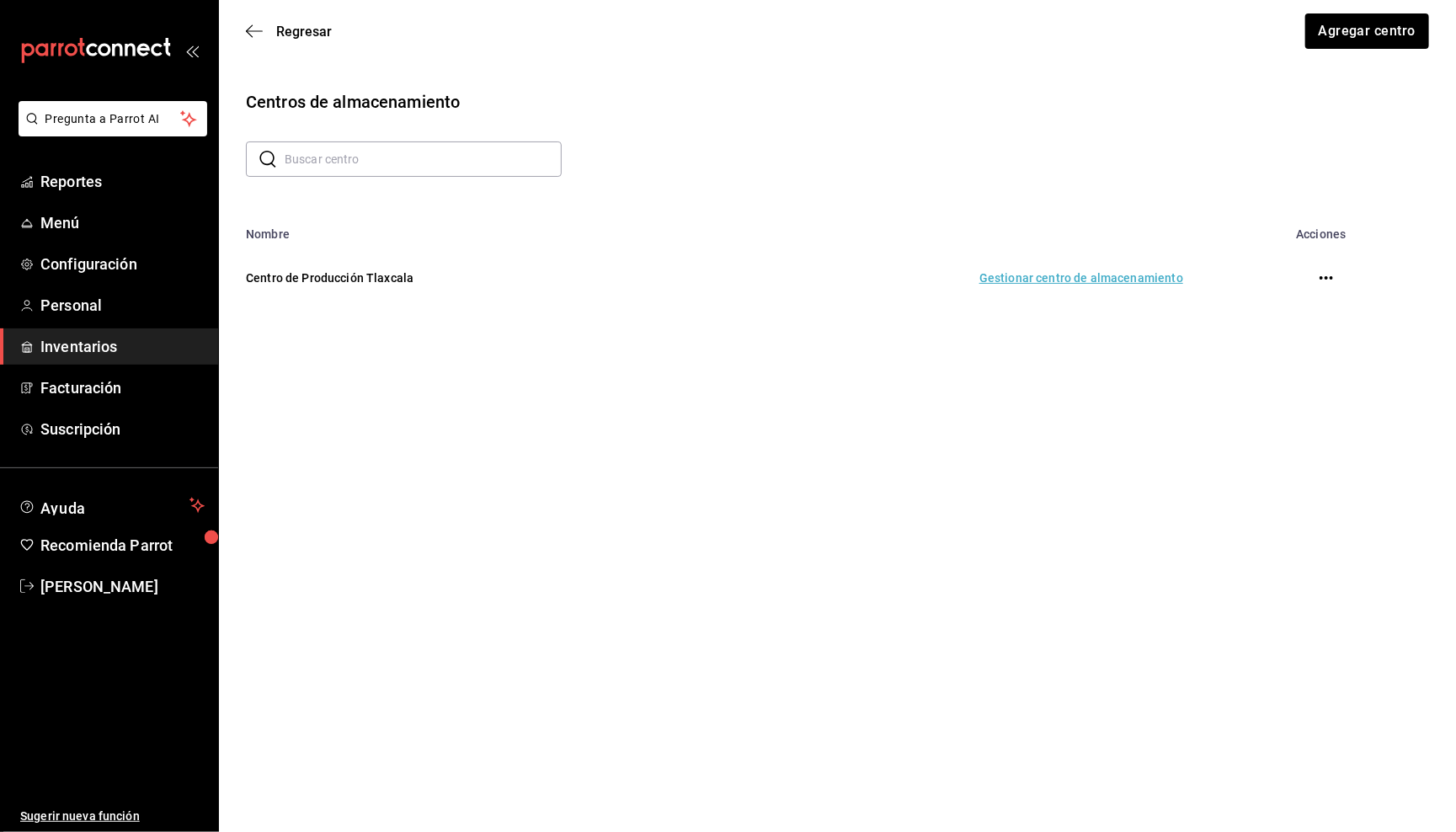
click at [1074, 277] on td "Gestionar centro de almacenamiento" at bounding box center [941, 278] width 524 height 74
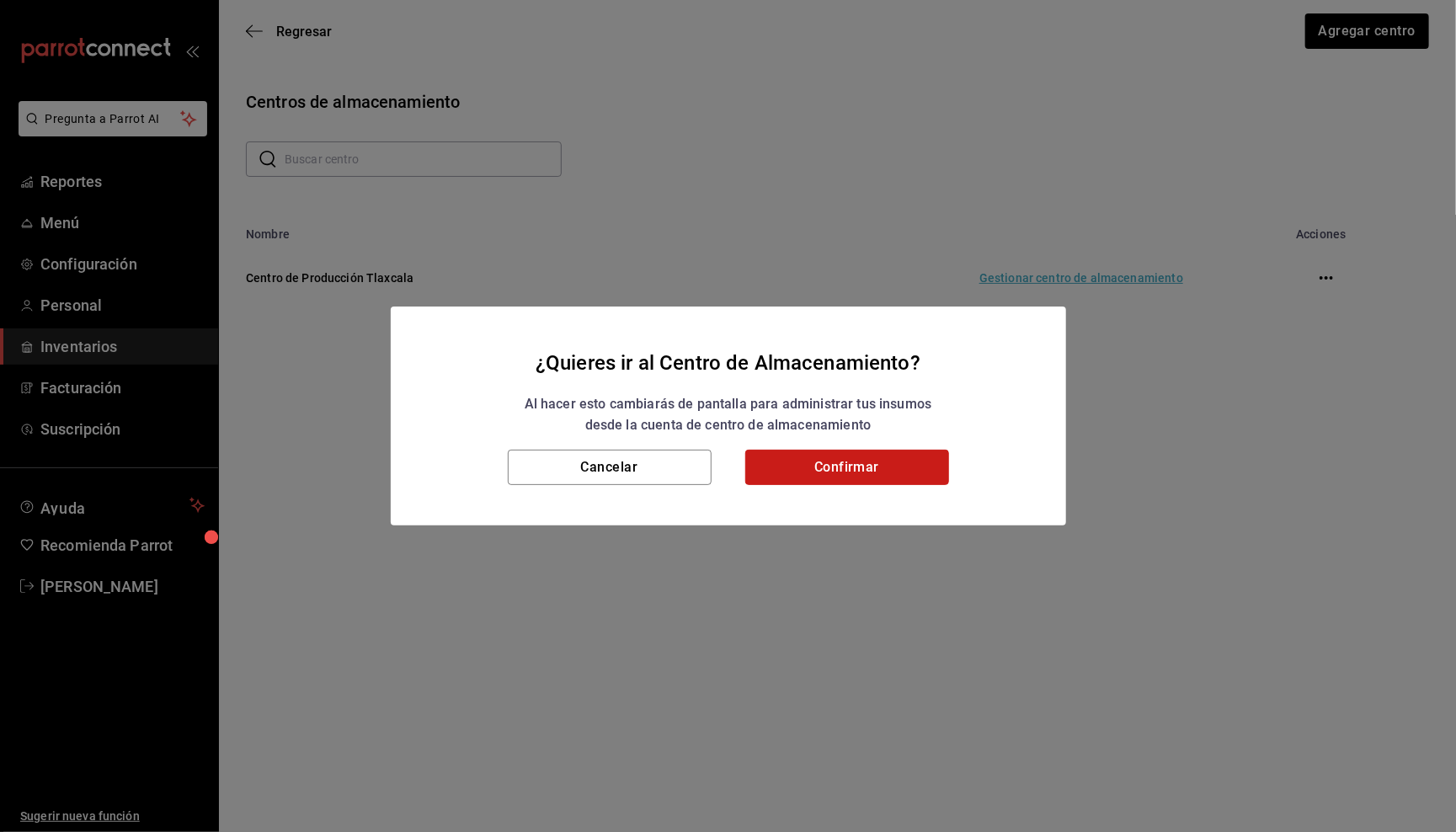
click at [863, 465] on button "Confirmar" at bounding box center [846, 468] width 204 height 35
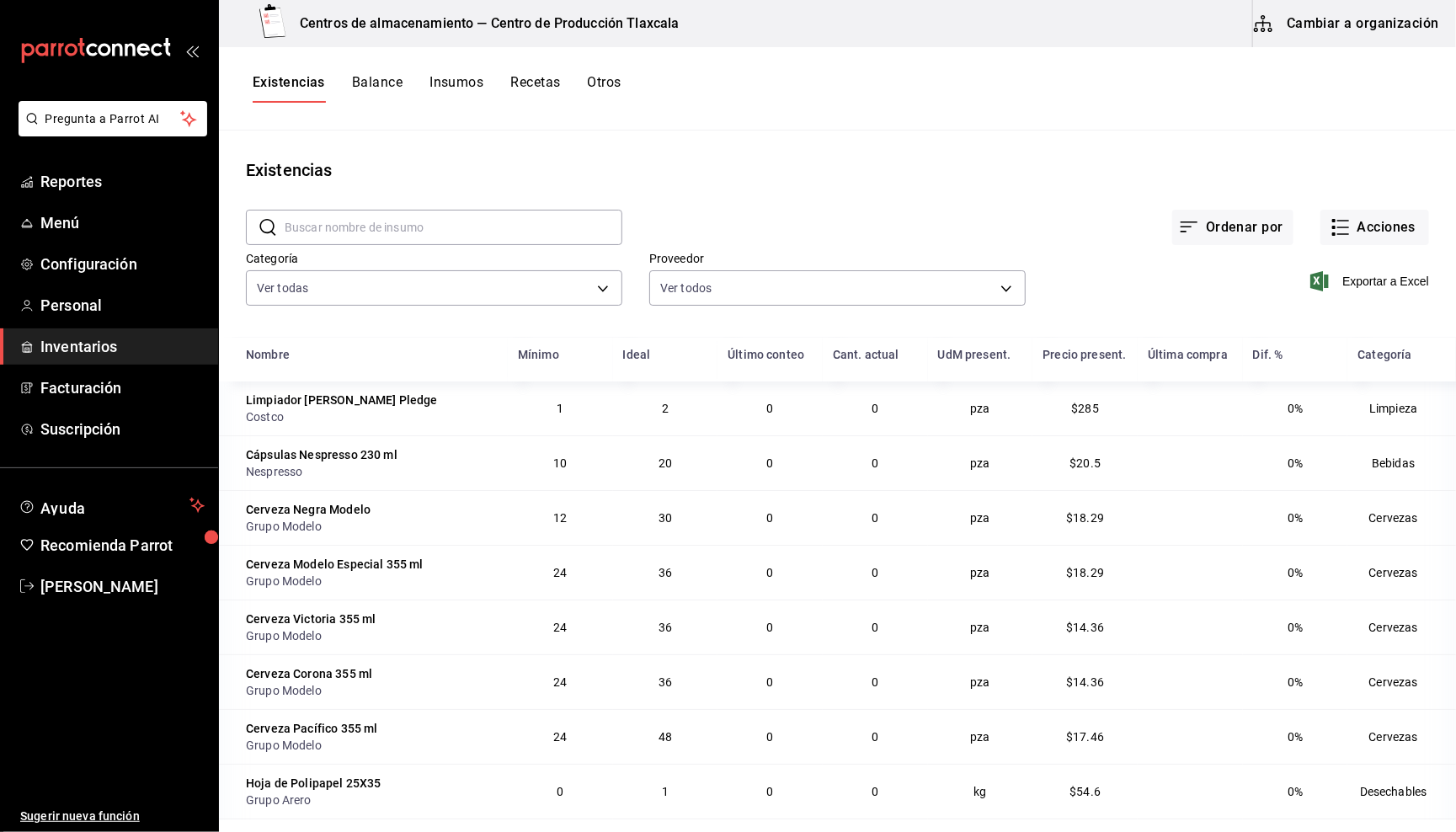
click at [629, 76] on div "Existencias Balance Insumos Recetas Otros" at bounding box center [837, 88] width 1237 height 29
click at [602, 82] on button "Otros" at bounding box center [604, 88] width 34 height 29
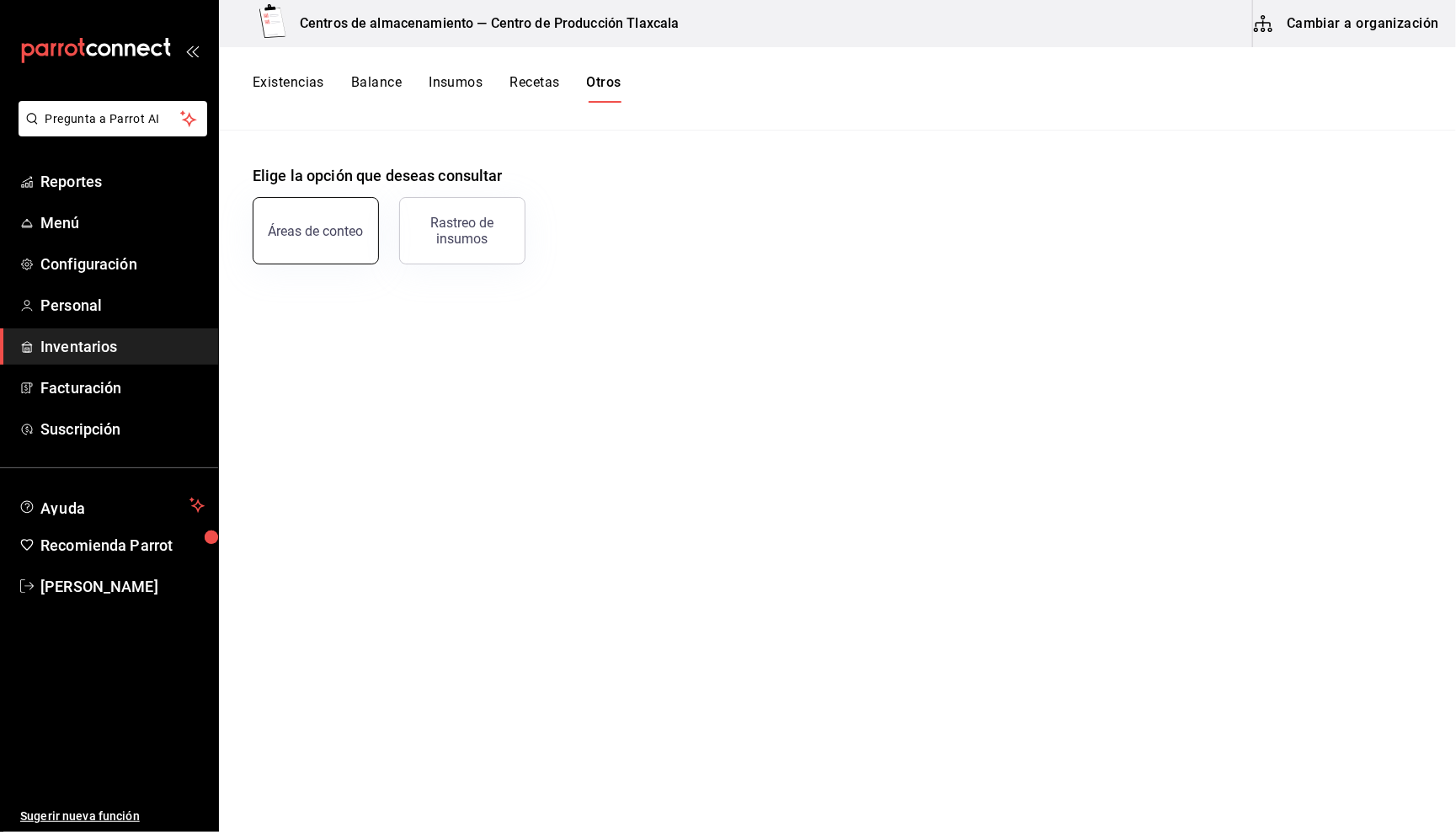
click at [334, 226] on div "Áreas de conteo" at bounding box center [315, 231] width 95 height 16
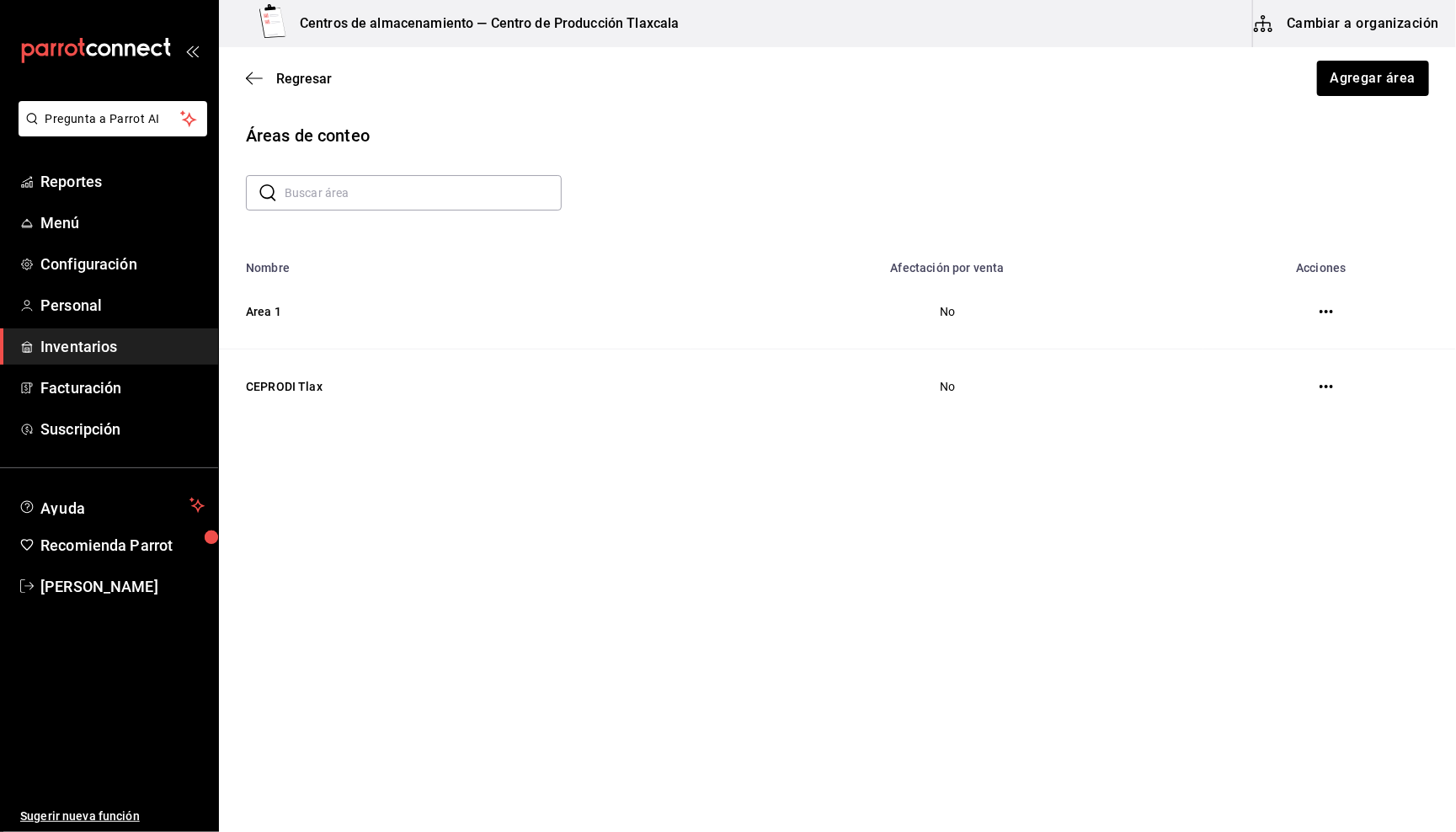
click at [1333, 317] on button "button" at bounding box center [1326, 312] width 34 height 34
click at [248, 77] on icon "button" at bounding box center [255, 77] width 17 height 1
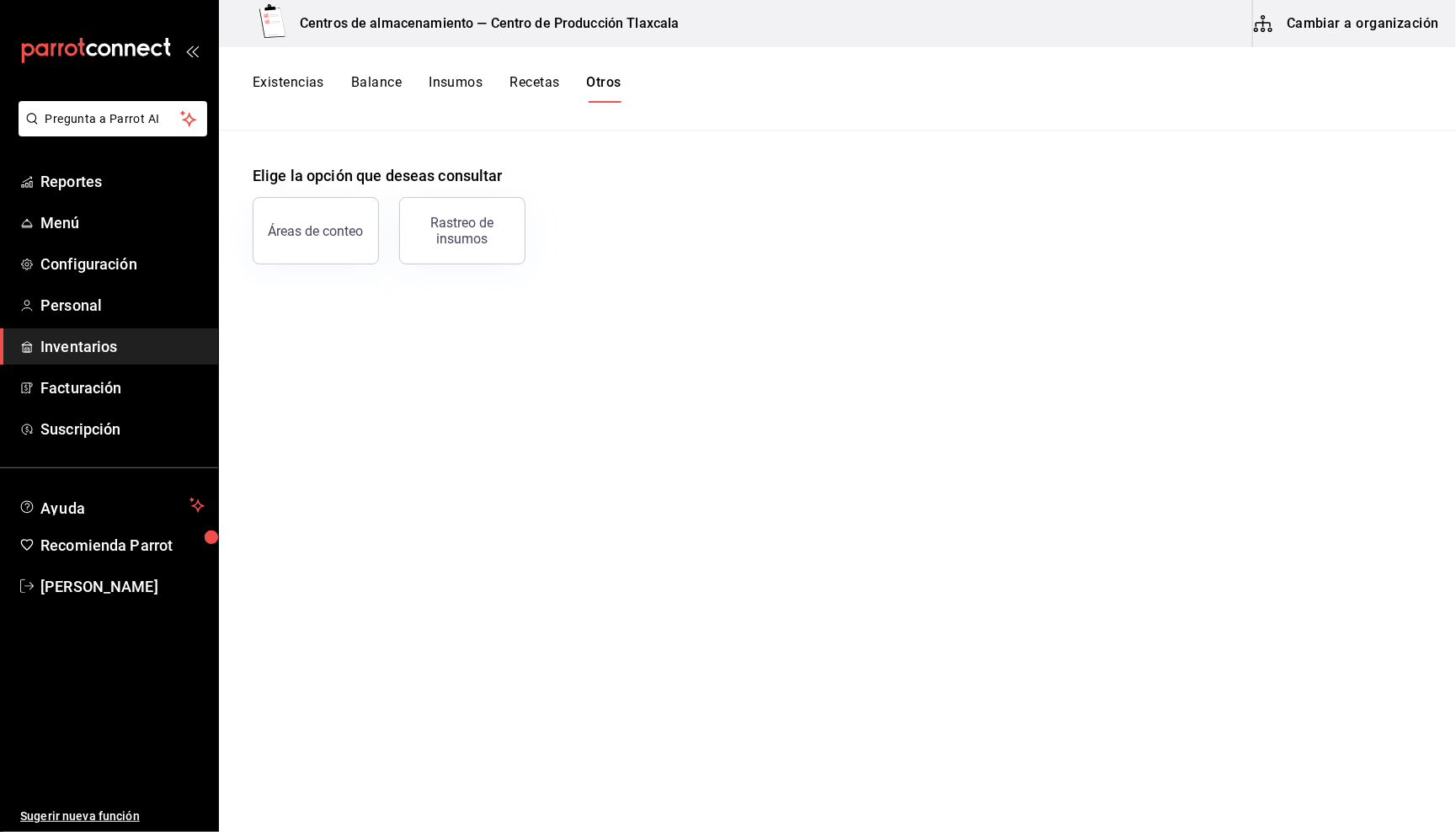
click at [289, 77] on button "Existencias" at bounding box center [289, 88] width 72 height 29
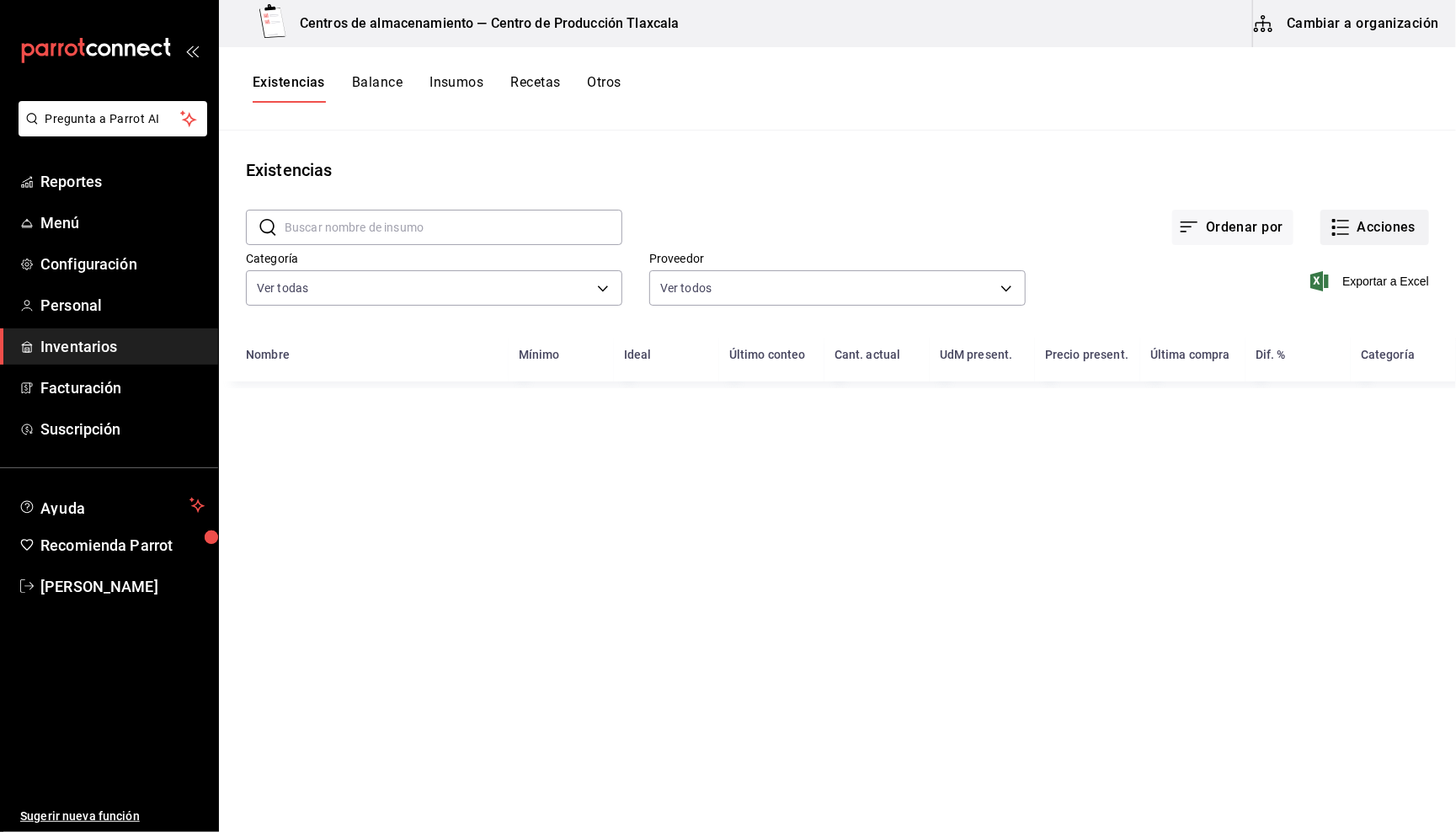
click at [1365, 238] on button "Acciones" at bounding box center [1375, 227] width 109 height 35
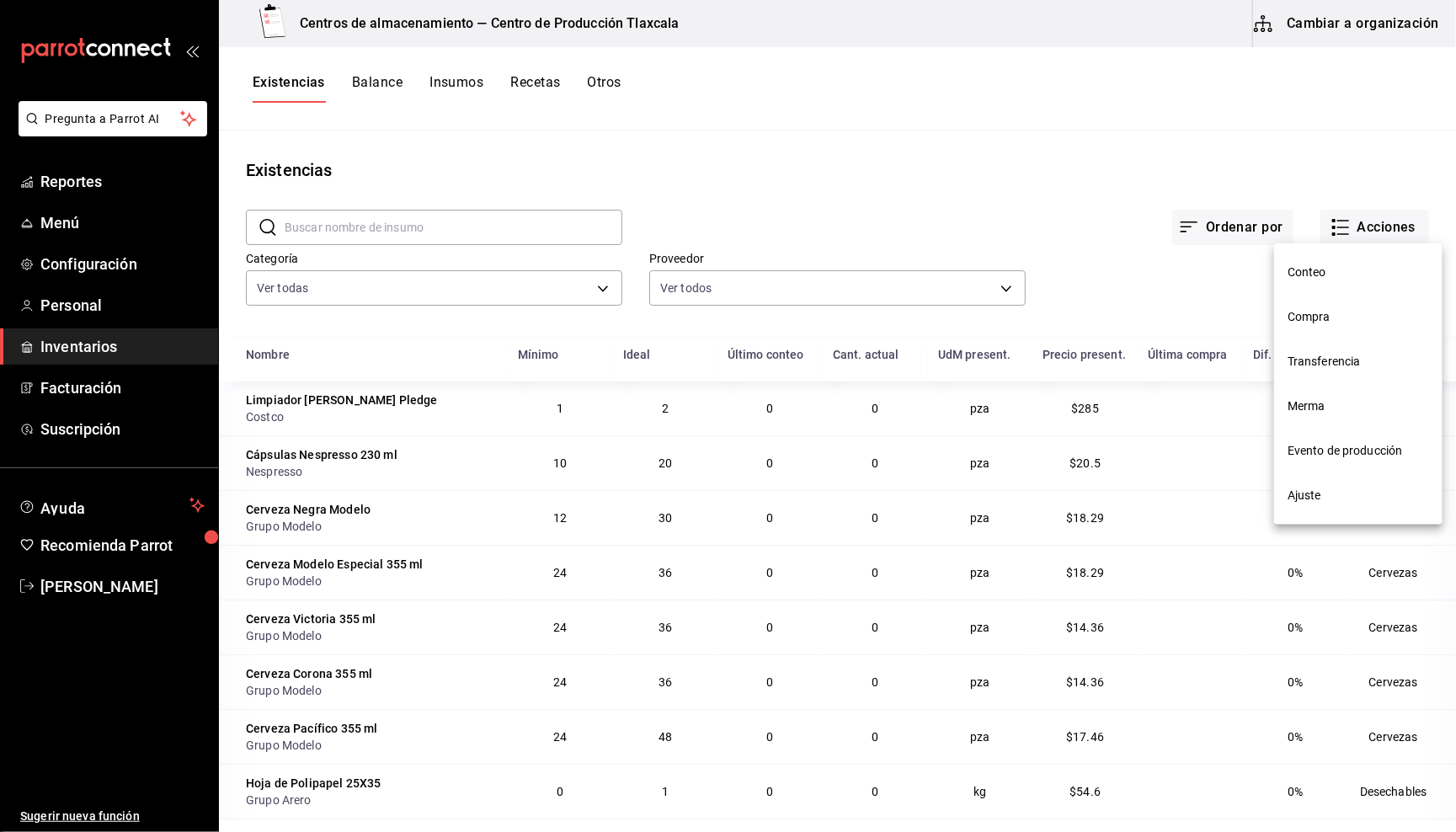
click at [1354, 256] on li "Conteo" at bounding box center [1358, 272] width 169 height 44
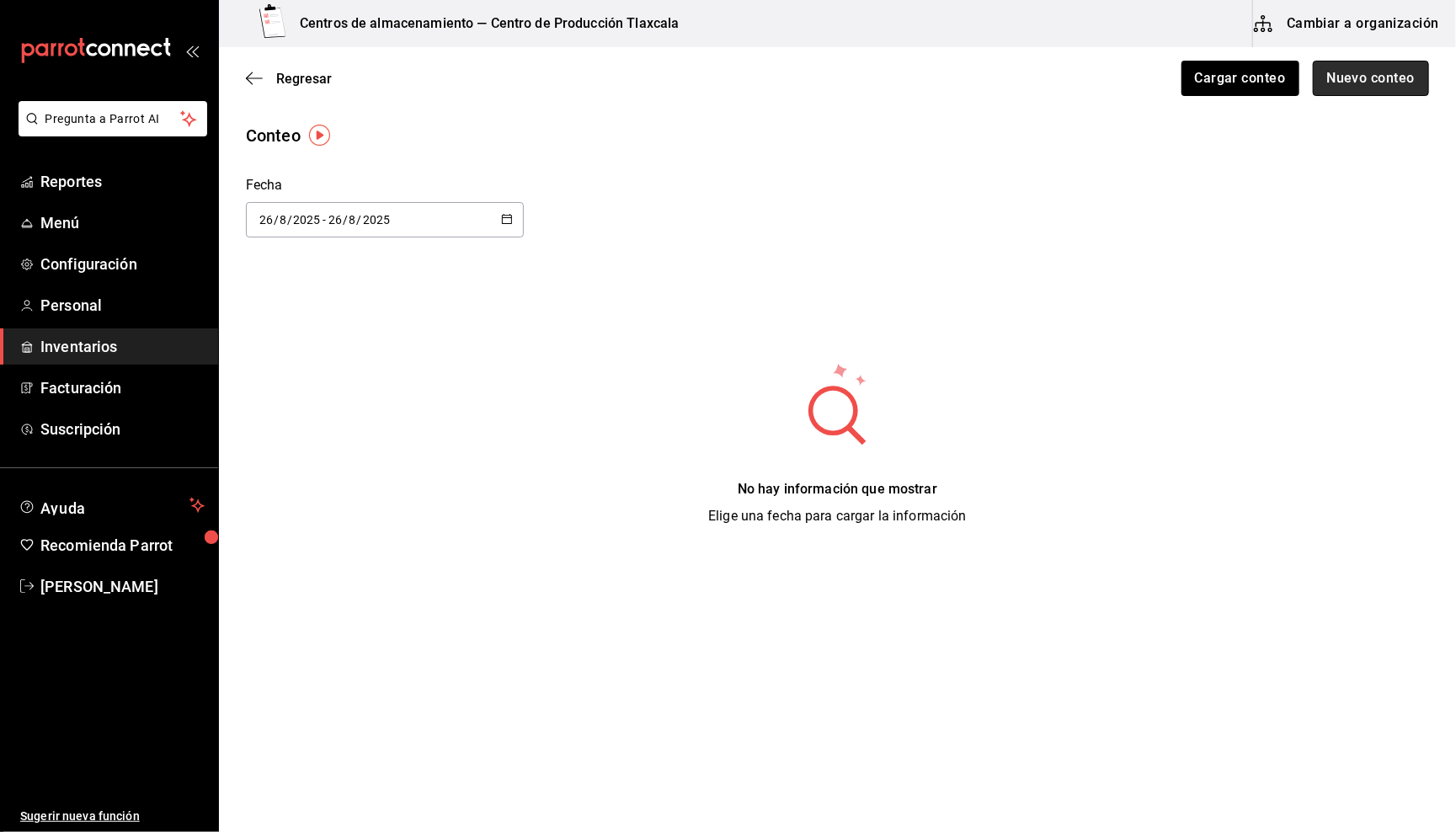
click at [1415, 82] on button "Nuevo conteo" at bounding box center [1371, 78] width 117 height 35
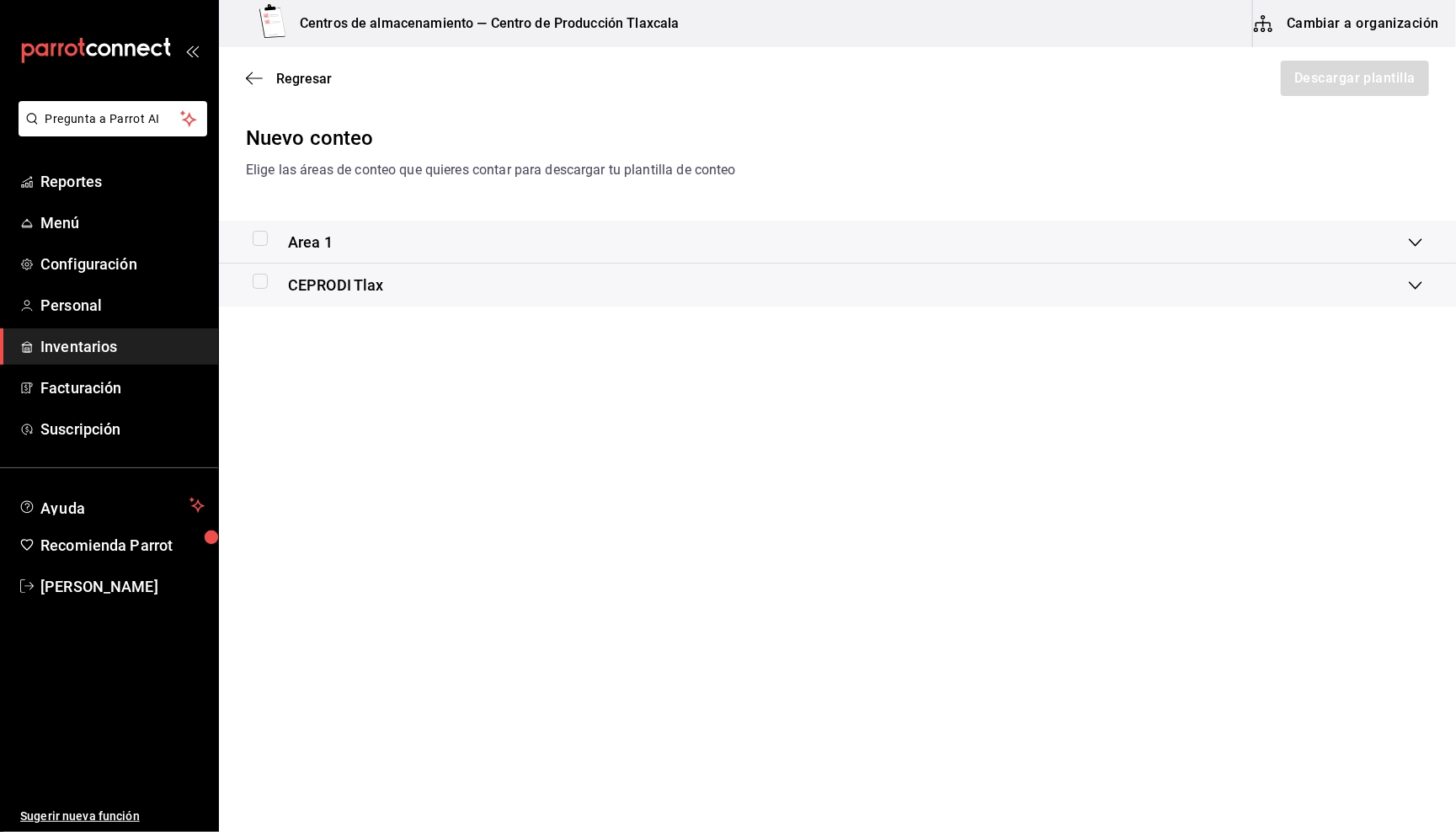
click at [266, 279] on input "checkbox" at bounding box center [260, 281] width 15 height 15
checkbox input "true"
click at [1422, 288] on icon at bounding box center [1415, 285] width 14 height 14
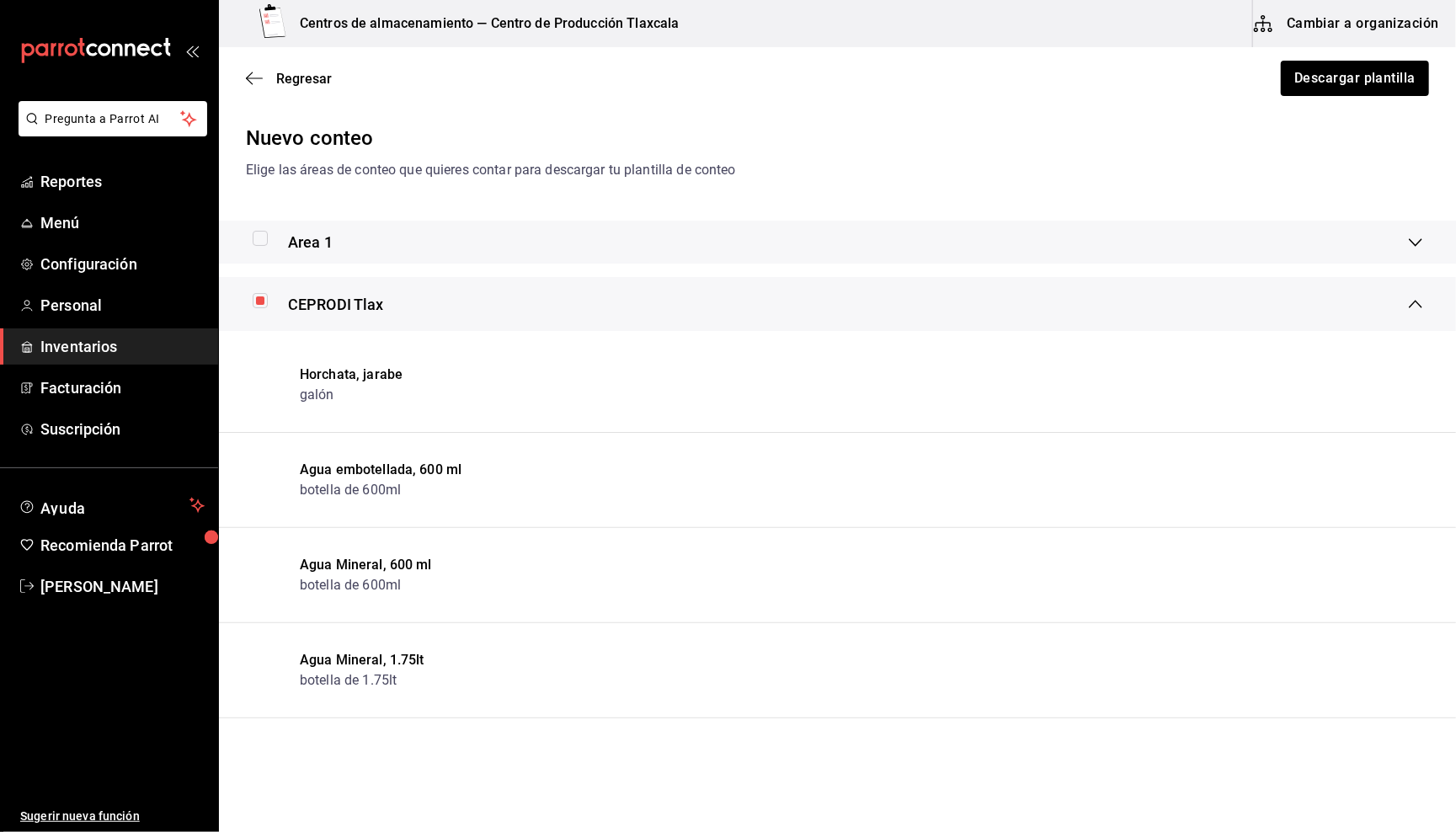
click at [1422, 288] on div "CEPRODI Tlax" at bounding box center [837, 303] width 1237 height 53
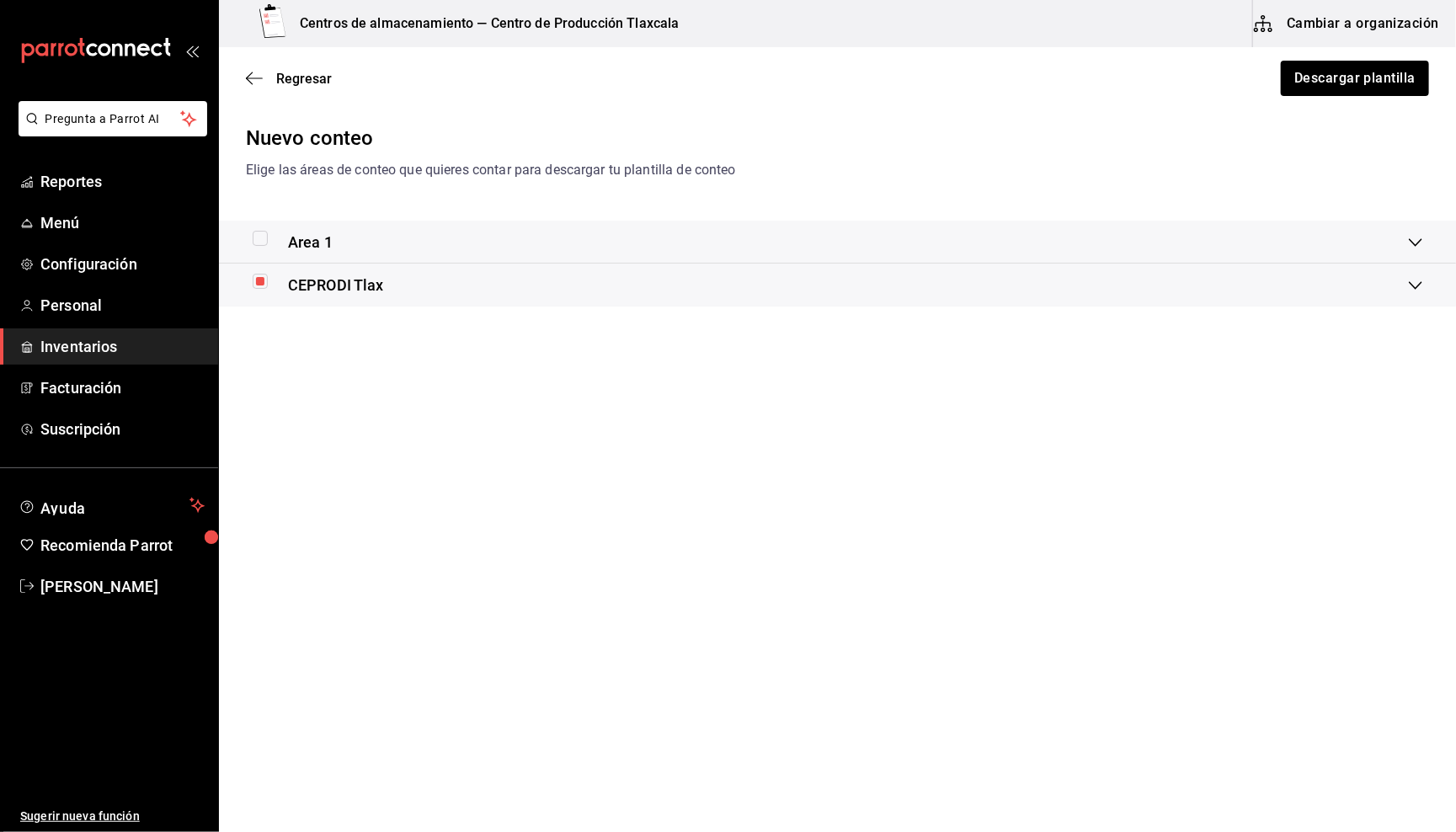
click at [1422, 288] on icon at bounding box center [1415, 285] width 14 height 14
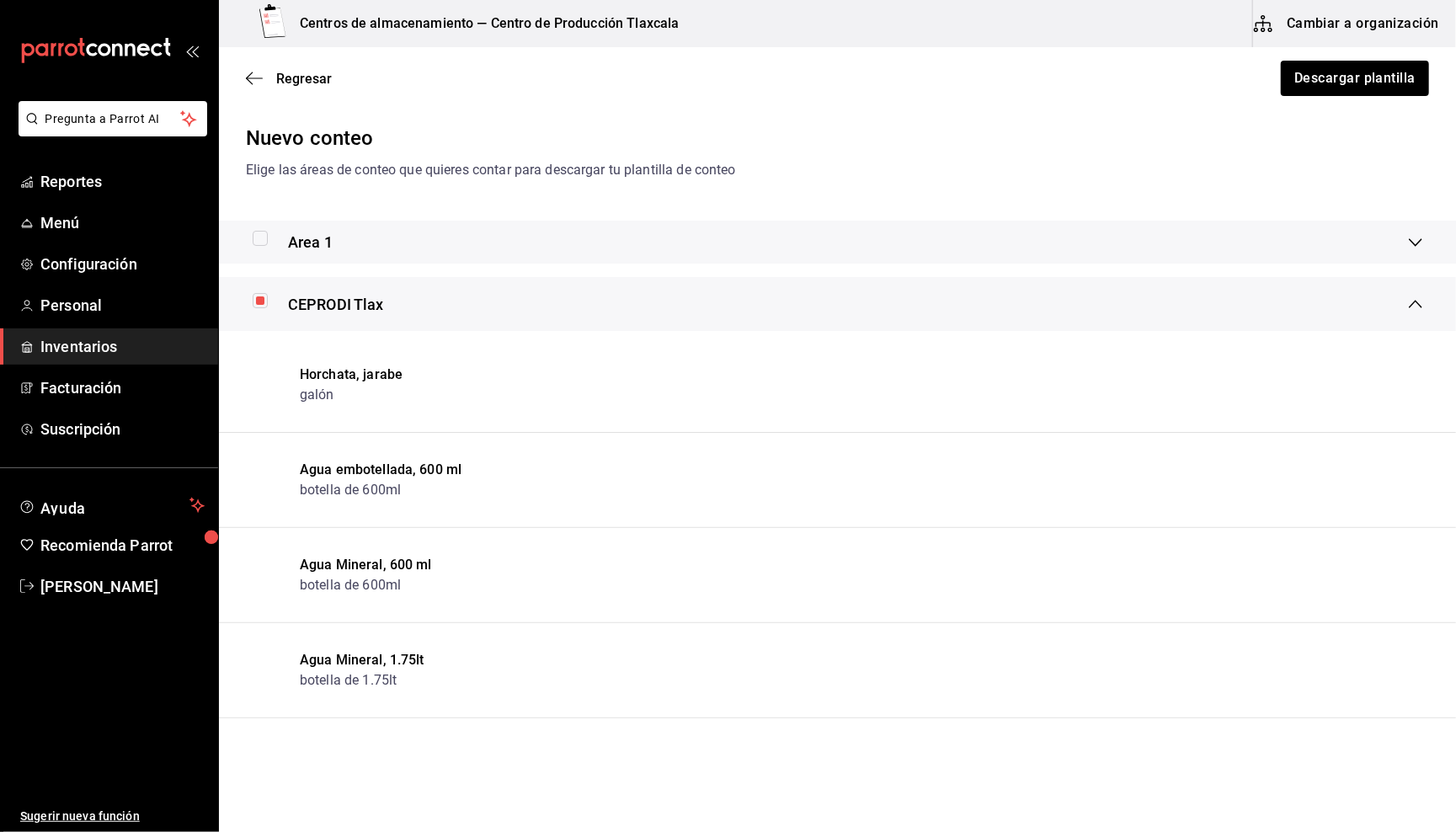
click at [1422, 288] on div "CEPRODI Tlax" at bounding box center [837, 303] width 1237 height 53
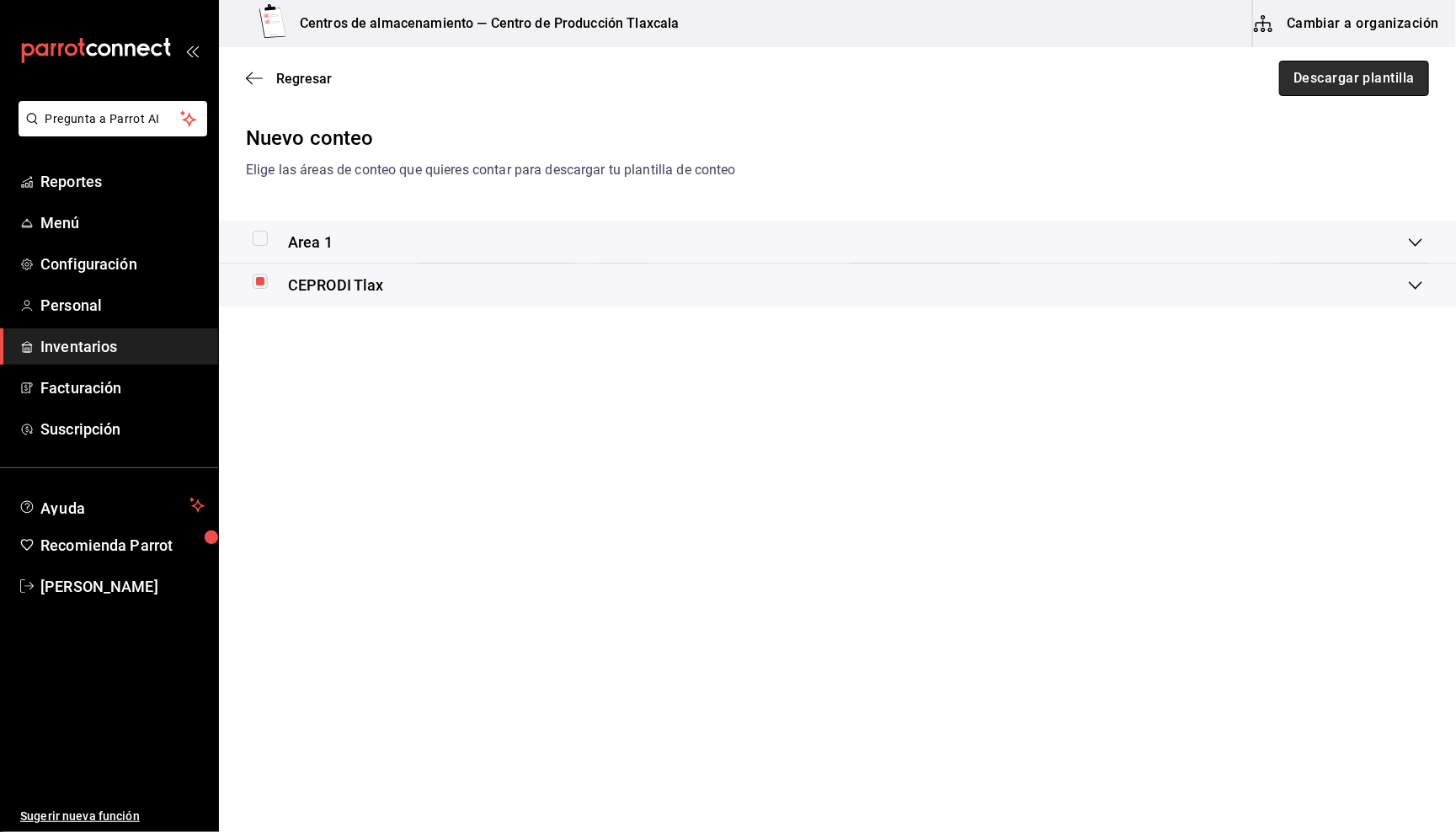
click at [1361, 83] on button "Descargar plantilla" at bounding box center [1354, 78] width 150 height 35
click at [581, 206] on div "Nuevo conteo Elige las áreas de conteo que quieres contar para descargar tu pla…" at bounding box center [837, 228] width 1237 height 210
click at [1411, 290] on div "CEPRODI Tlax" at bounding box center [837, 285] width 1237 height 43
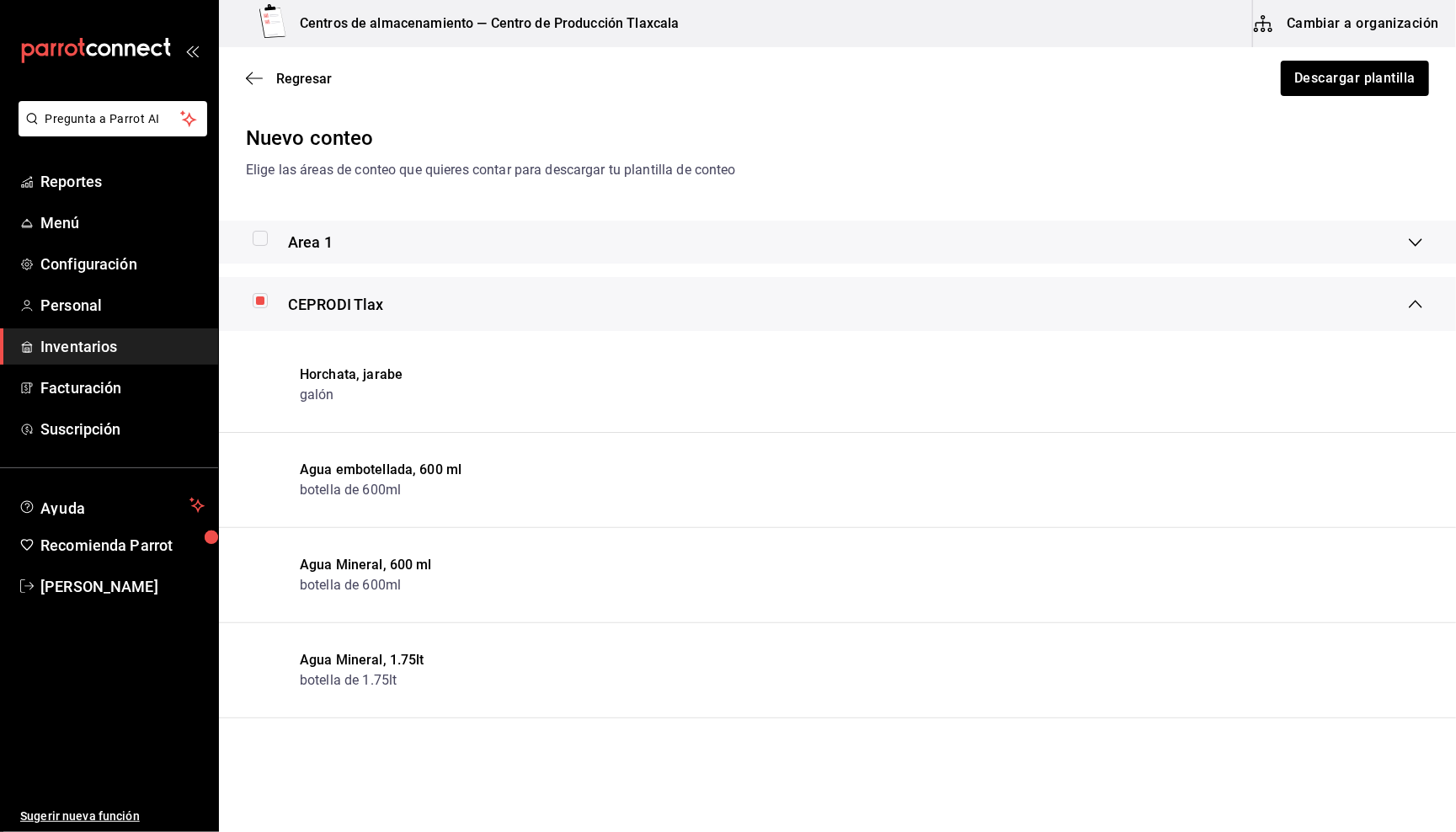
click at [1411, 290] on div "CEPRODI Tlax" at bounding box center [837, 303] width 1237 height 53
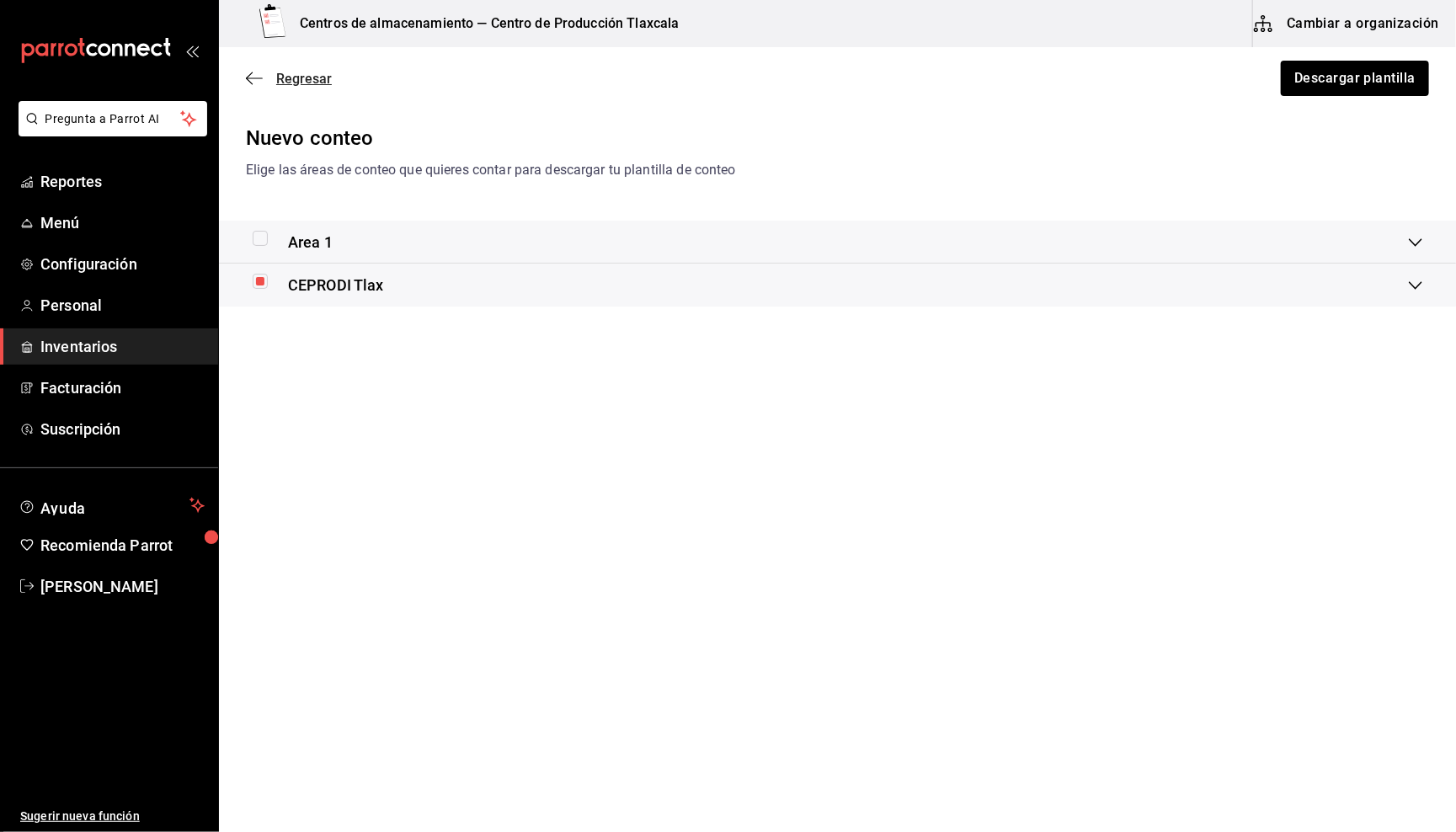
click at [283, 85] on span "Regresar" at bounding box center [304, 78] width 55 height 16
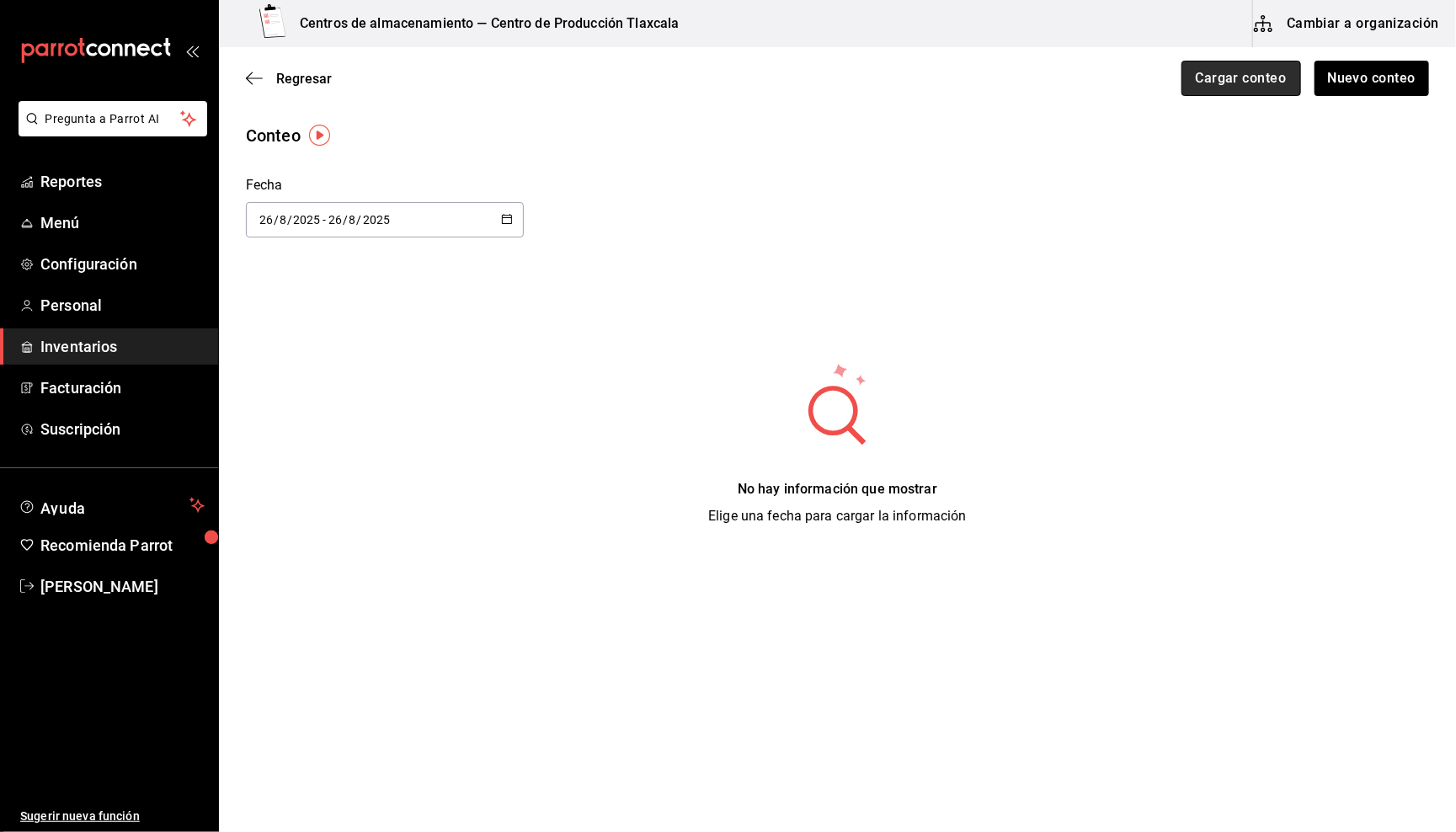
click at [1266, 83] on button "Cargar conteo" at bounding box center [1241, 78] width 120 height 35
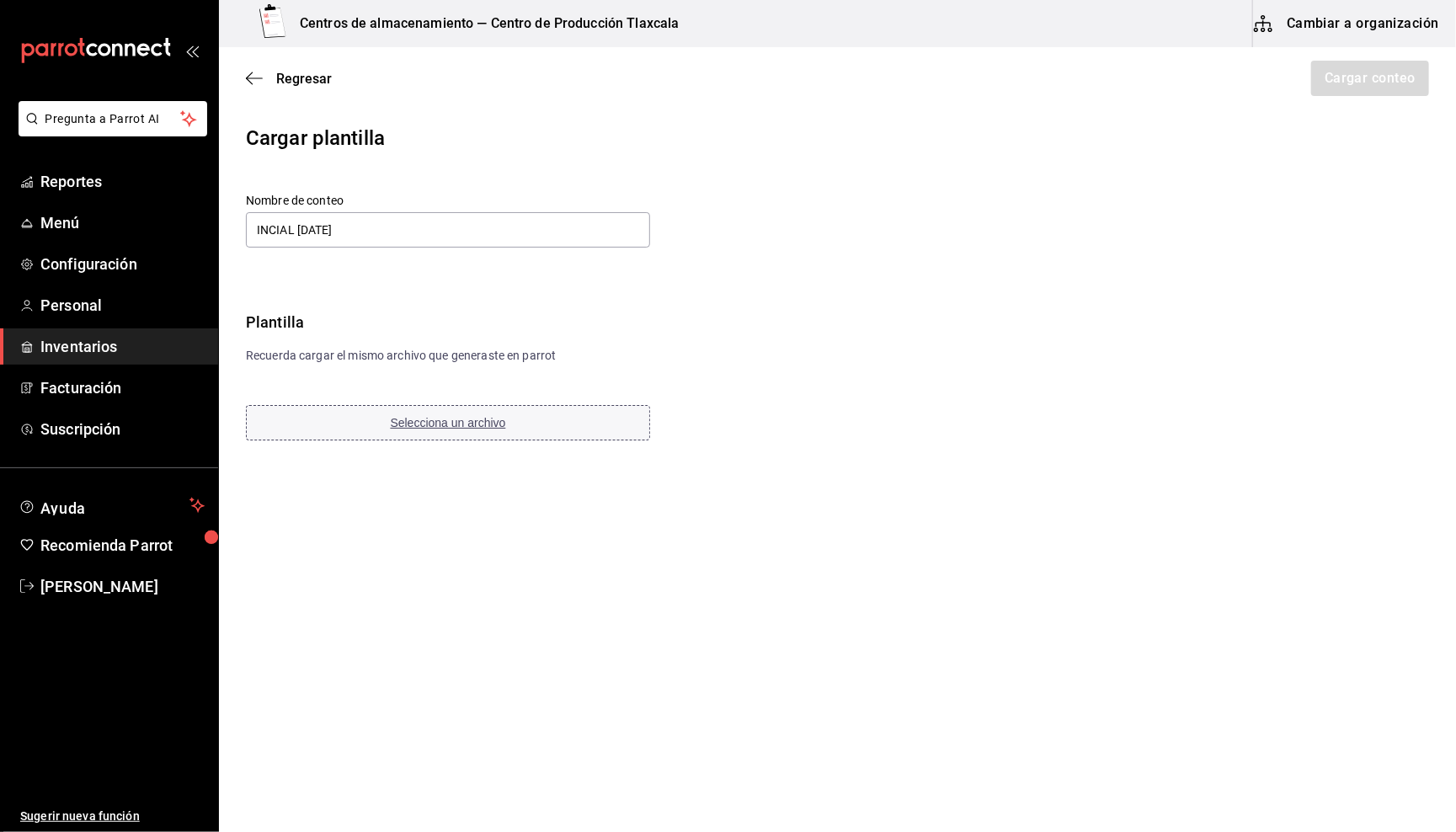
type input "INCIAL [DATE]"
click at [412, 420] on span "Selecciona un archivo" at bounding box center [448, 422] width 115 height 14
click at [1359, 83] on button "Cargar conteo" at bounding box center [1369, 78] width 120 height 35
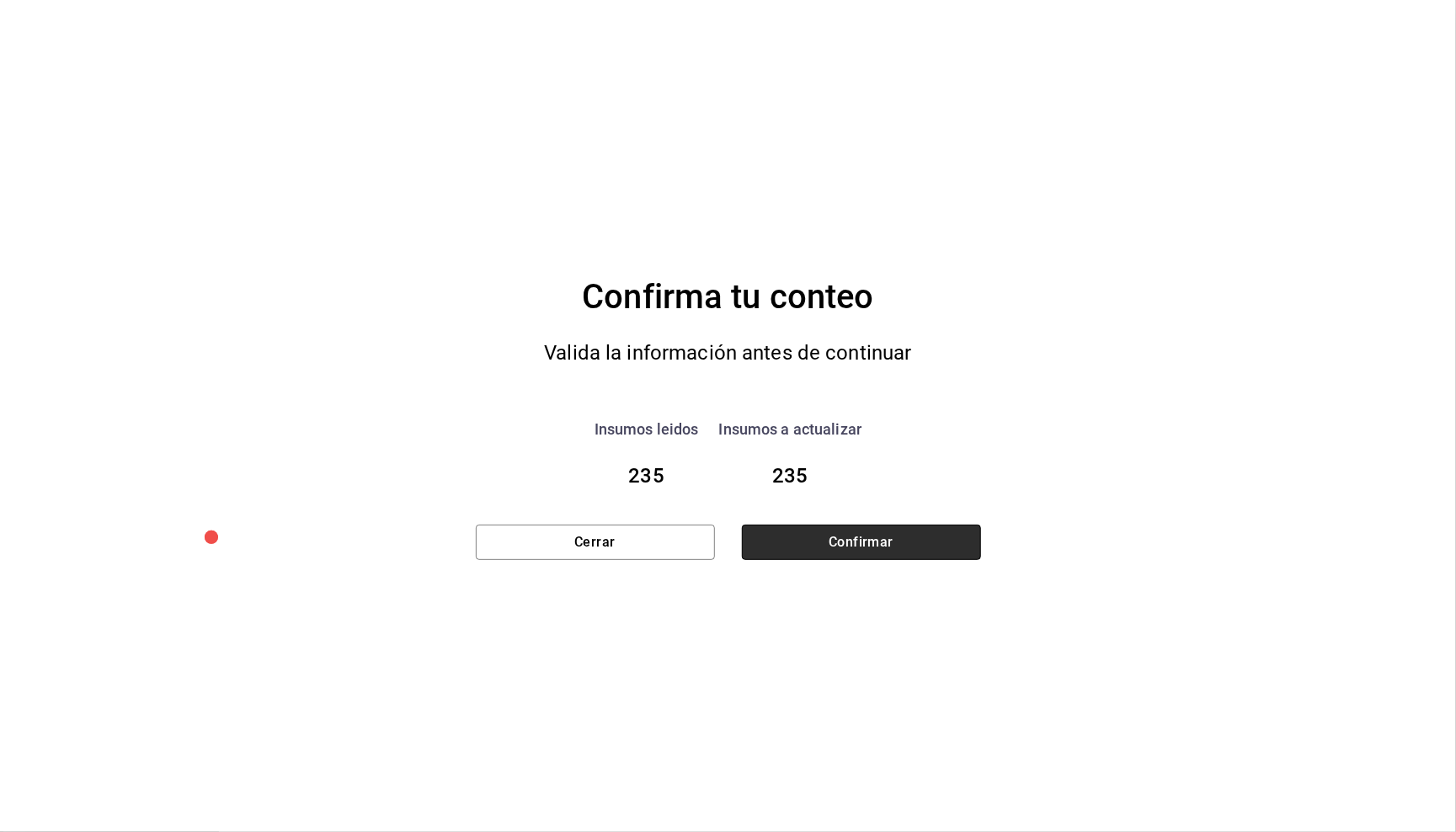
click at [946, 530] on button "Confirmar" at bounding box center [861, 542] width 239 height 35
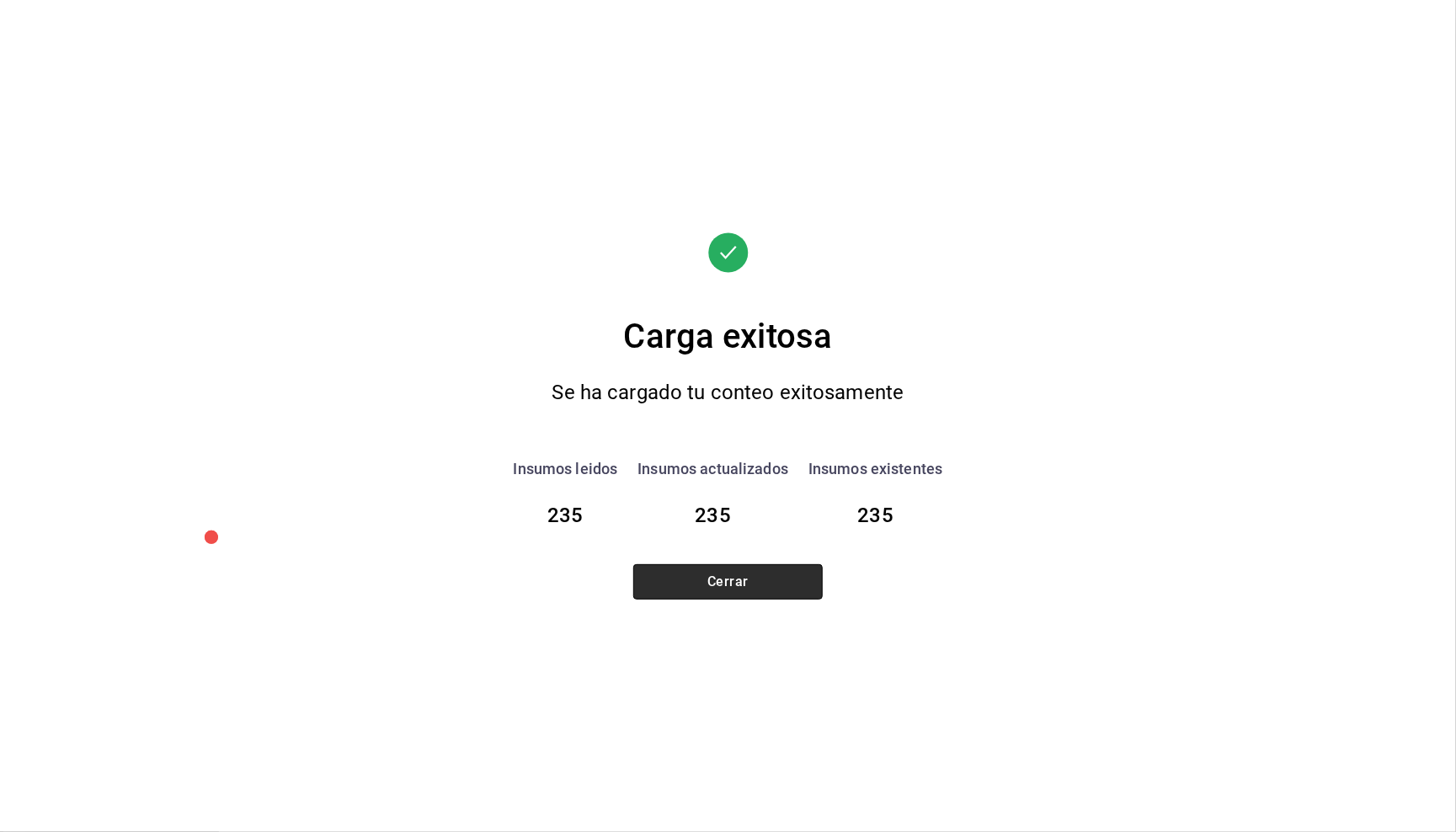
click at [748, 579] on button "Cerrar" at bounding box center [728, 582] width 189 height 35
